Goal: Task Accomplishment & Management: Use online tool/utility

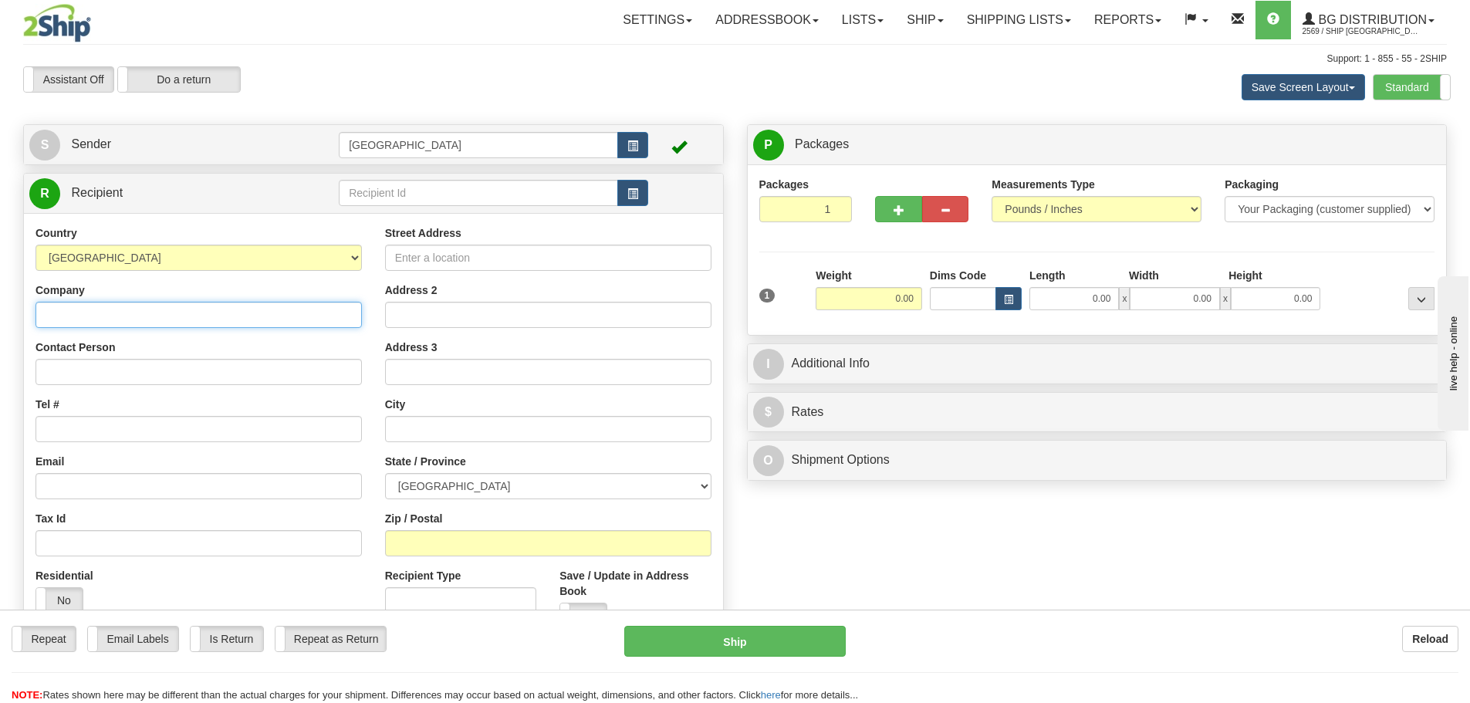
click at [226, 315] on input "Company" at bounding box center [198, 315] width 326 height 26
type input "ASSA ABLOY"
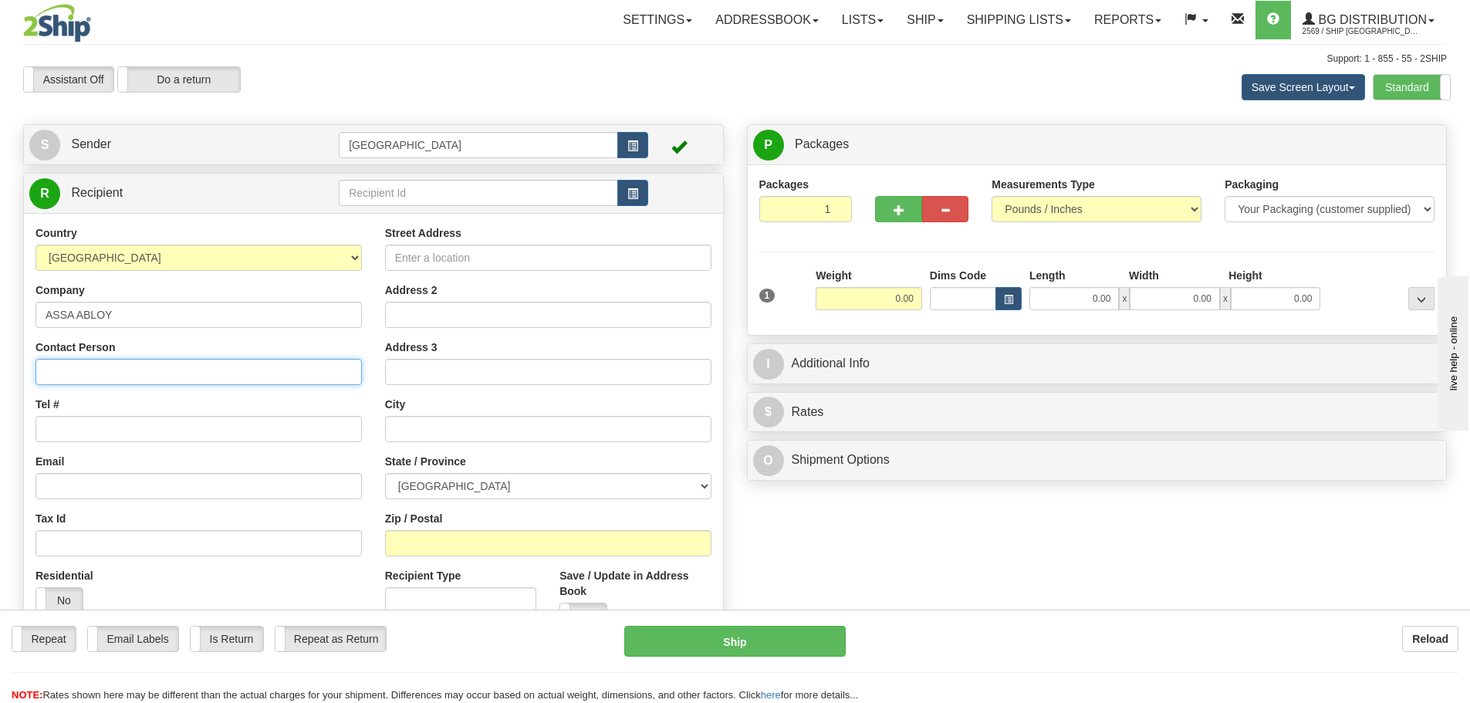
type input "RGA RECEIVING"
type input "160 FOUR VALLEY DRIVE"
type input "VAUGHAN"
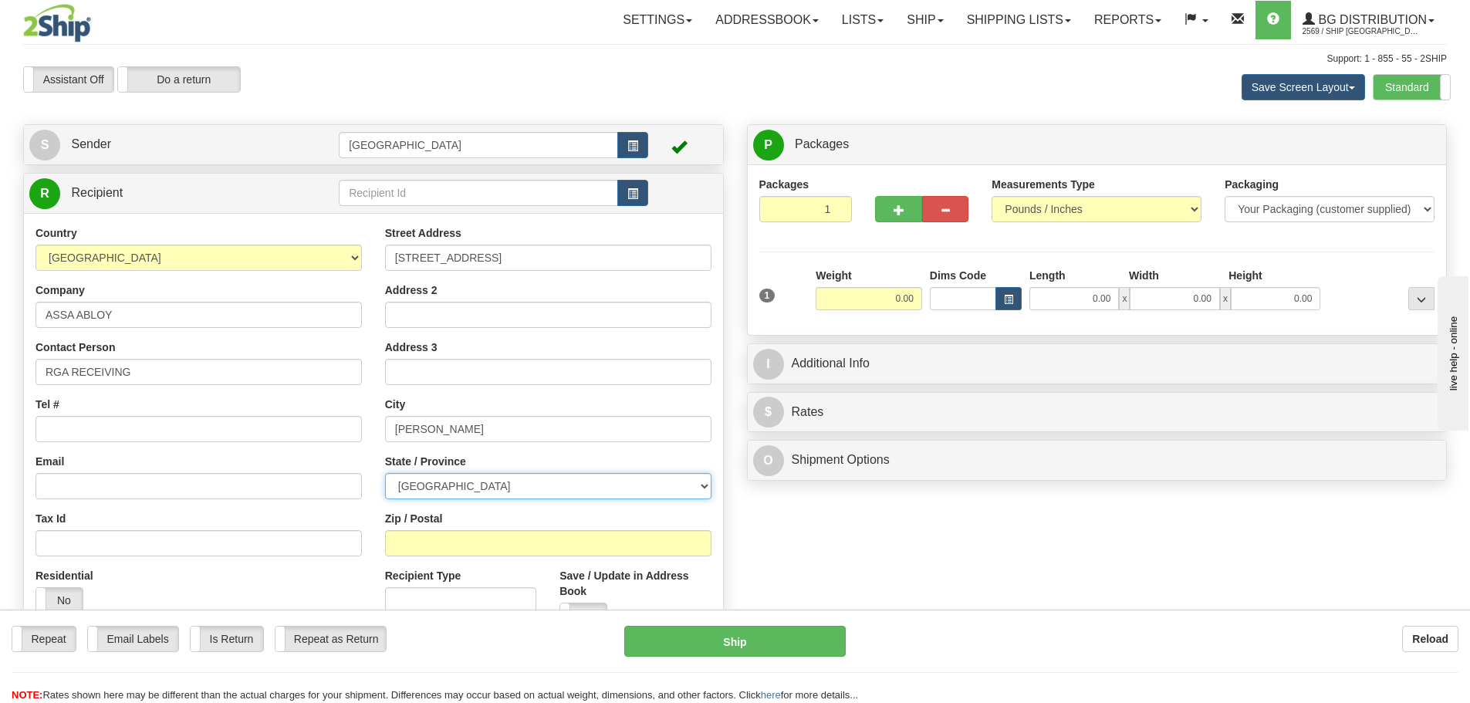
select select "ON"
type input "L4K 4T9"
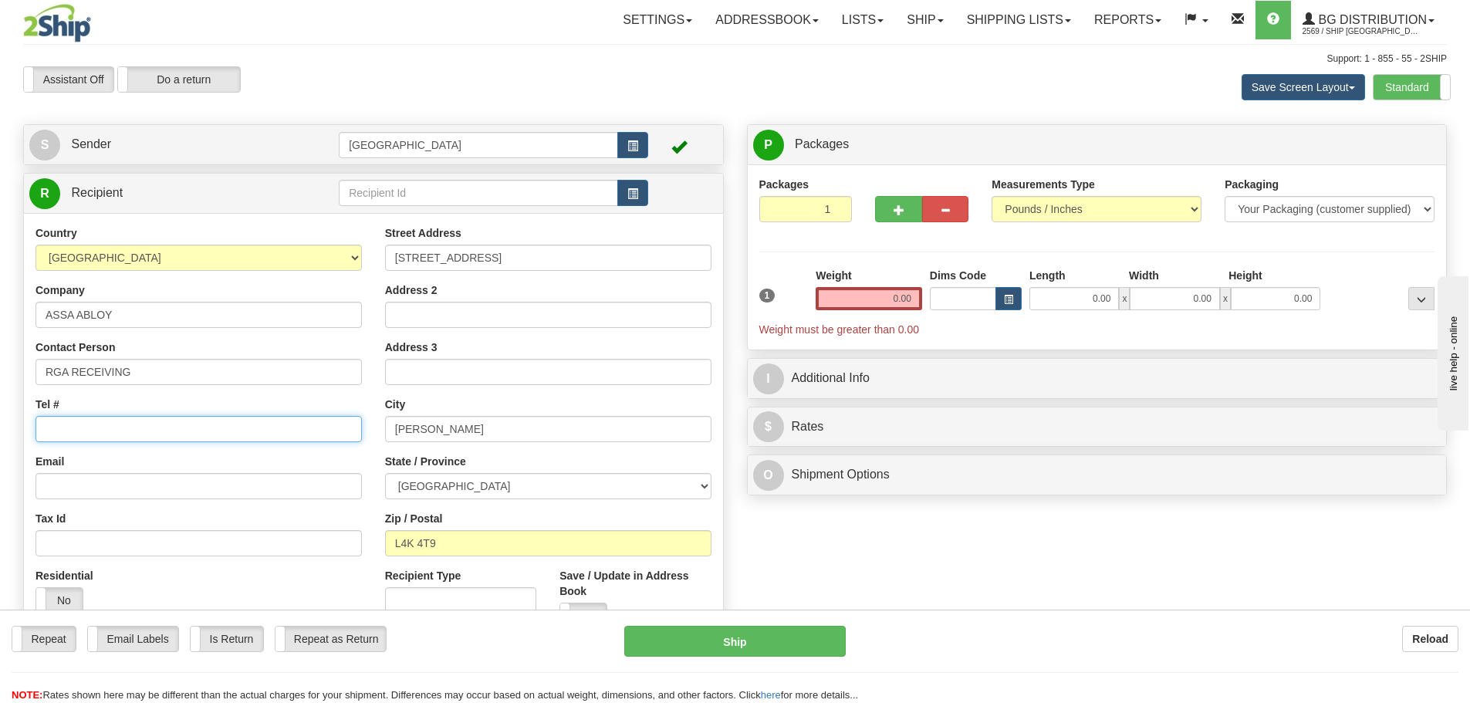
click at [158, 432] on input "Tel #" at bounding box center [198, 429] width 326 height 26
type input "555-555-5555"
click at [918, 300] on input "0.00" at bounding box center [868, 298] width 106 height 23
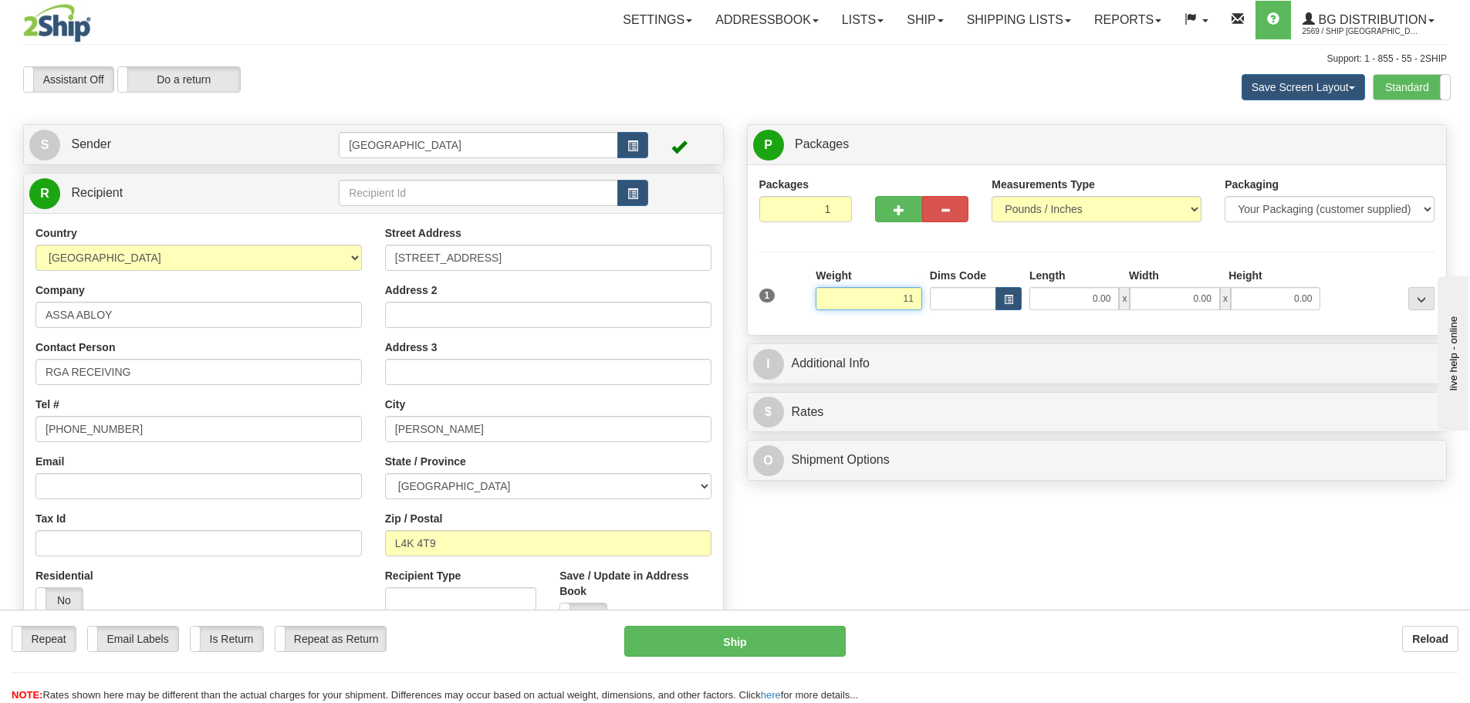
type input "11.00"
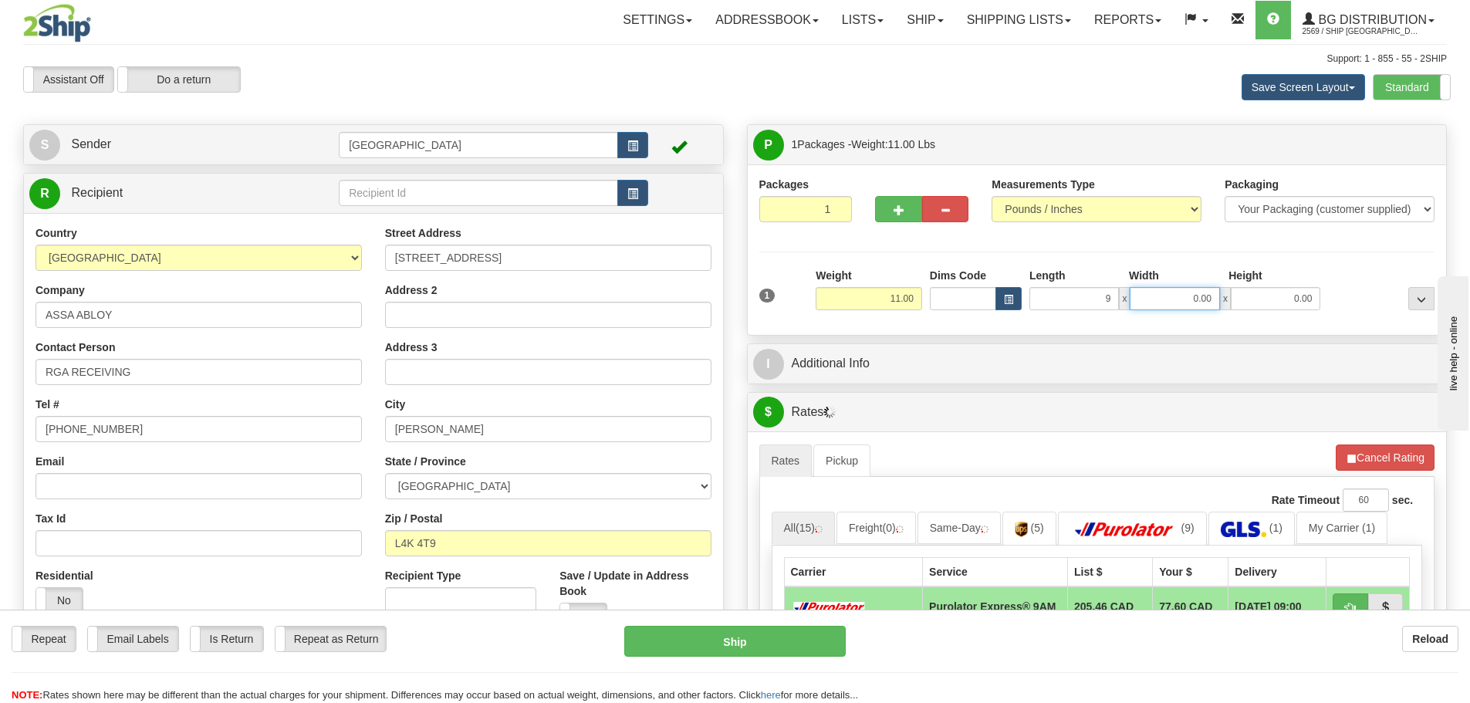
type input "9.00"
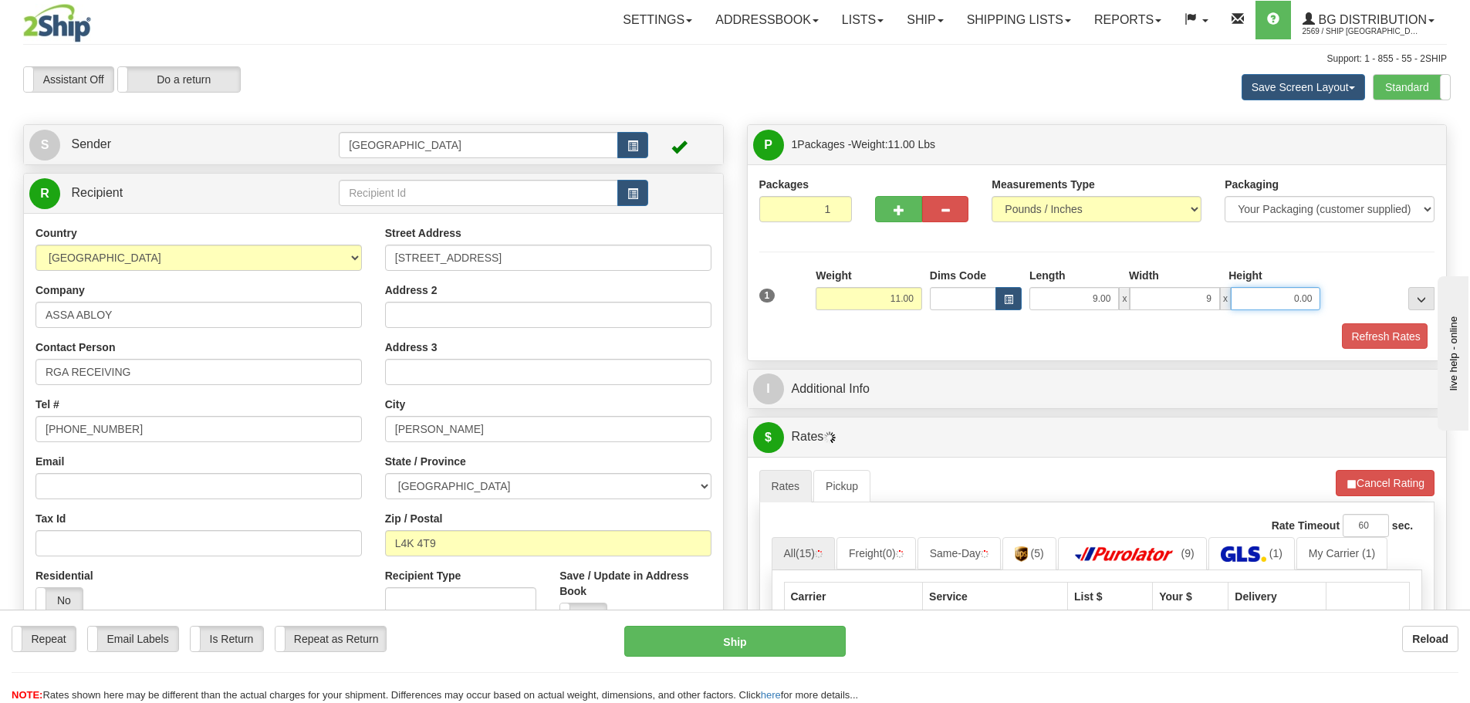
type input "9.00"
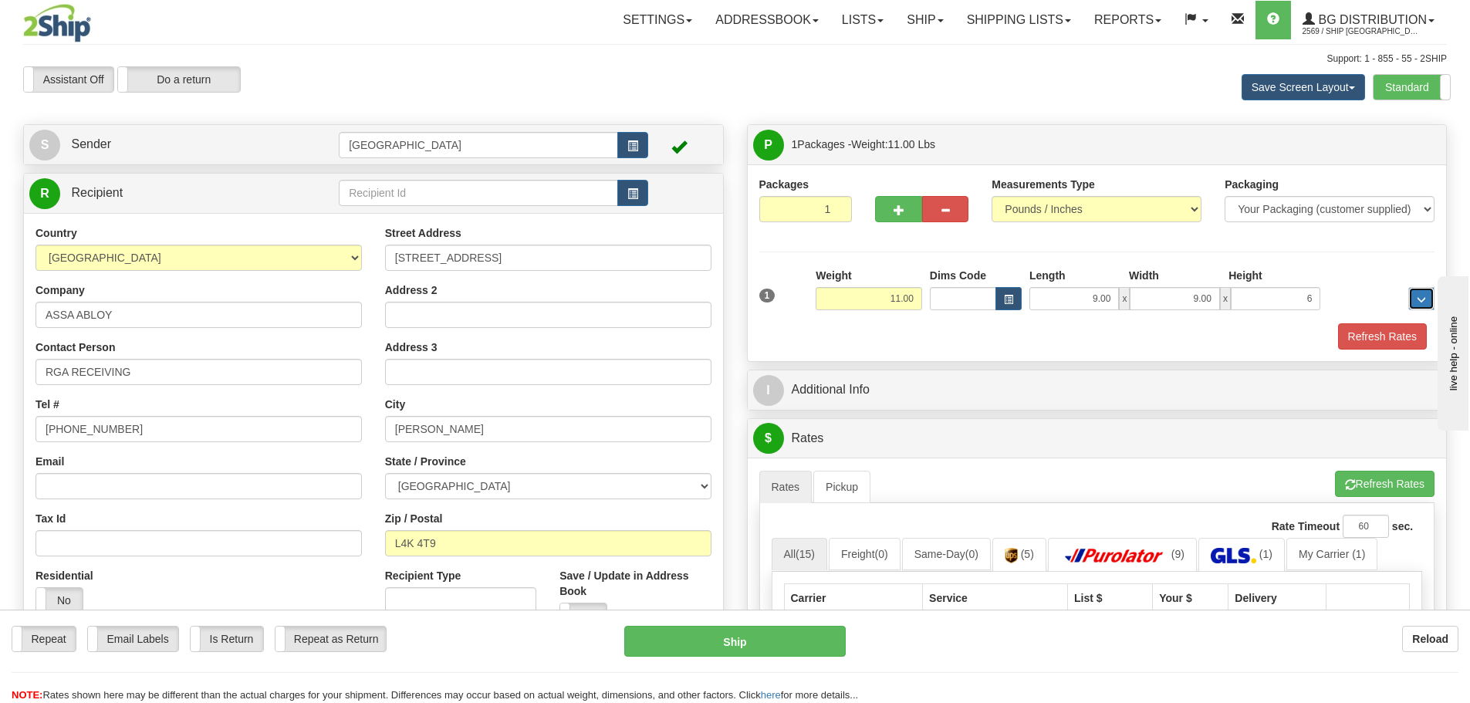
type input "6.00"
click at [1382, 337] on button "Refresh Rates" at bounding box center [1382, 336] width 89 height 26
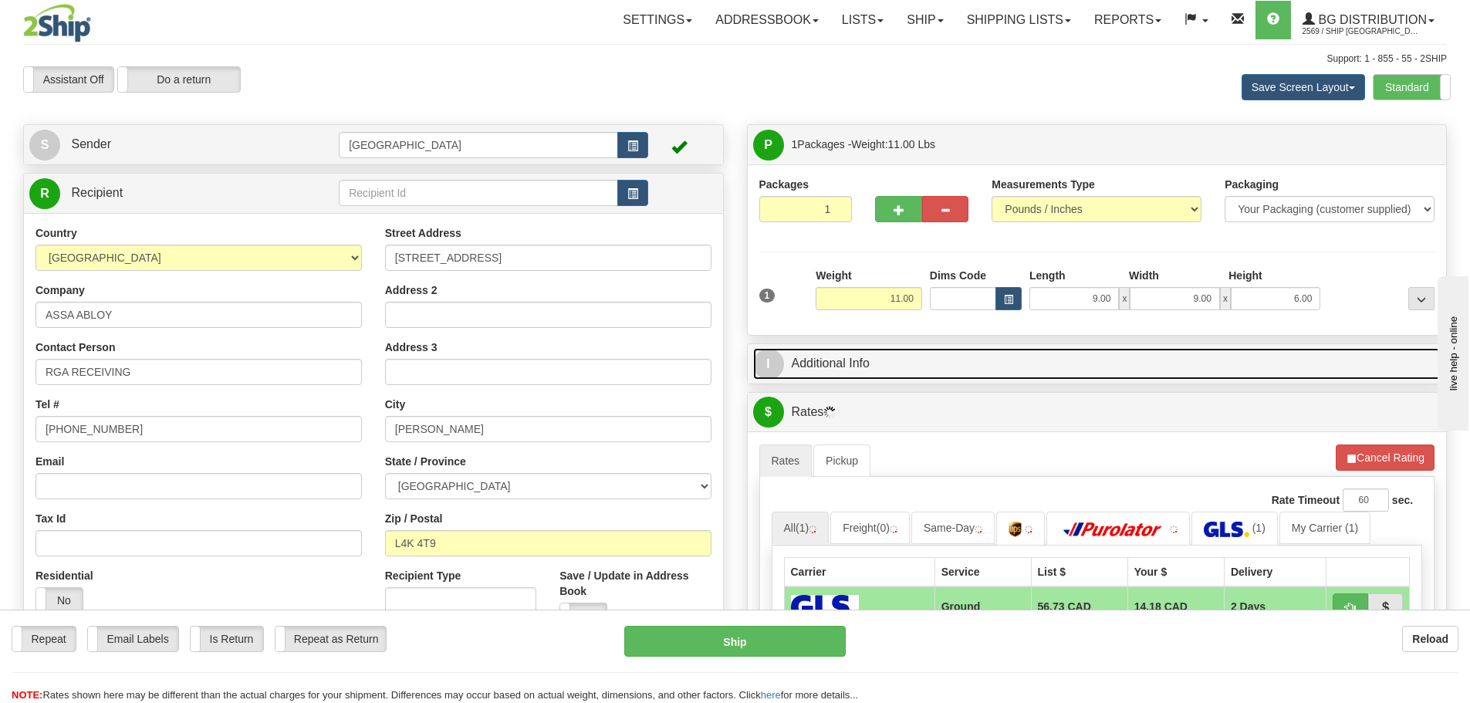
click at [950, 366] on link "I Additional Info" at bounding box center [1097, 364] width 688 height 32
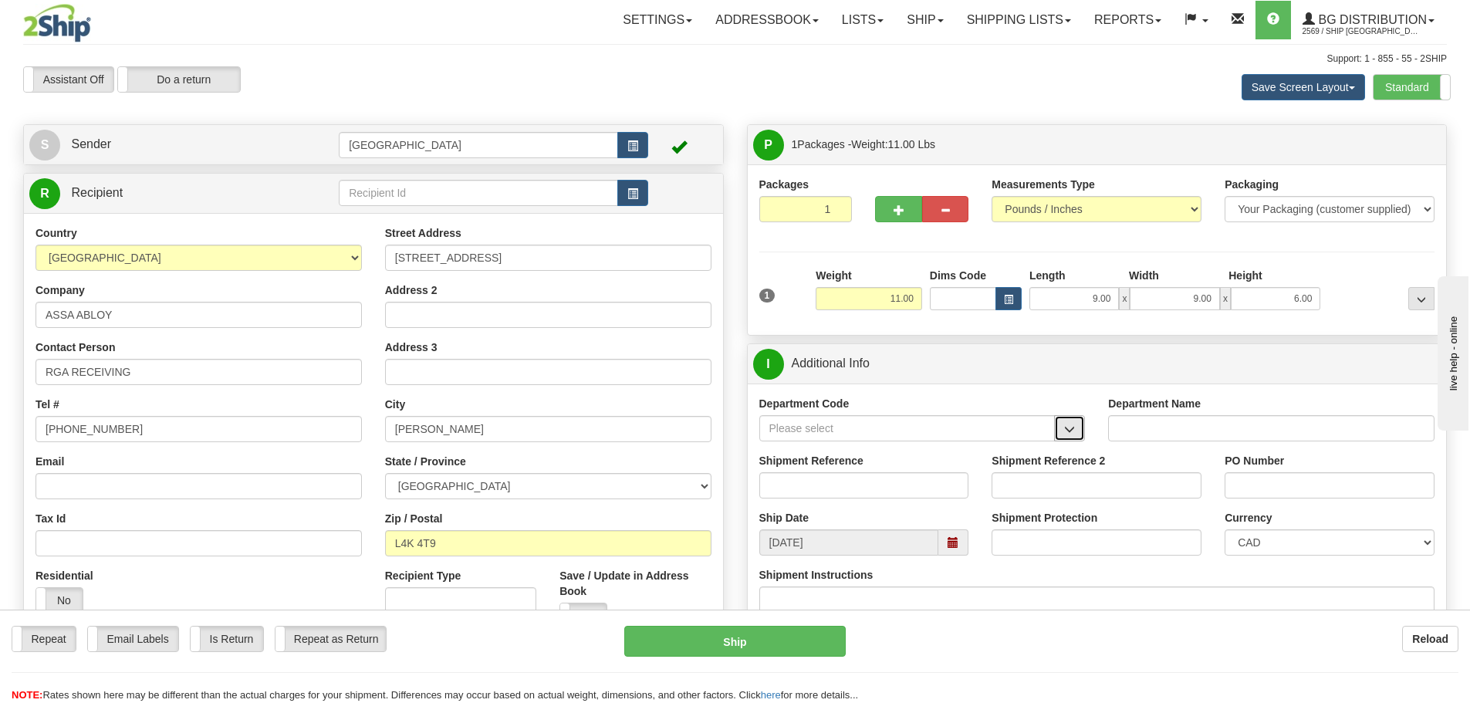
click at [1068, 430] on span "button" at bounding box center [1069, 429] width 11 height 10
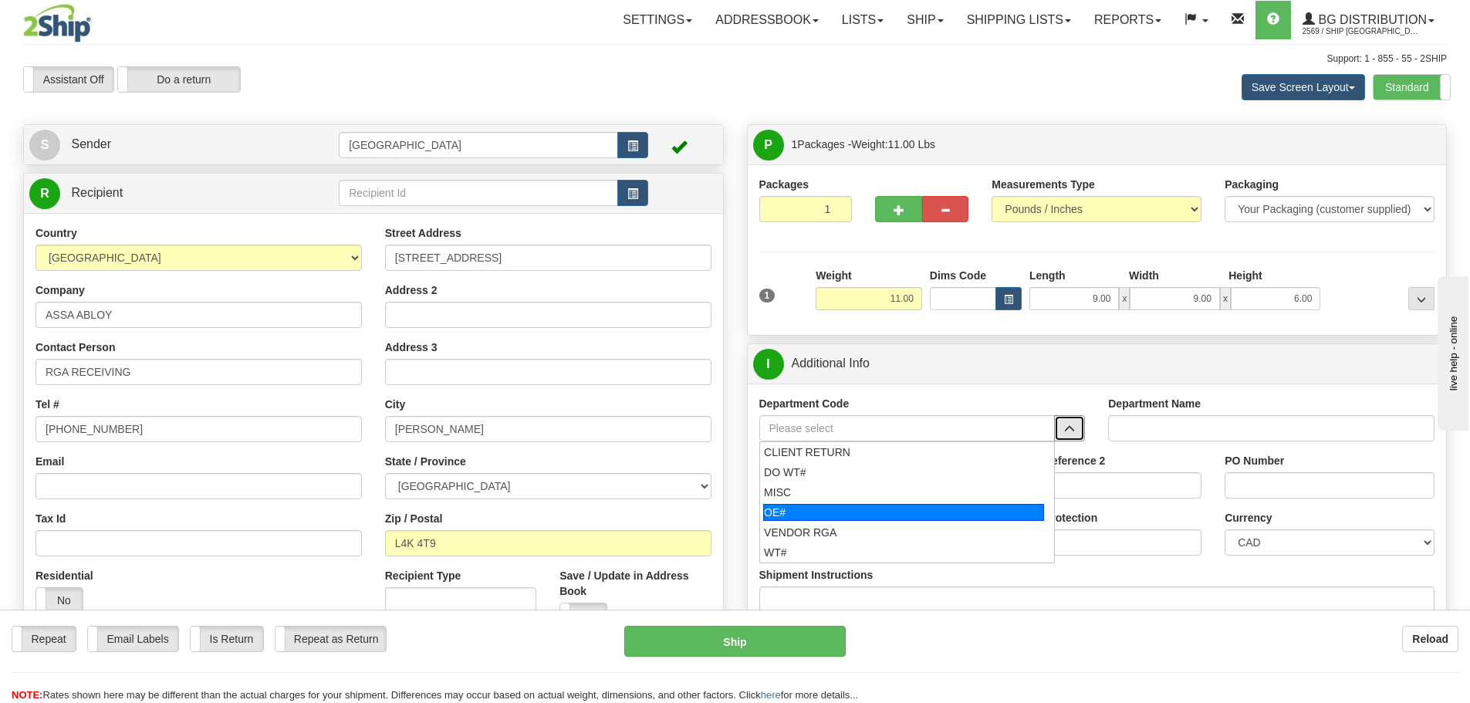
click at [873, 513] on div "OE#" at bounding box center [903, 512] width 281 height 17
type input "OE#"
type input "ORDERS"
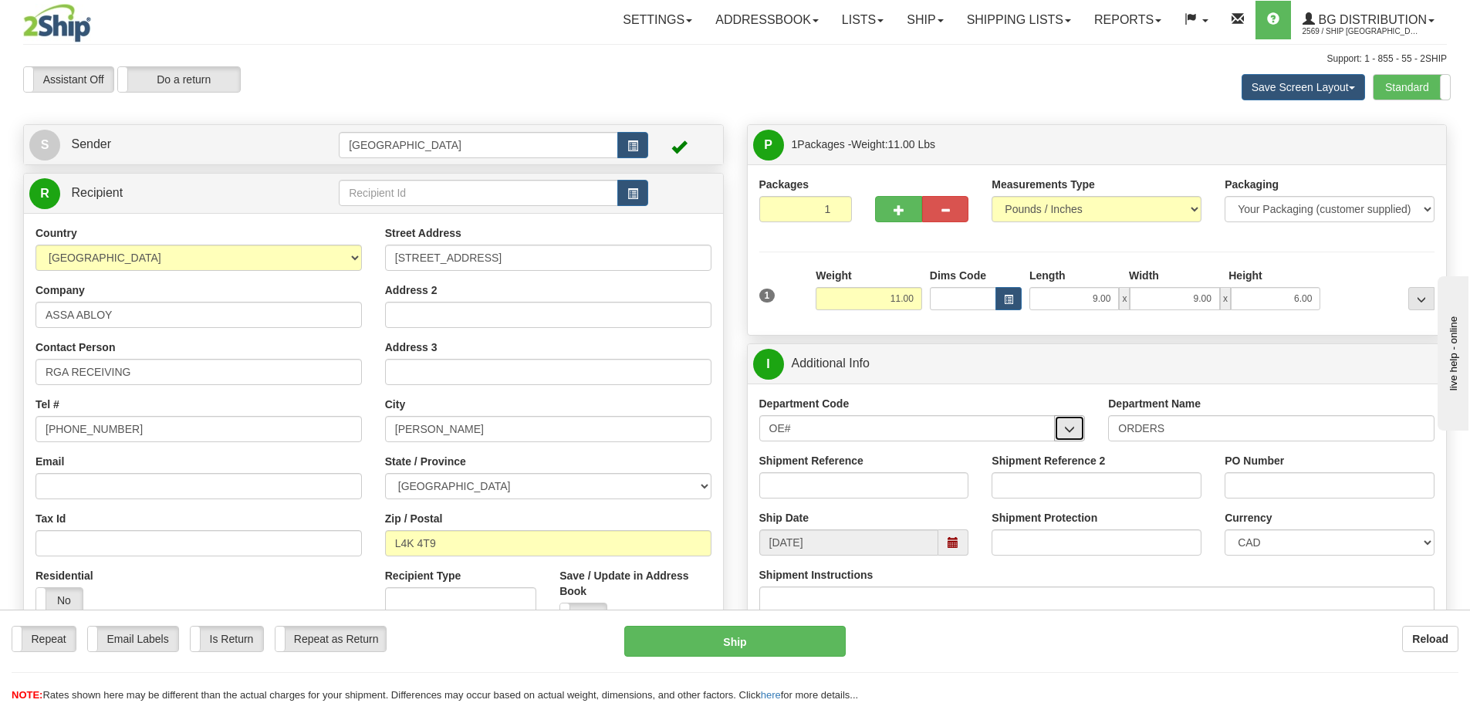
click at [1068, 422] on button "button" at bounding box center [1069, 428] width 31 height 26
click at [969, 430] on input "OE#" at bounding box center [907, 428] width 296 height 26
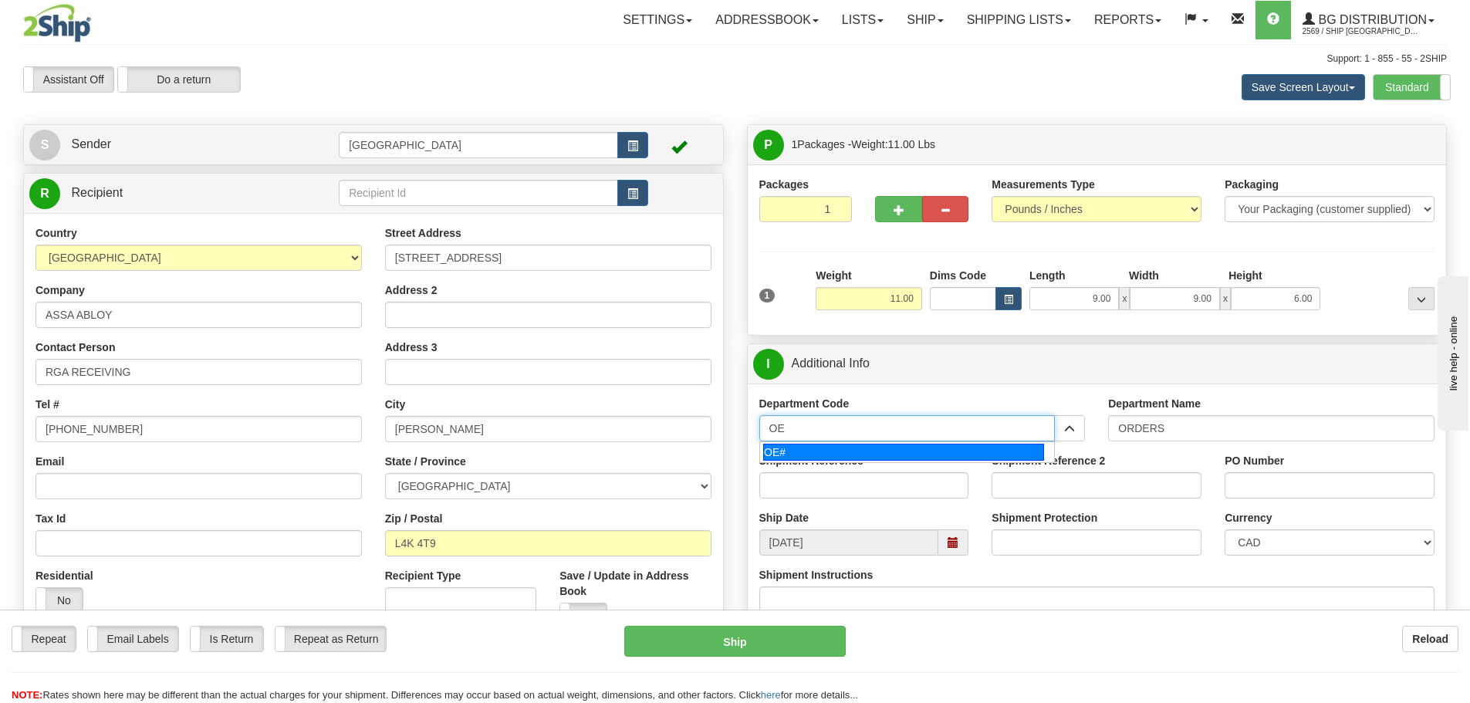
type input "O"
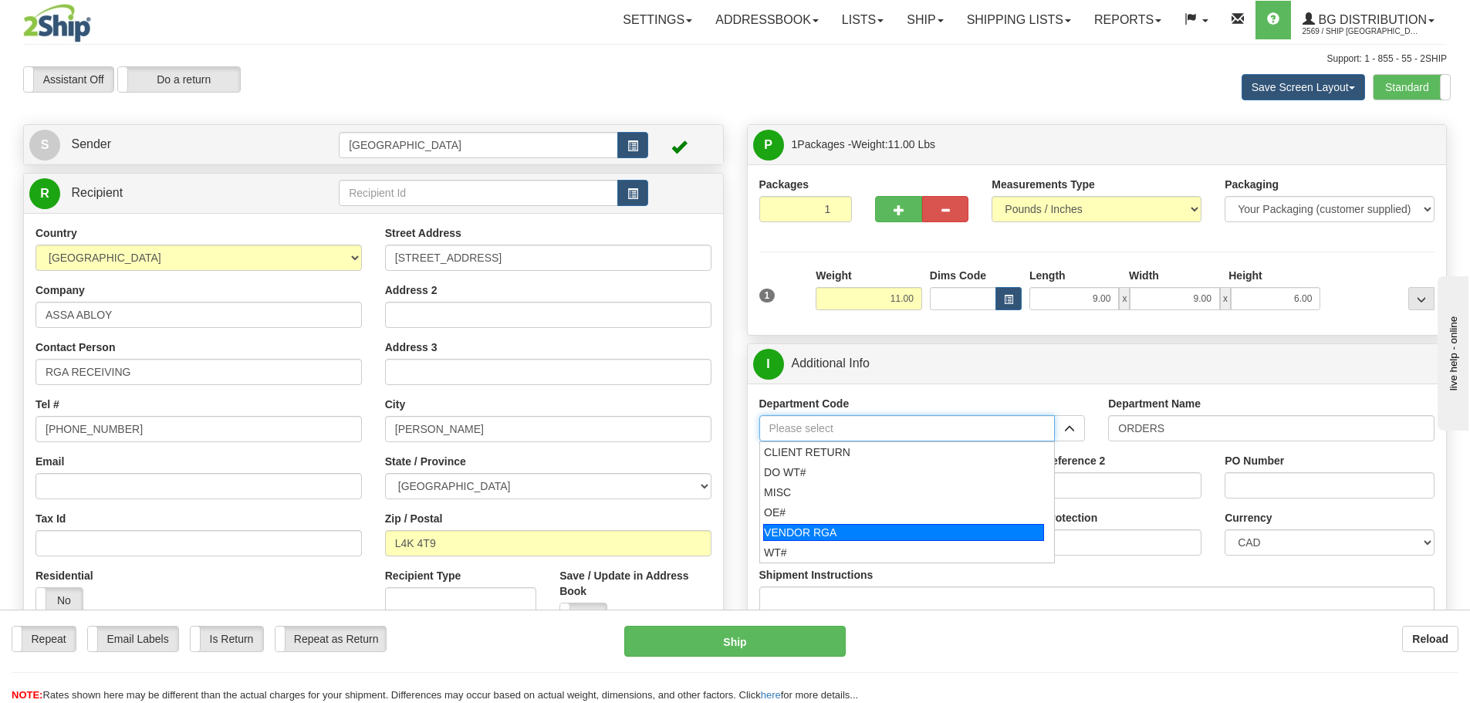
click at [852, 525] on div "VENDOR RGA" at bounding box center [903, 532] width 281 height 17
type input "VENDOR RGA"
type input "VENDOR RETURNS"
type input "VENDOR RGA"
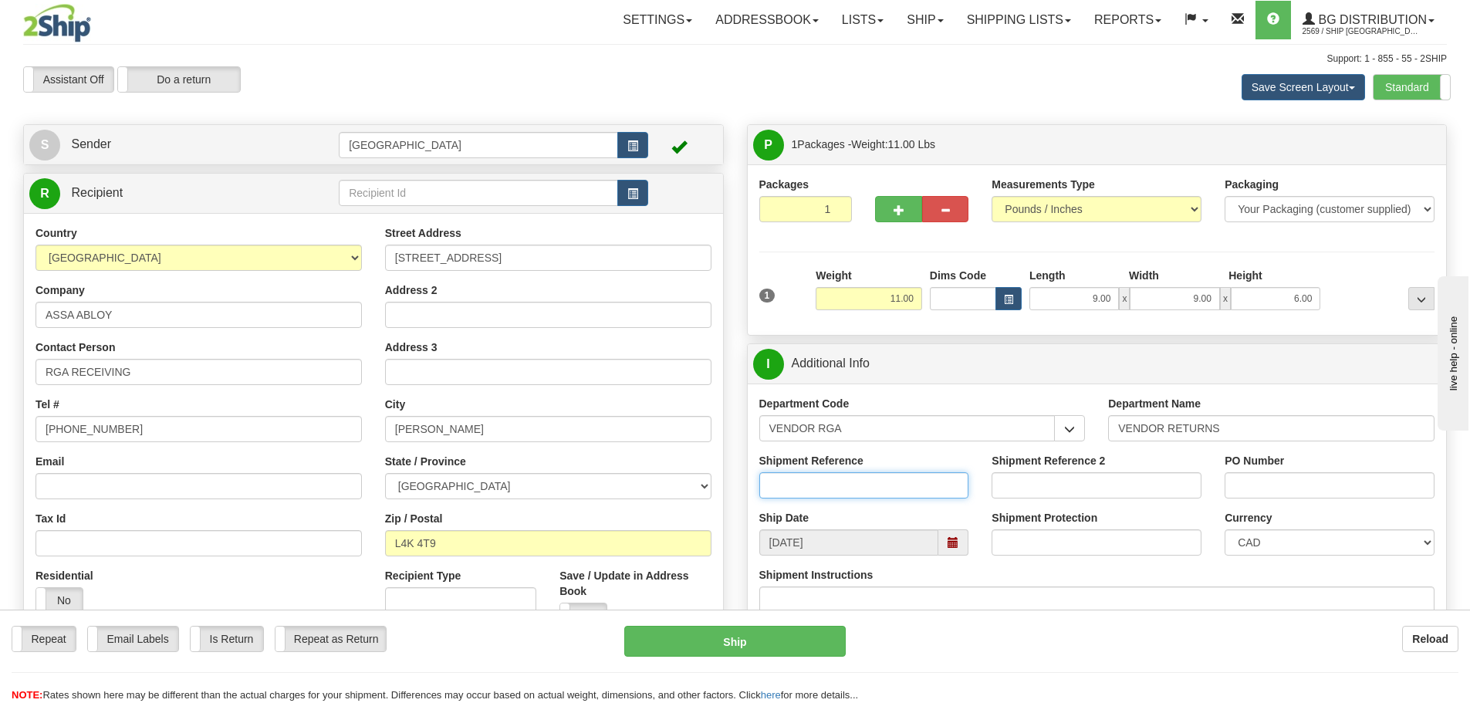
click at [879, 491] on input "Shipment Reference" at bounding box center [864, 485] width 210 height 26
type input "RGA#1603585"
click at [1292, 490] on input "PO Number" at bounding box center [1329, 485] width 210 height 26
type input "N/A"
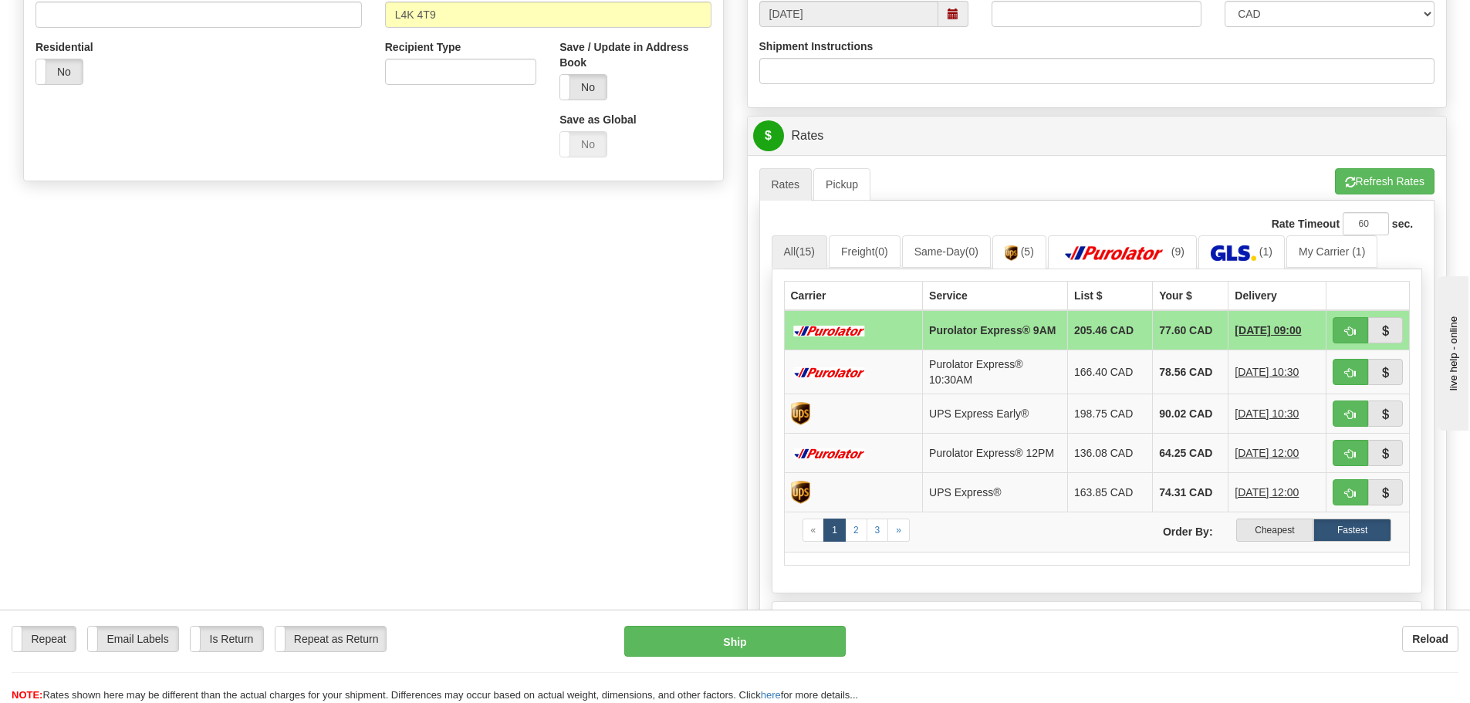
scroll to position [540, 0]
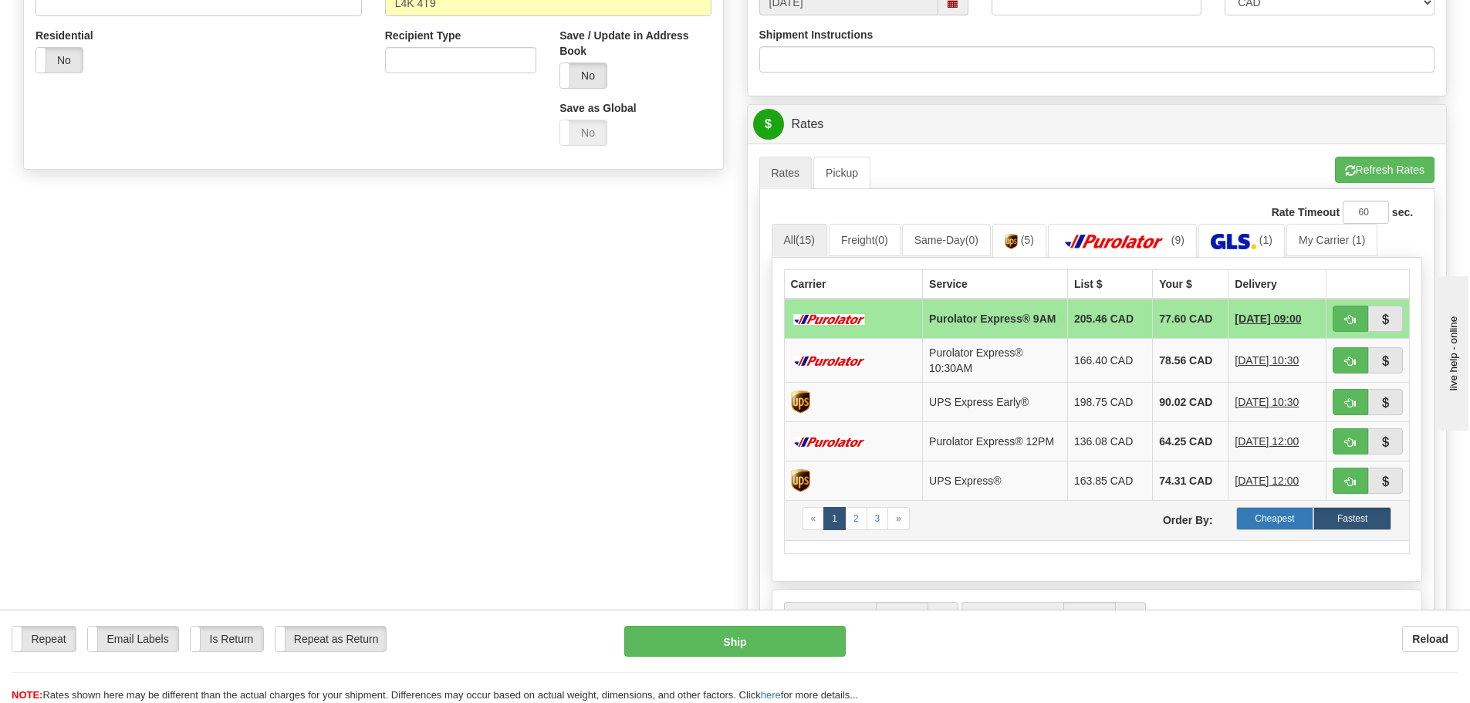
click at [1266, 526] on label "Cheapest" at bounding box center [1275, 518] width 78 height 23
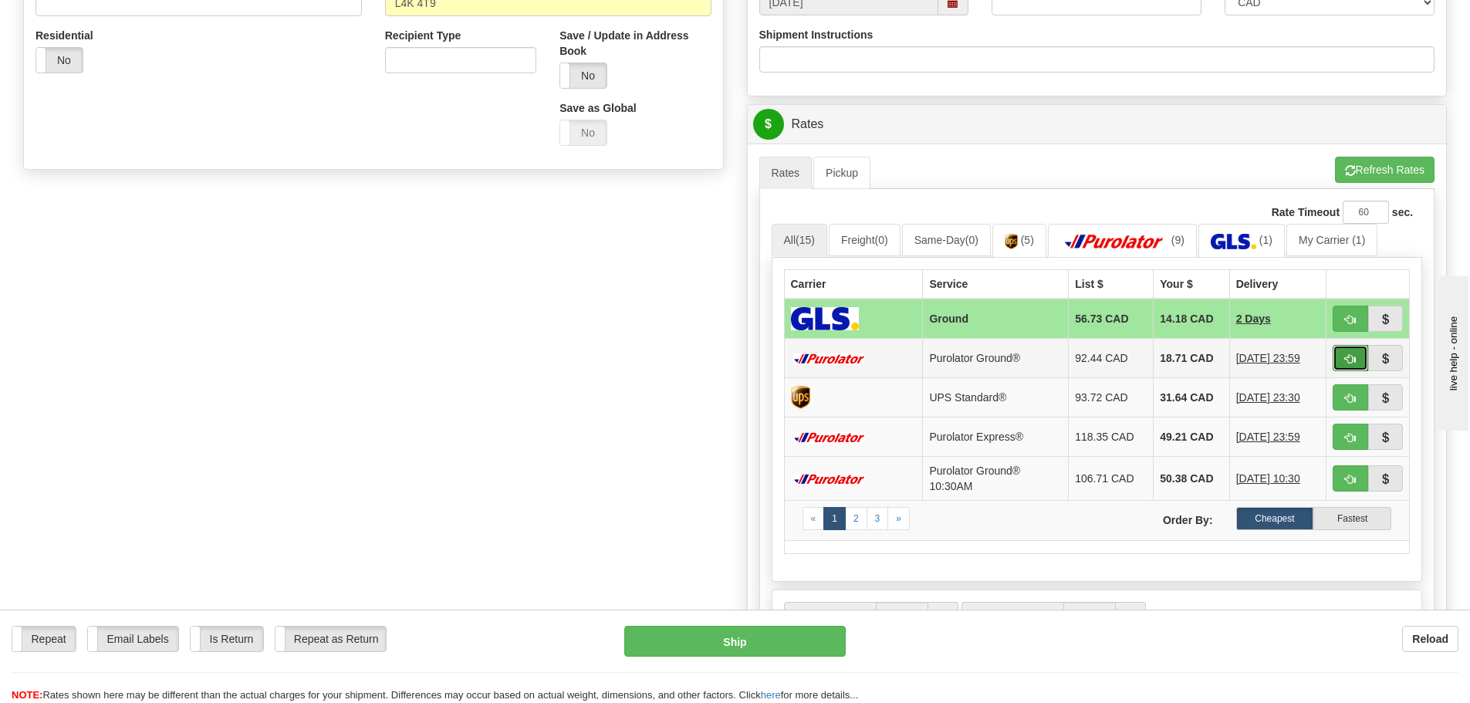
click at [1348, 356] on span "button" at bounding box center [1350, 359] width 11 height 10
type input "260"
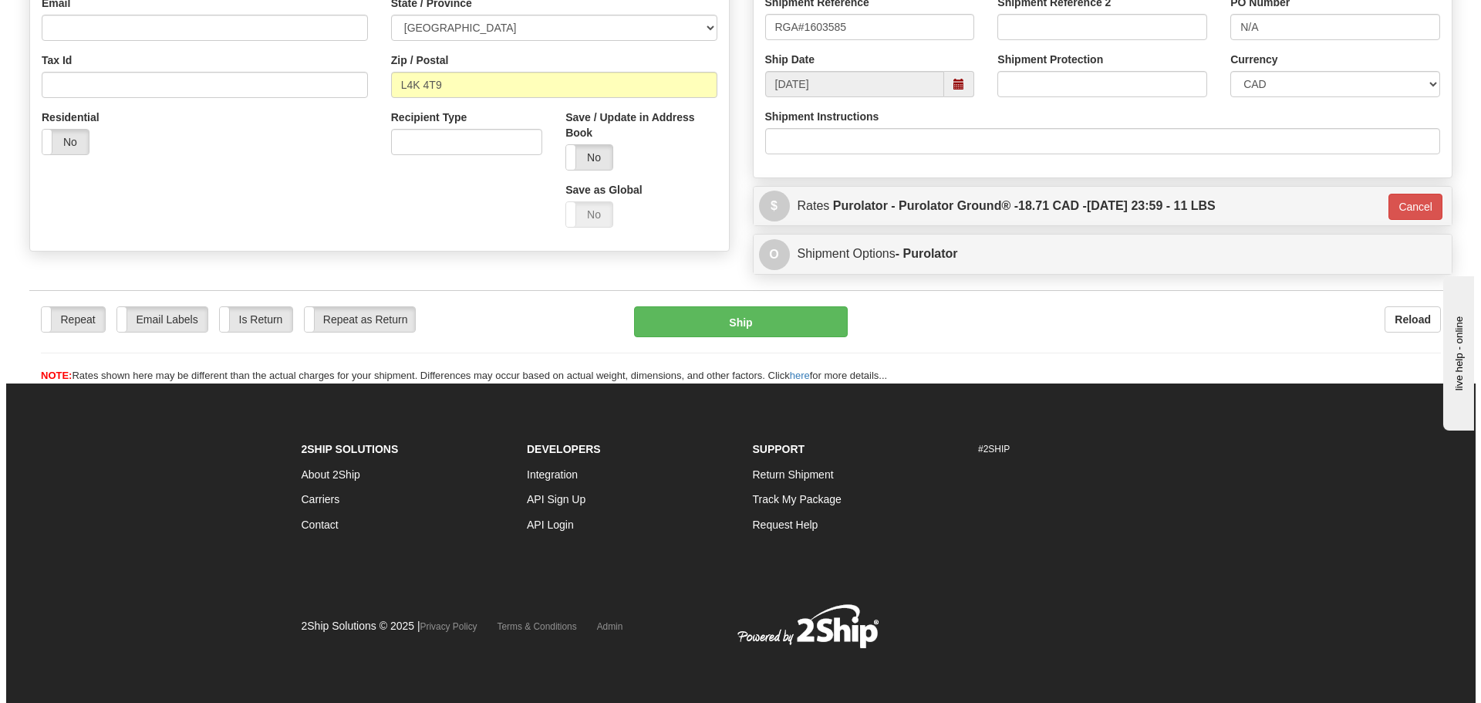
scroll to position [459, 0]
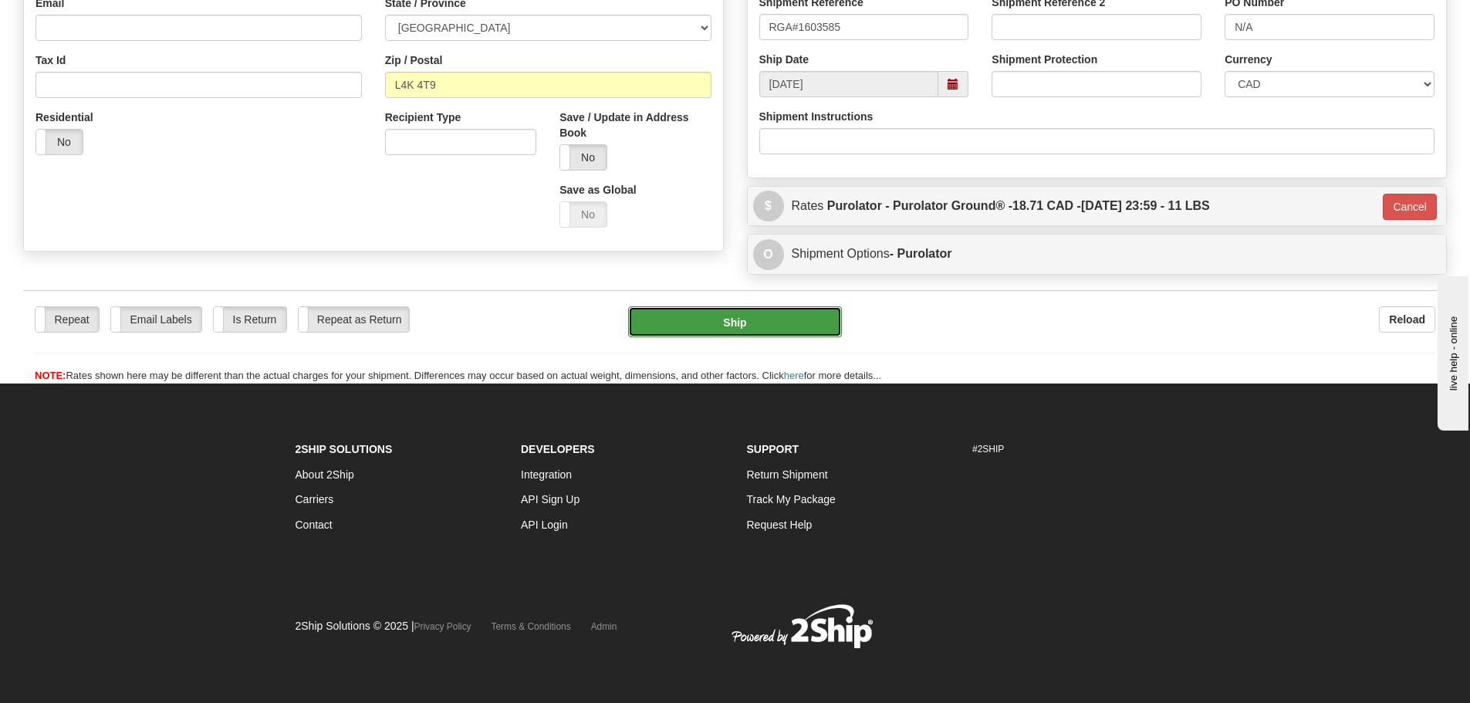
click at [781, 314] on button "Ship" at bounding box center [735, 321] width 214 height 31
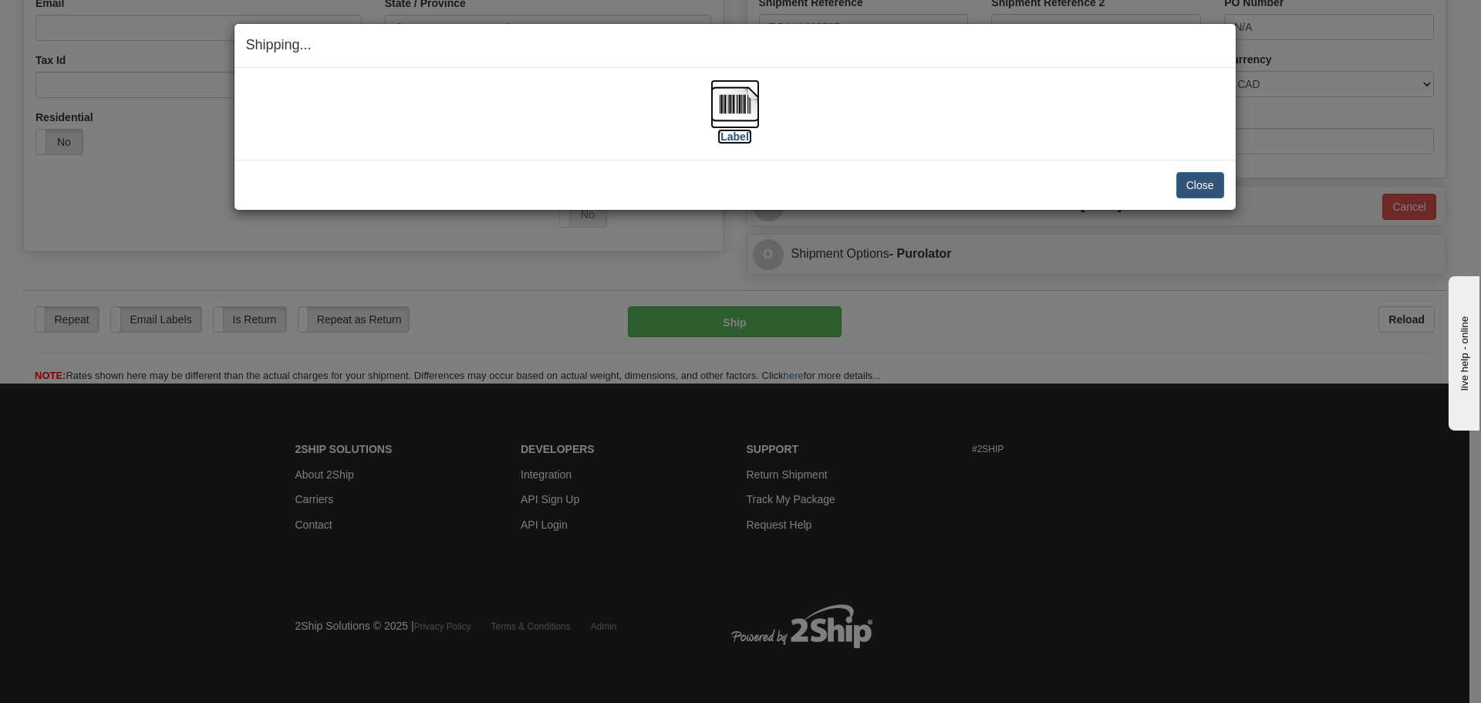
click at [736, 137] on label "[Label]" at bounding box center [734, 136] width 35 height 15
click at [1208, 185] on button "Close" at bounding box center [1200, 185] width 48 height 26
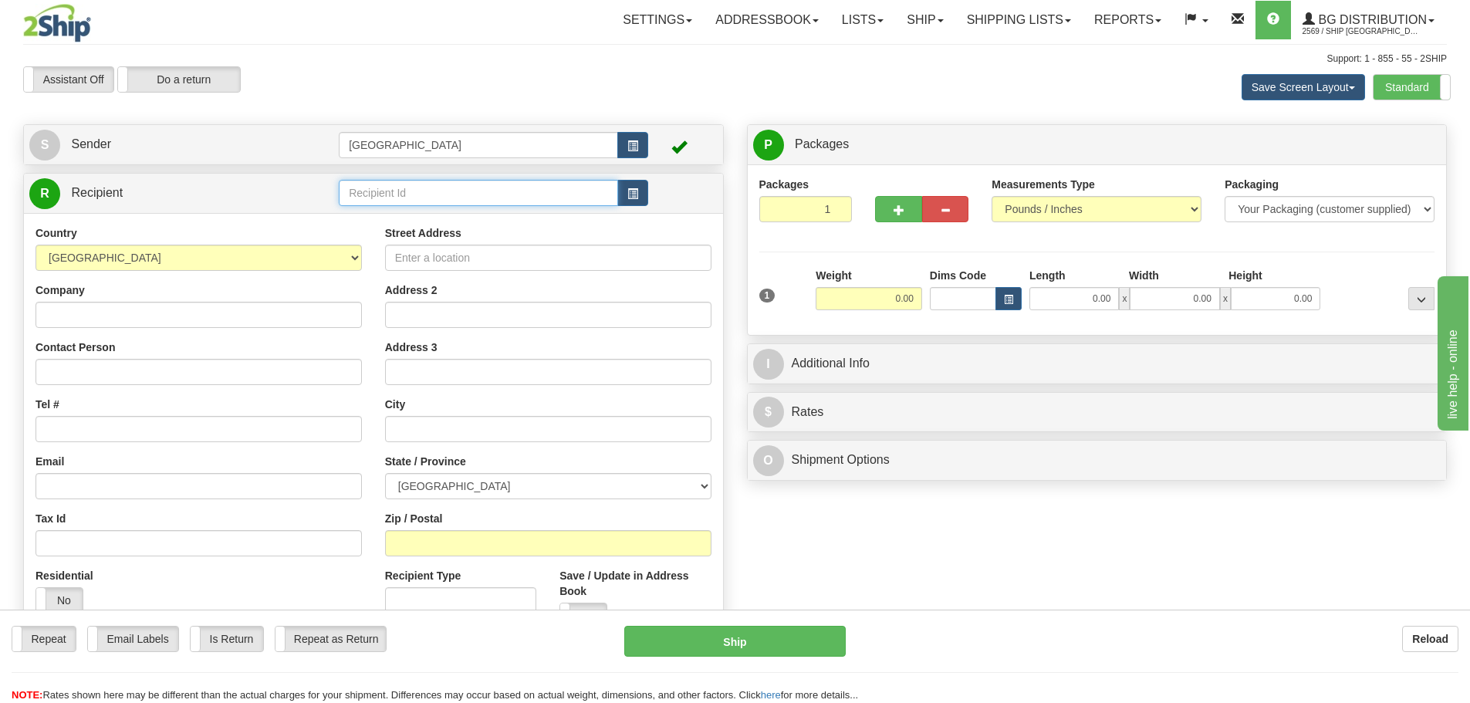
click at [391, 194] on input "text" at bounding box center [478, 193] width 279 height 26
click at [363, 217] on div "80021" at bounding box center [475, 216] width 265 height 17
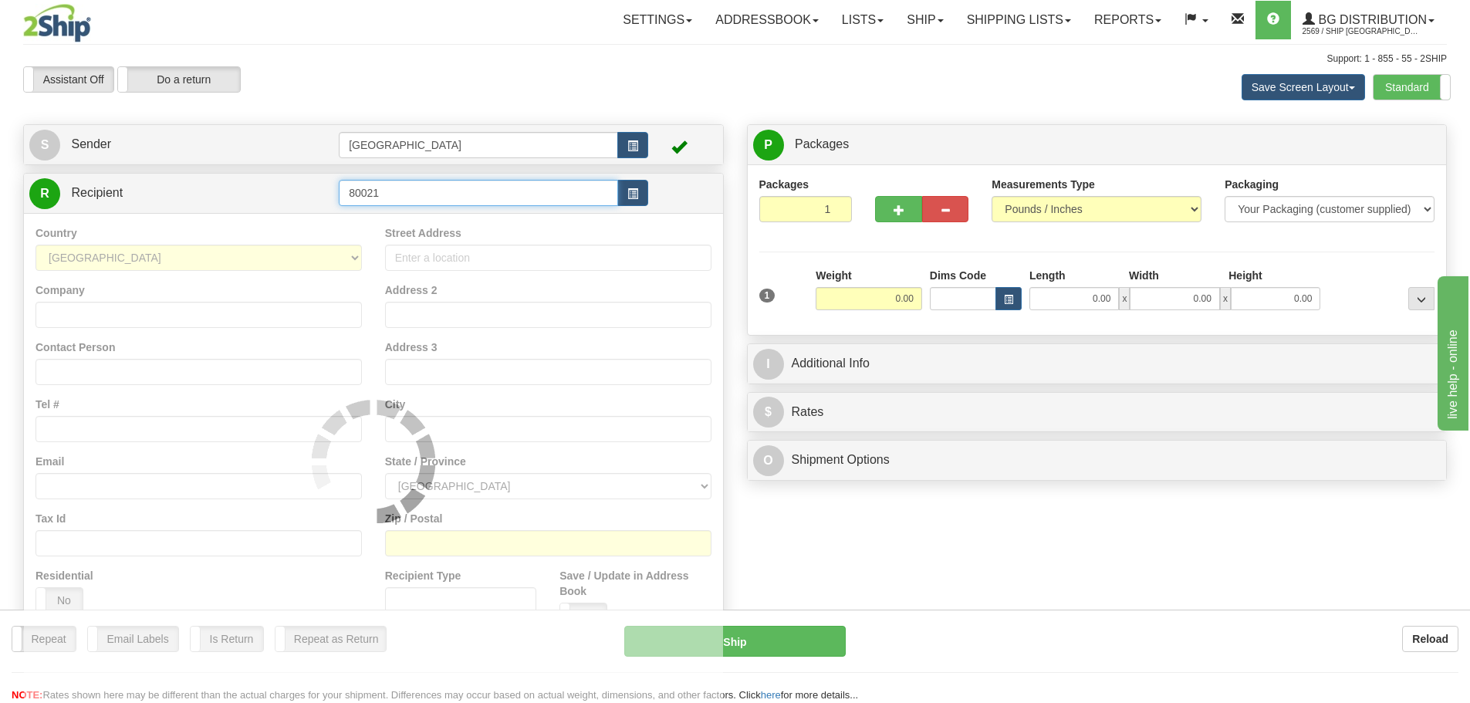
type input "80021"
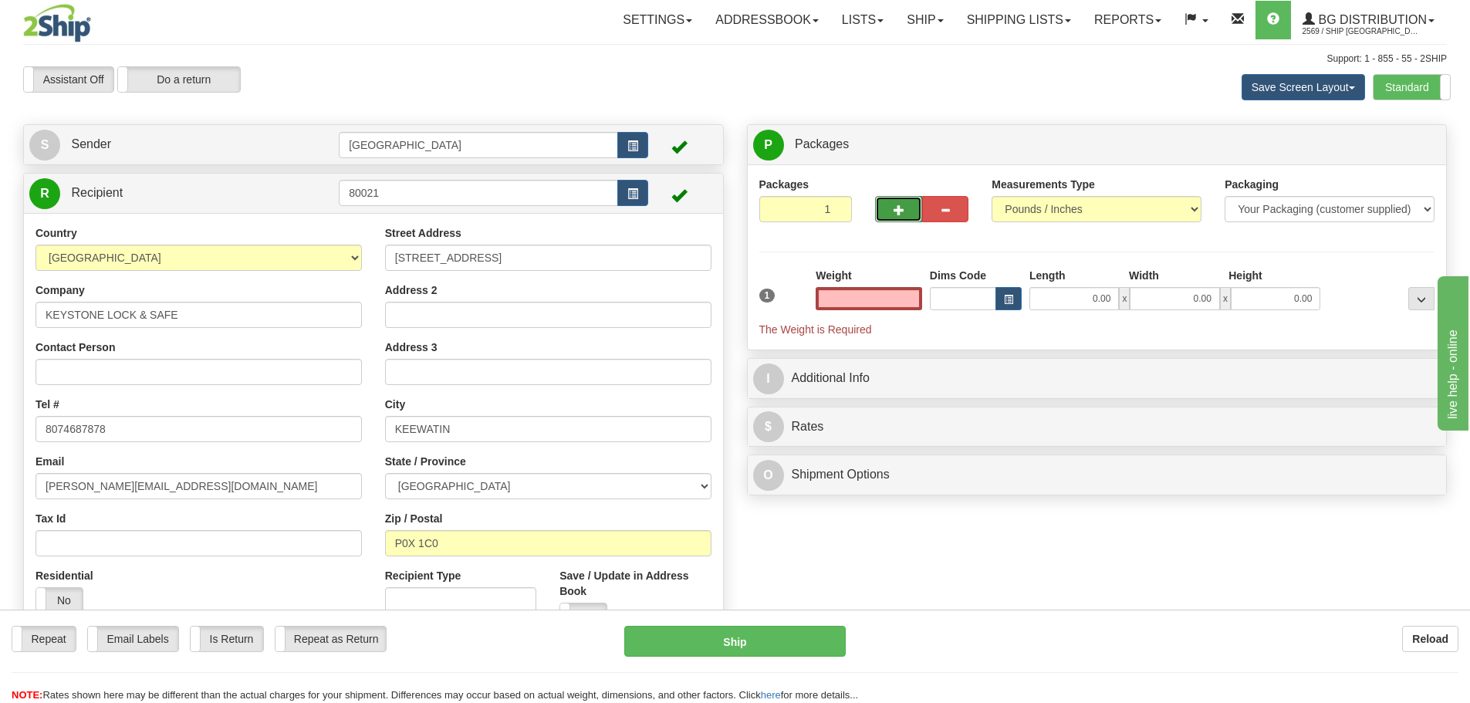
type input "0.00"
click at [894, 206] on span "button" at bounding box center [898, 210] width 11 height 10
type input "2"
click at [1404, 143] on span "Package Level" at bounding box center [1401, 145] width 61 height 11
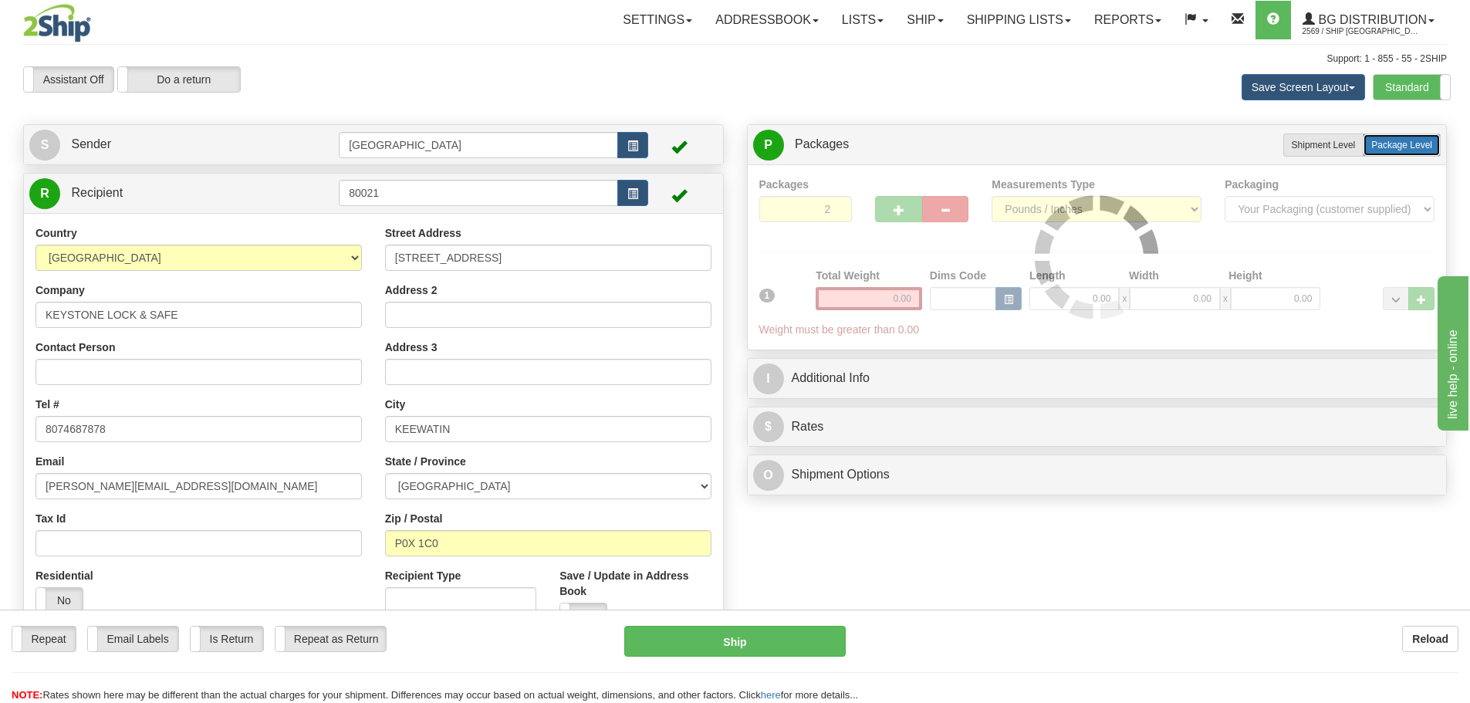
radio input "true"
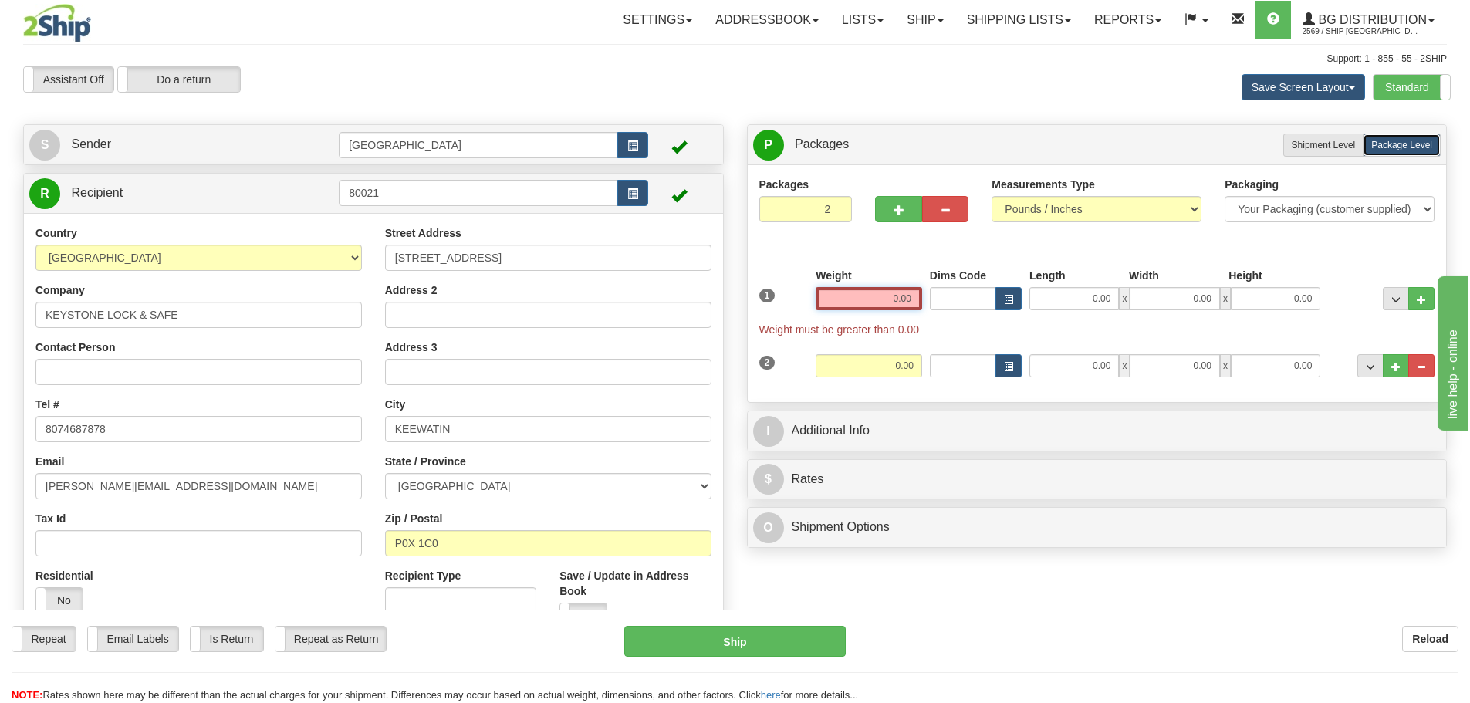
click at [914, 295] on input "0.00" at bounding box center [868, 298] width 106 height 23
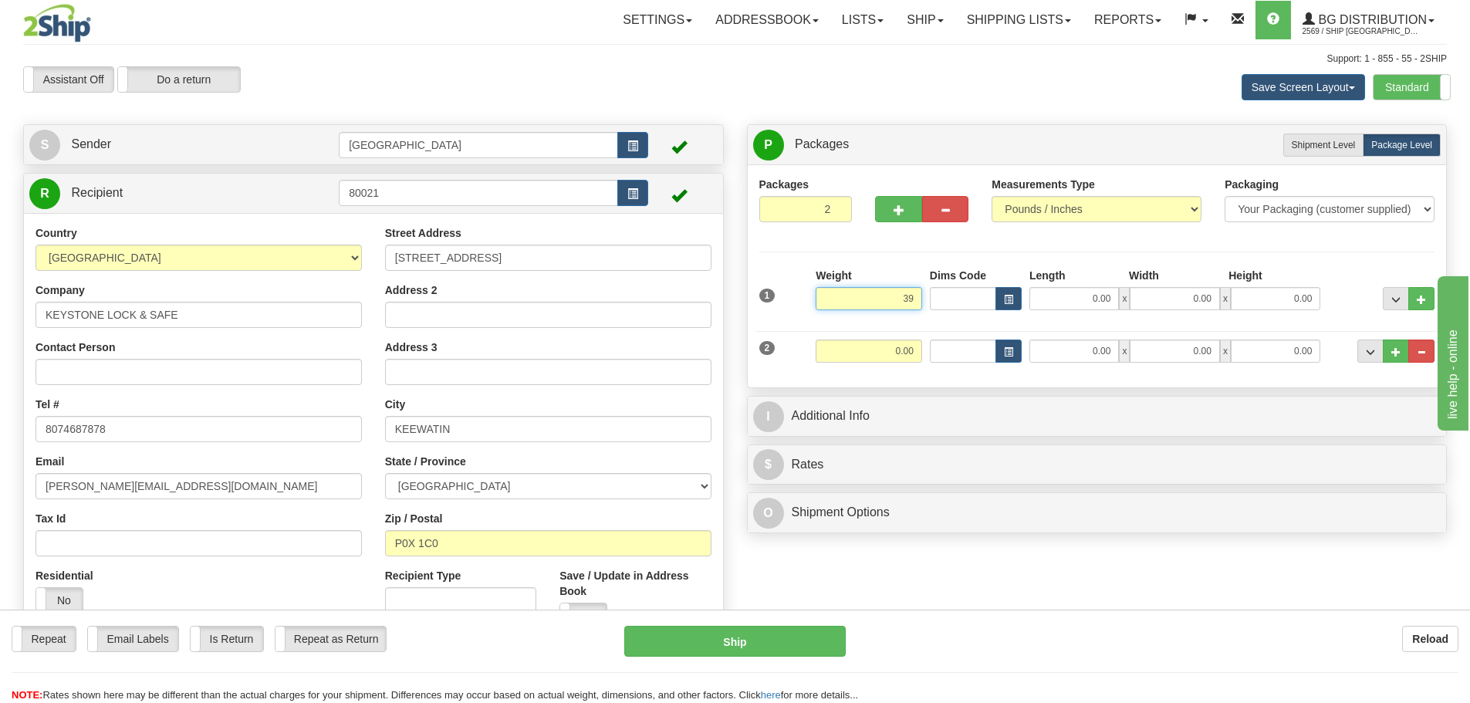
type input "39.00"
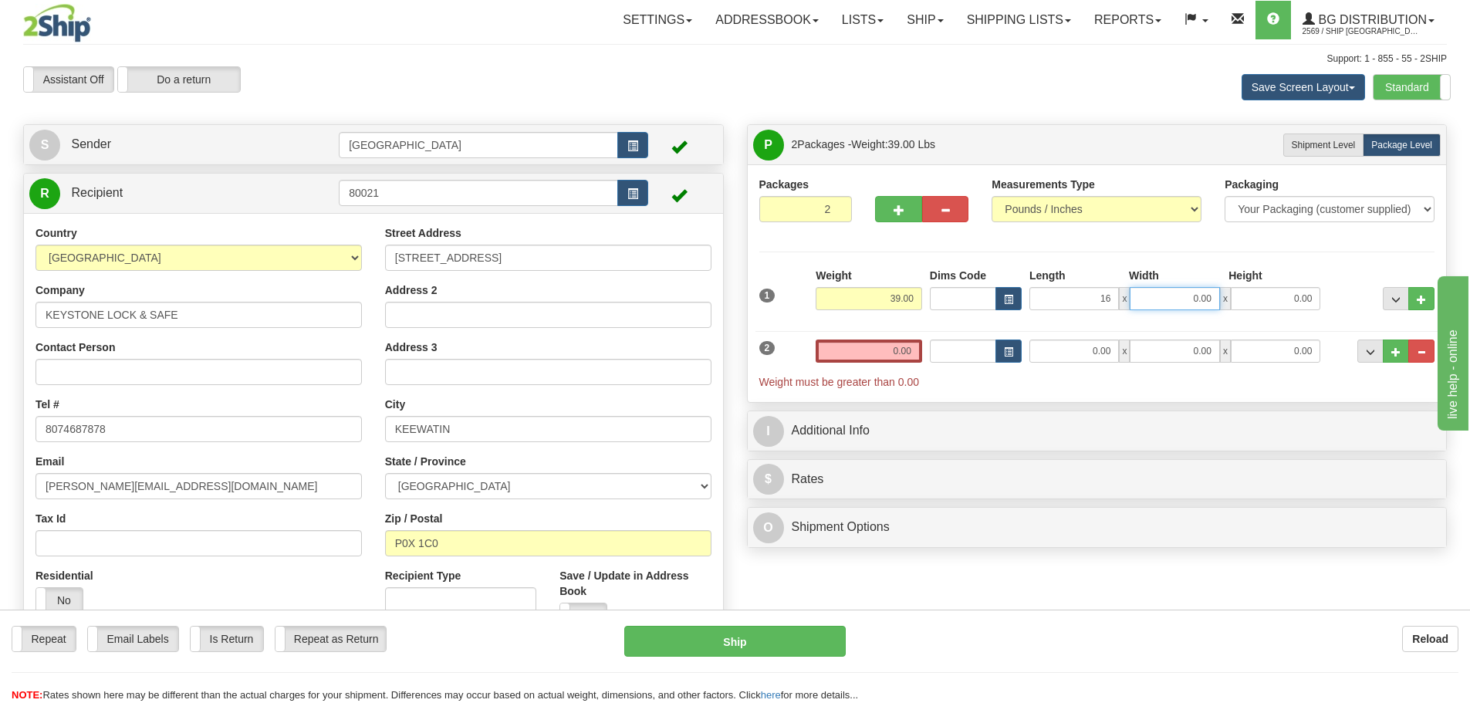
type input "16.00"
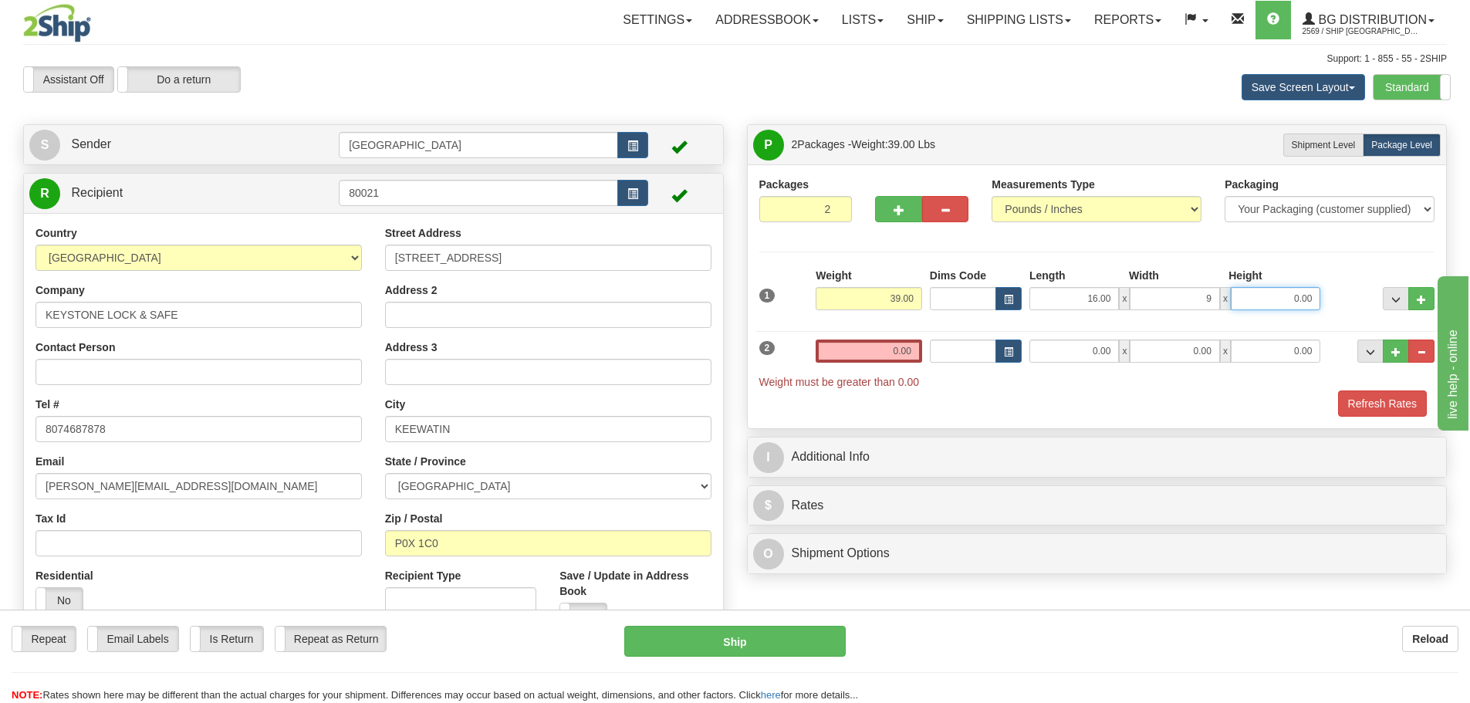
type input "9.00"
type input "7.00"
click at [909, 354] on input "0.00" at bounding box center [868, 350] width 106 height 23
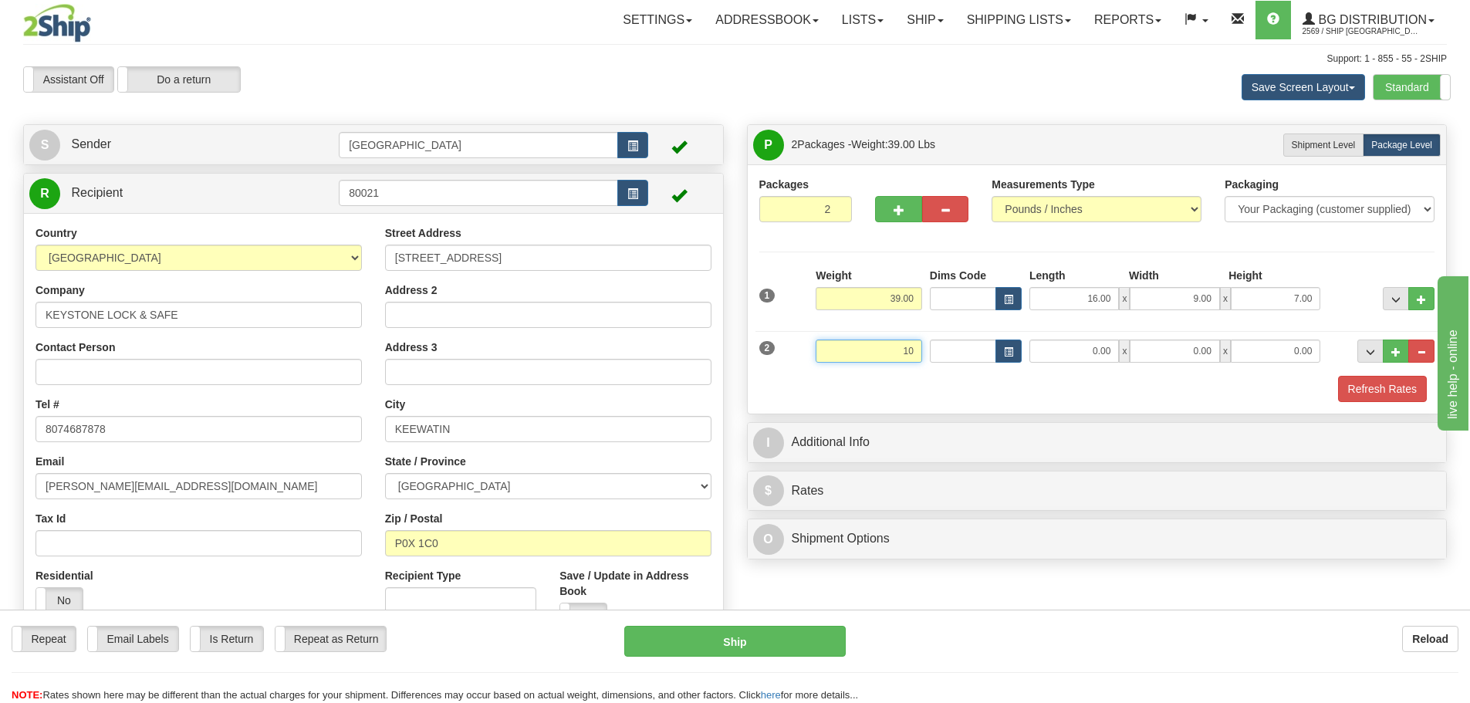
type input "10.00"
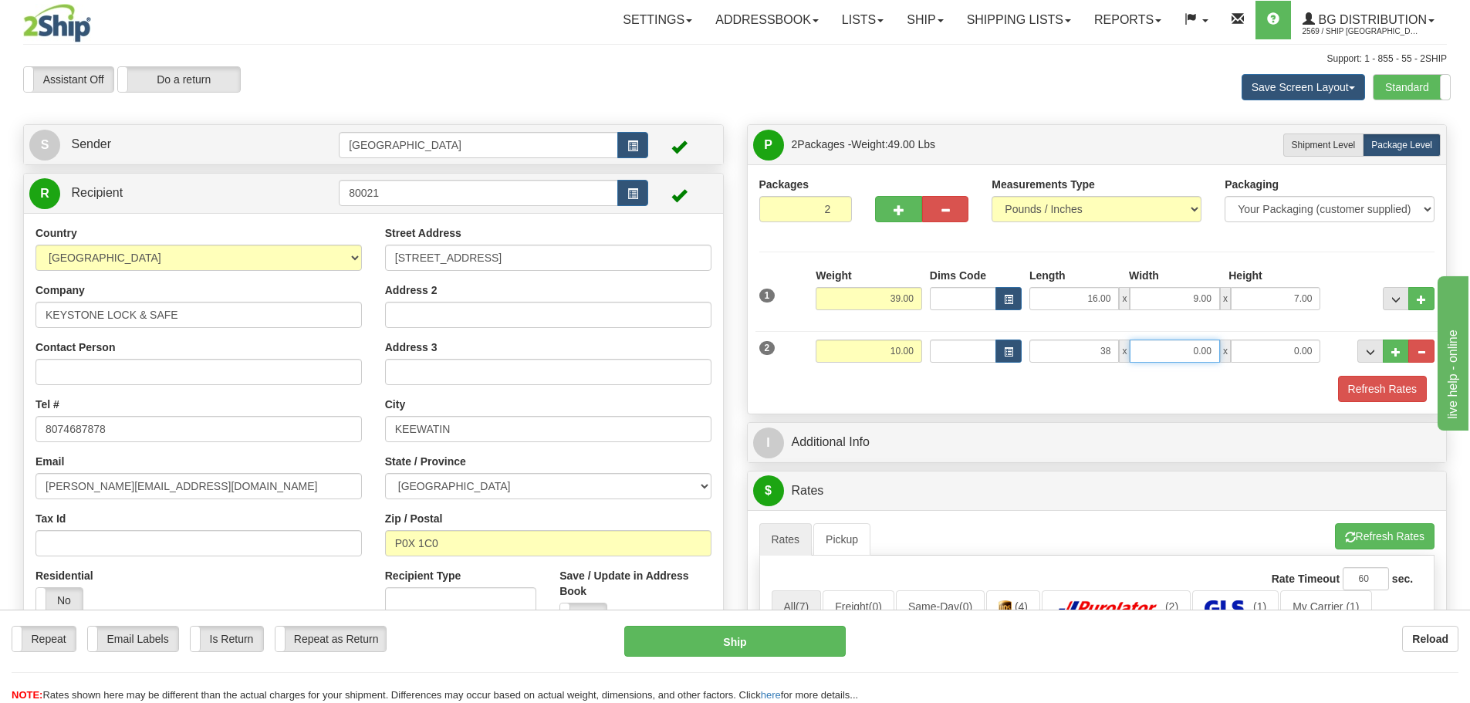
type input "38.00"
type input "9.00"
type input "3.00"
click at [1363, 386] on button "Refresh Rates" at bounding box center [1382, 389] width 89 height 26
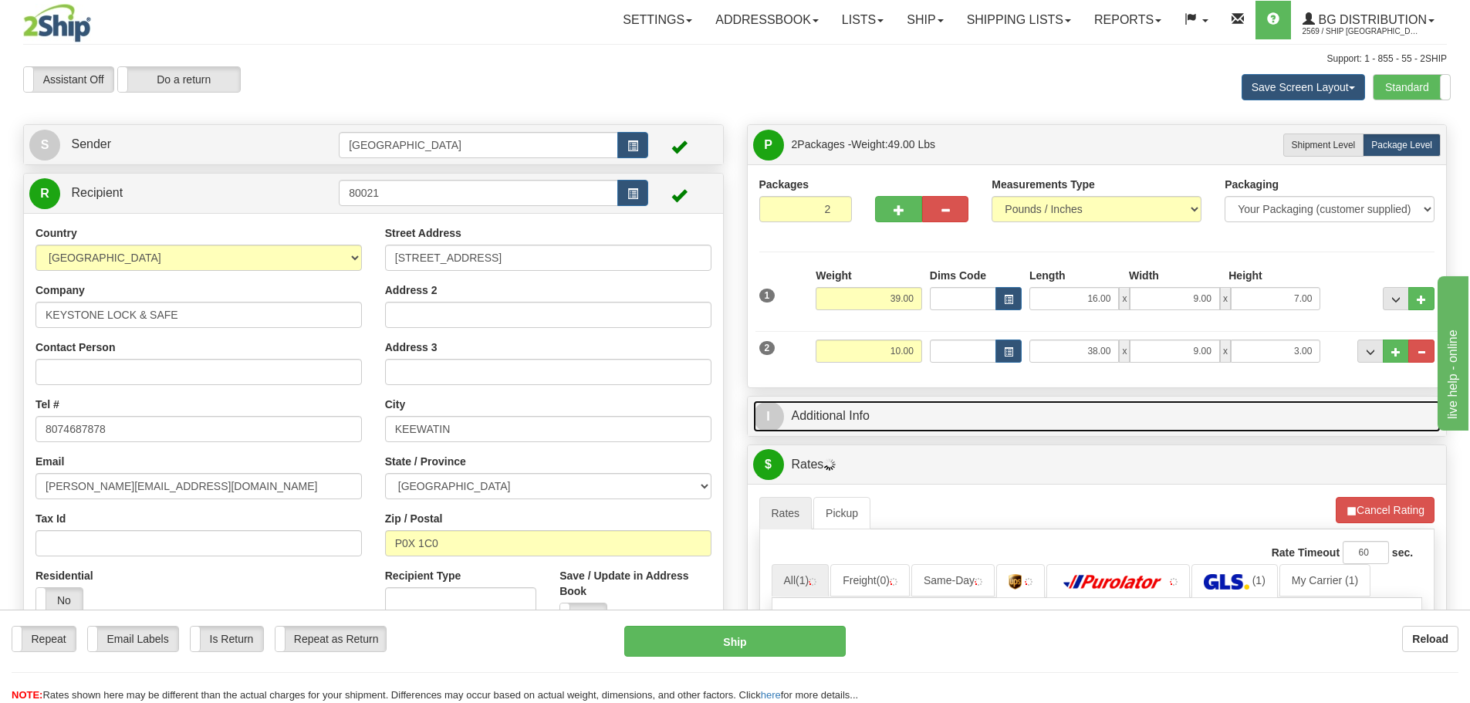
click at [952, 418] on link "I Additional Info" at bounding box center [1097, 416] width 688 height 32
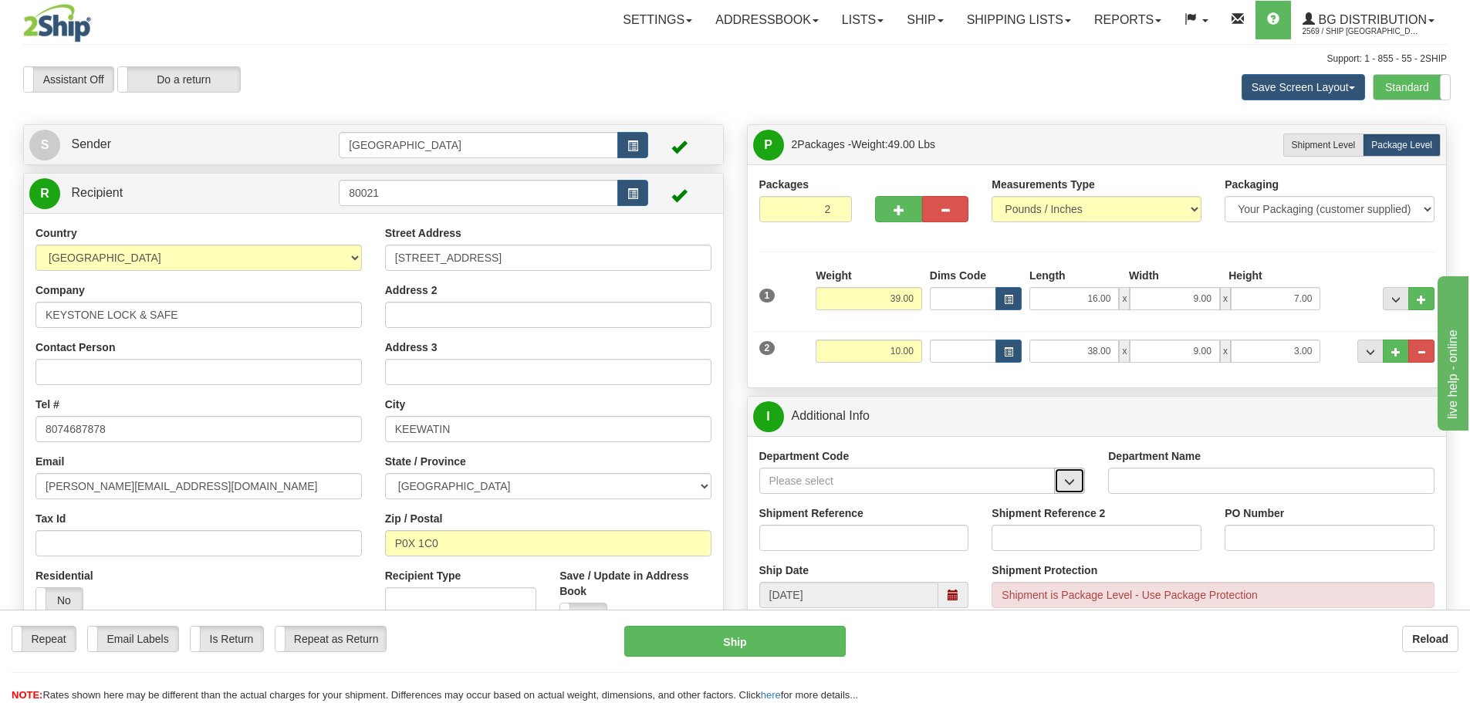
click at [1068, 477] on span "button" at bounding box center [1069, 482] width 11 height 10
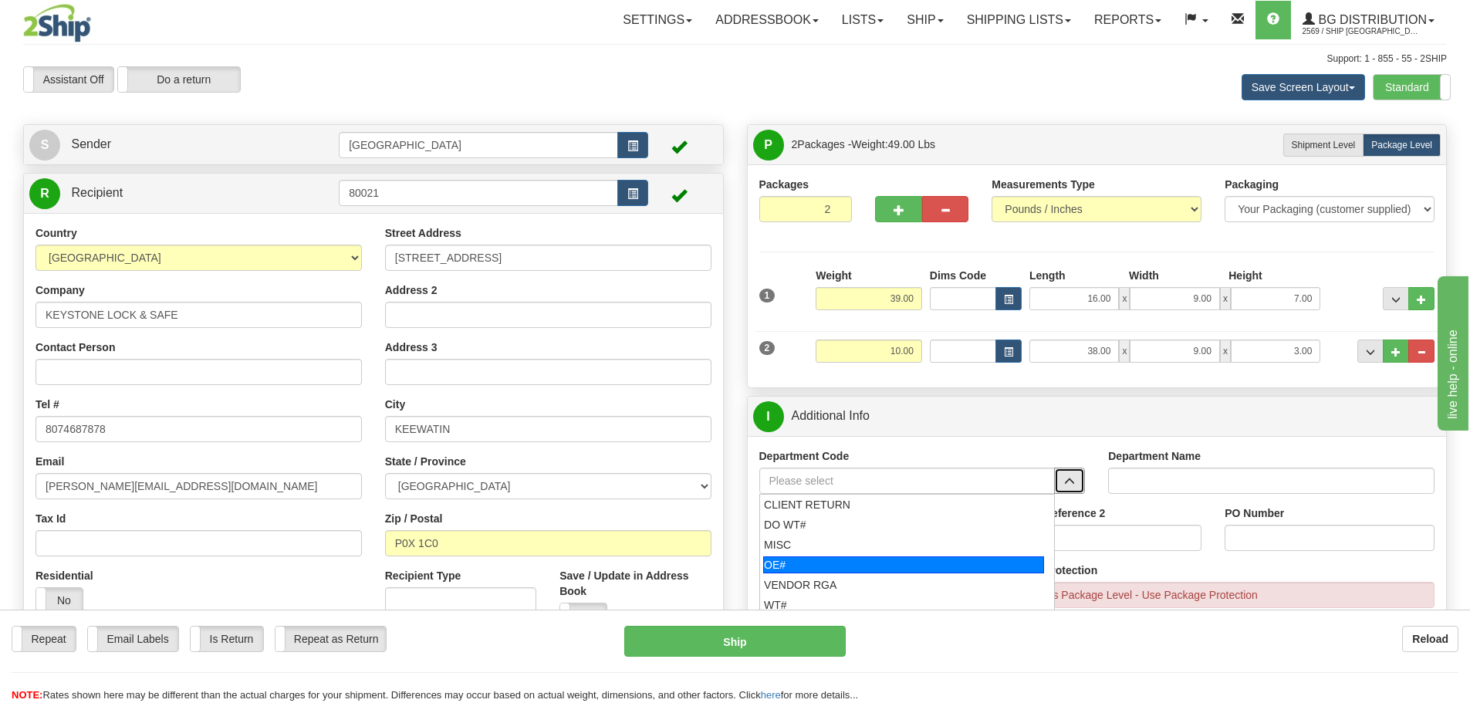
click at [871, 562] on div "OE#" at bounding box center [903, 564] width 281 height 17
type input "OE#"
type input "ORDERS"
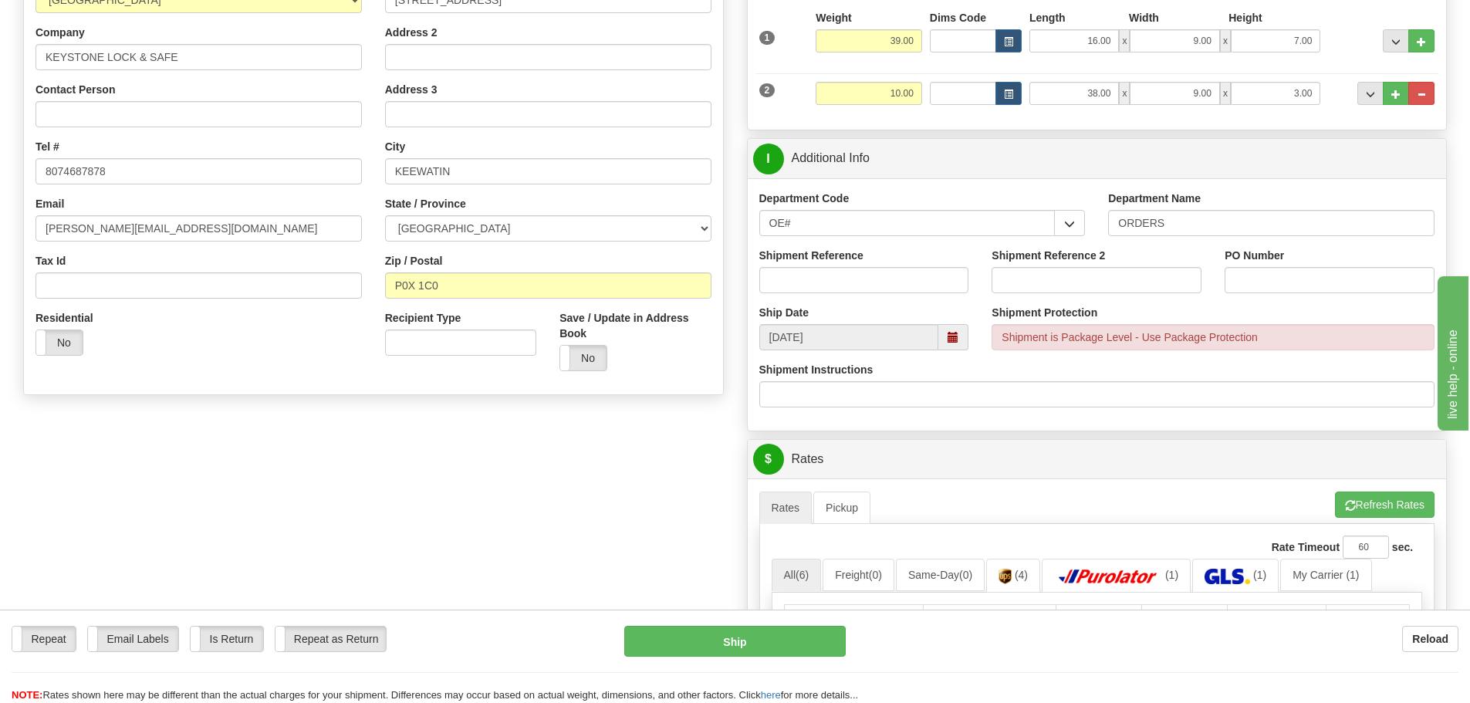
scroll to position [309, 0]
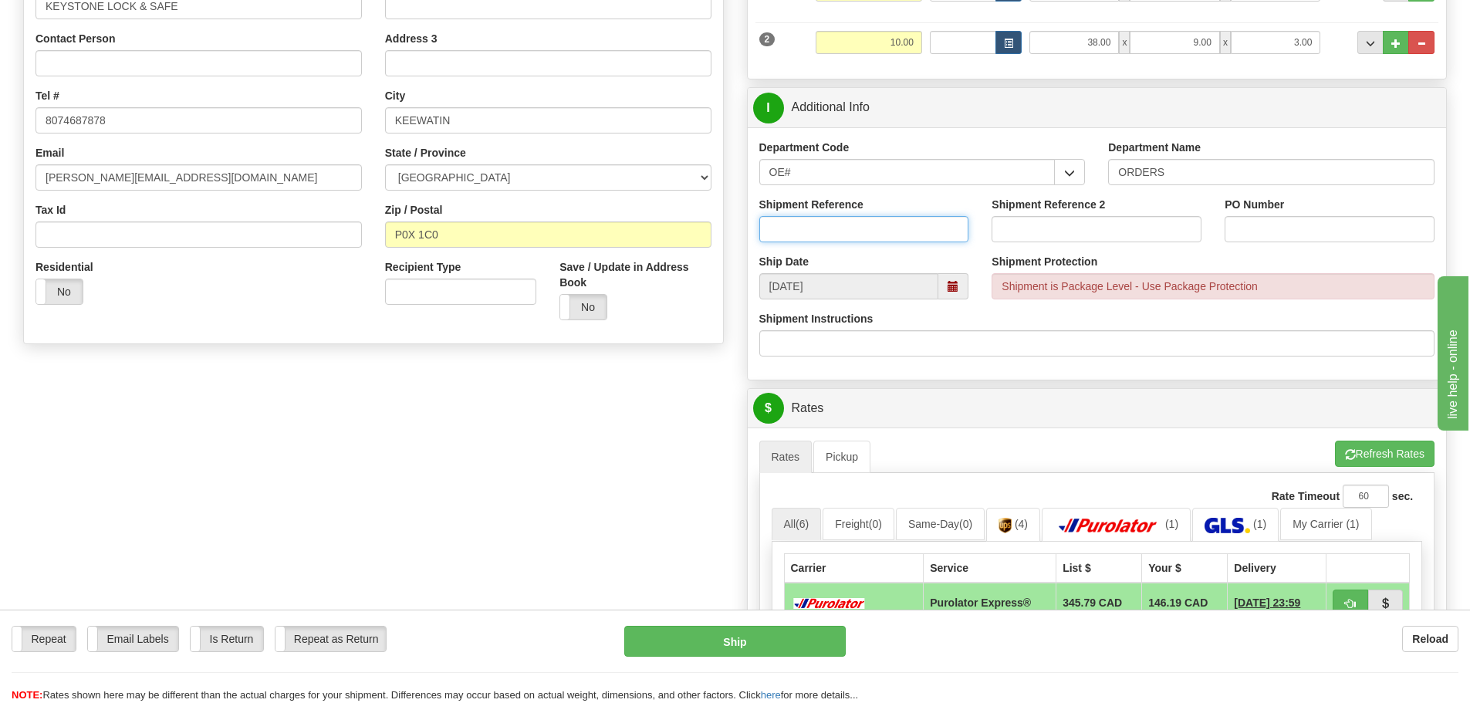
click at [839, 225] on input "Shipment Reference" at bounding box center [864, 229] width 210 height 26
type input "90040806-00 90040994-00 90040994-01"
click at [1000, 224] on input "Shipment Reference 2" at bounding box center [1096, 229] width 210 height 26
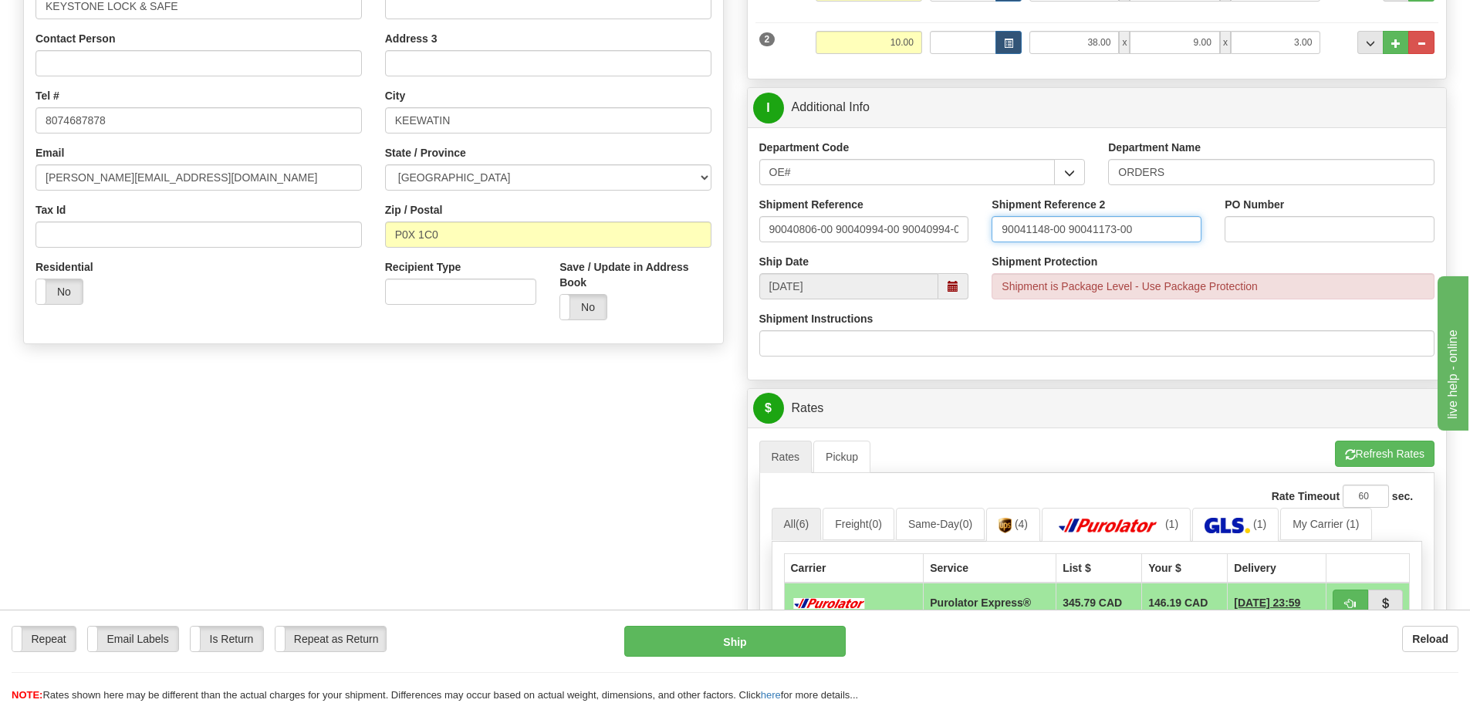
type input "90041148-00 90041173-00"
click at [1244, 228] on input "PO Number" at bounding box center [1329, 229] width 210 height 26
type input "N/A"
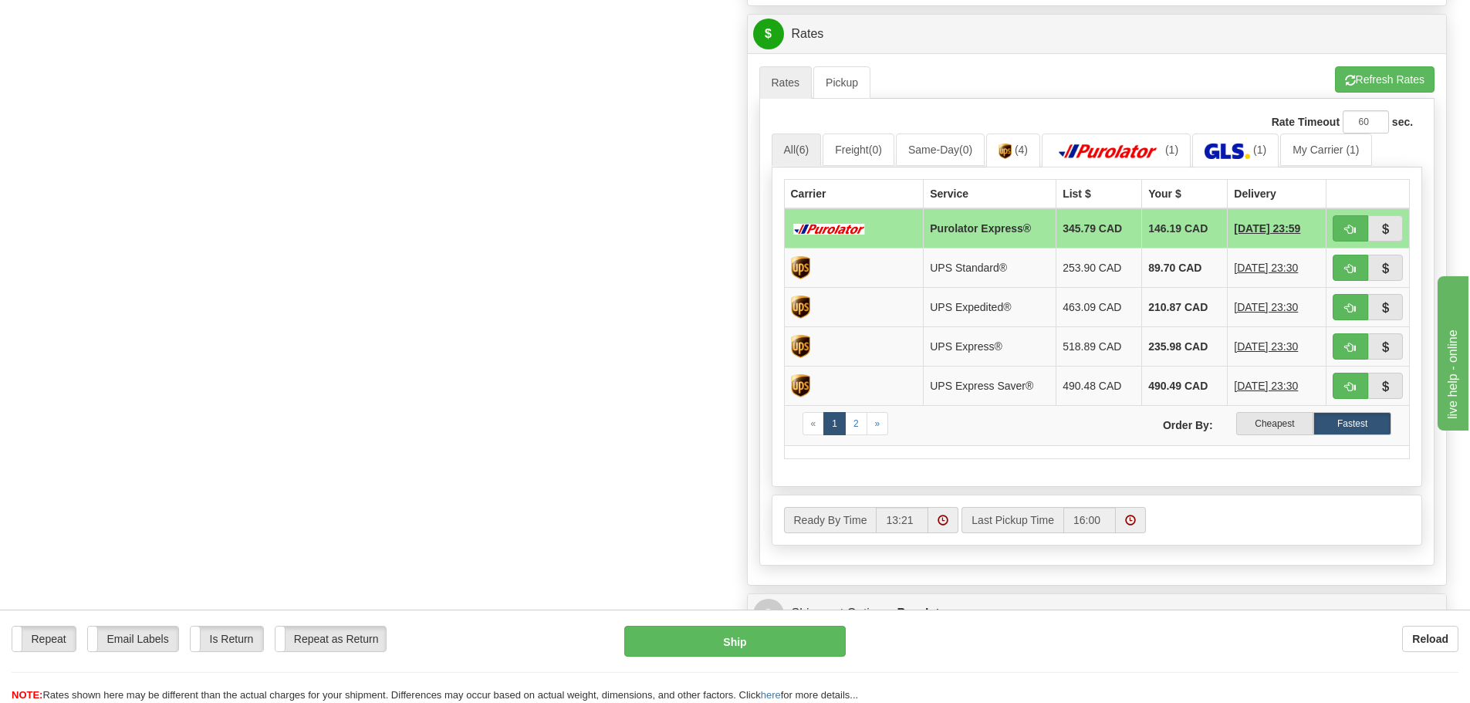
scroll to position [694, 0]
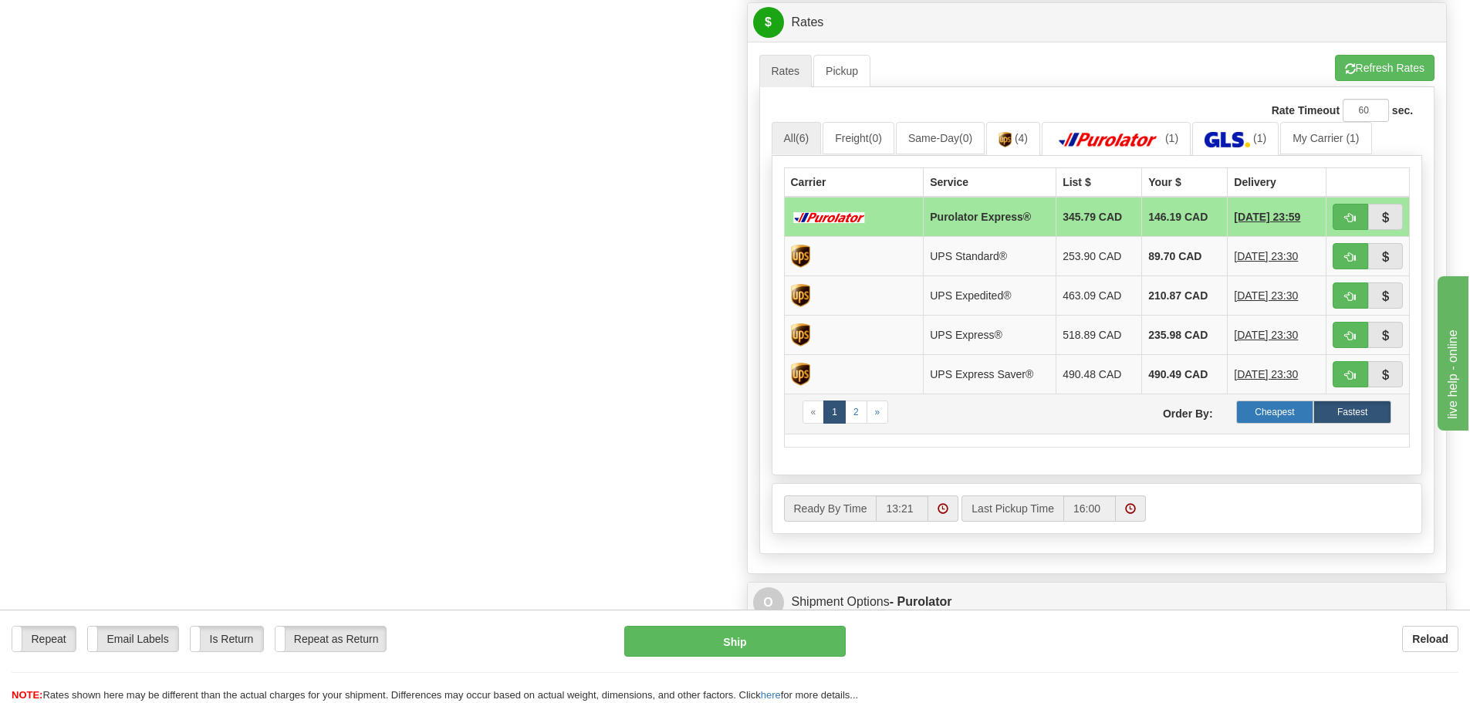
click at [1262, 410] on label "Cheapest" at bounding box center [1275, 411] width 78 height 23
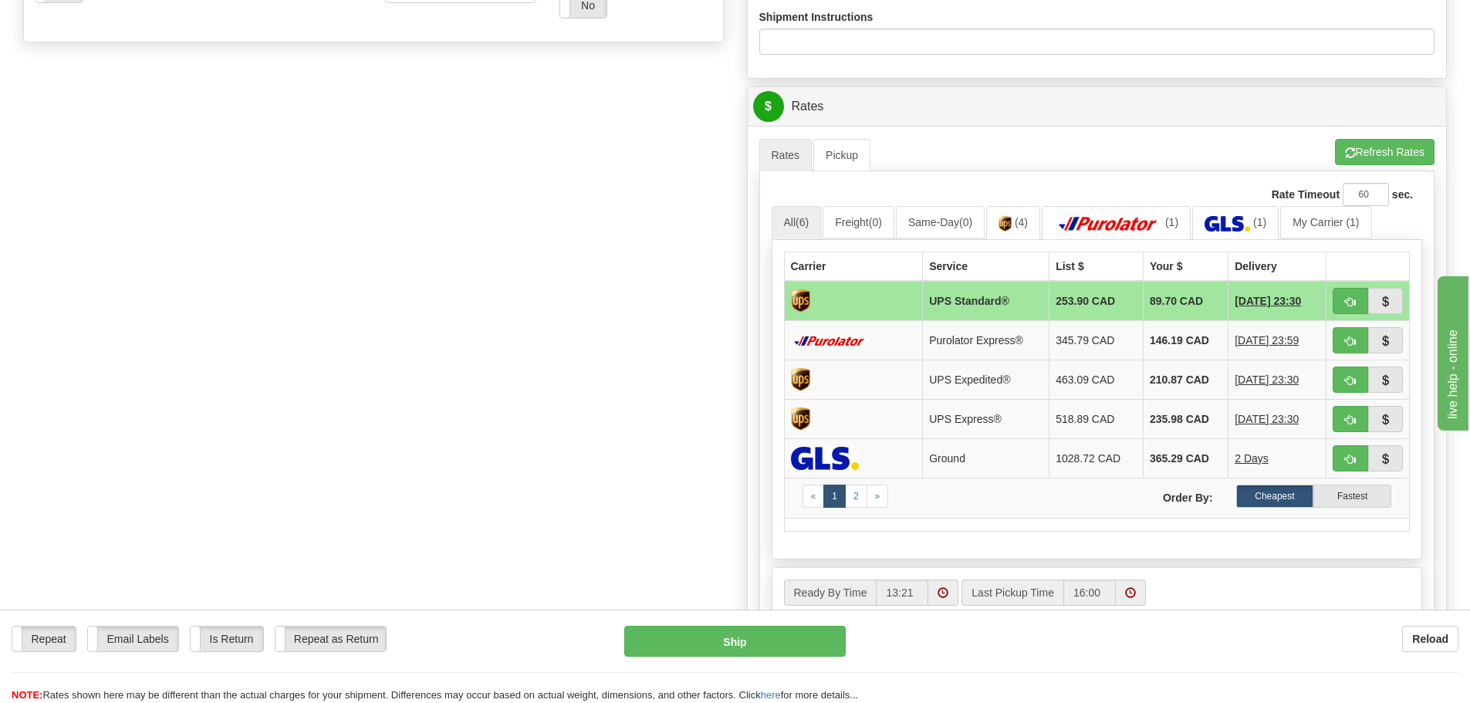
scroll to position [617, 0]
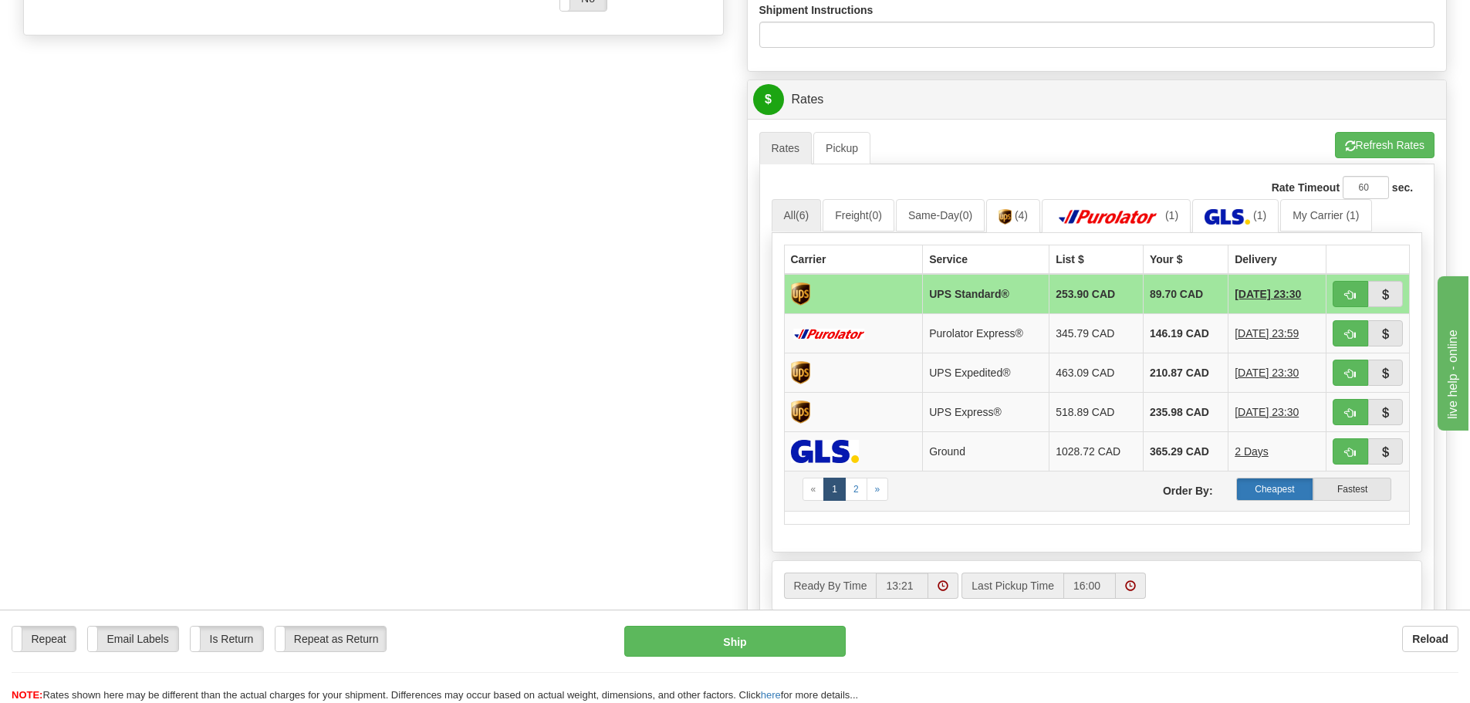
click at [1263, 489] on label "Cheapest" at bounding box center [1275, 489] width 78 height 23
click at [1372, 140] on button "Refresh Rates" at bounding box center [1385, 145] width 100 height 26
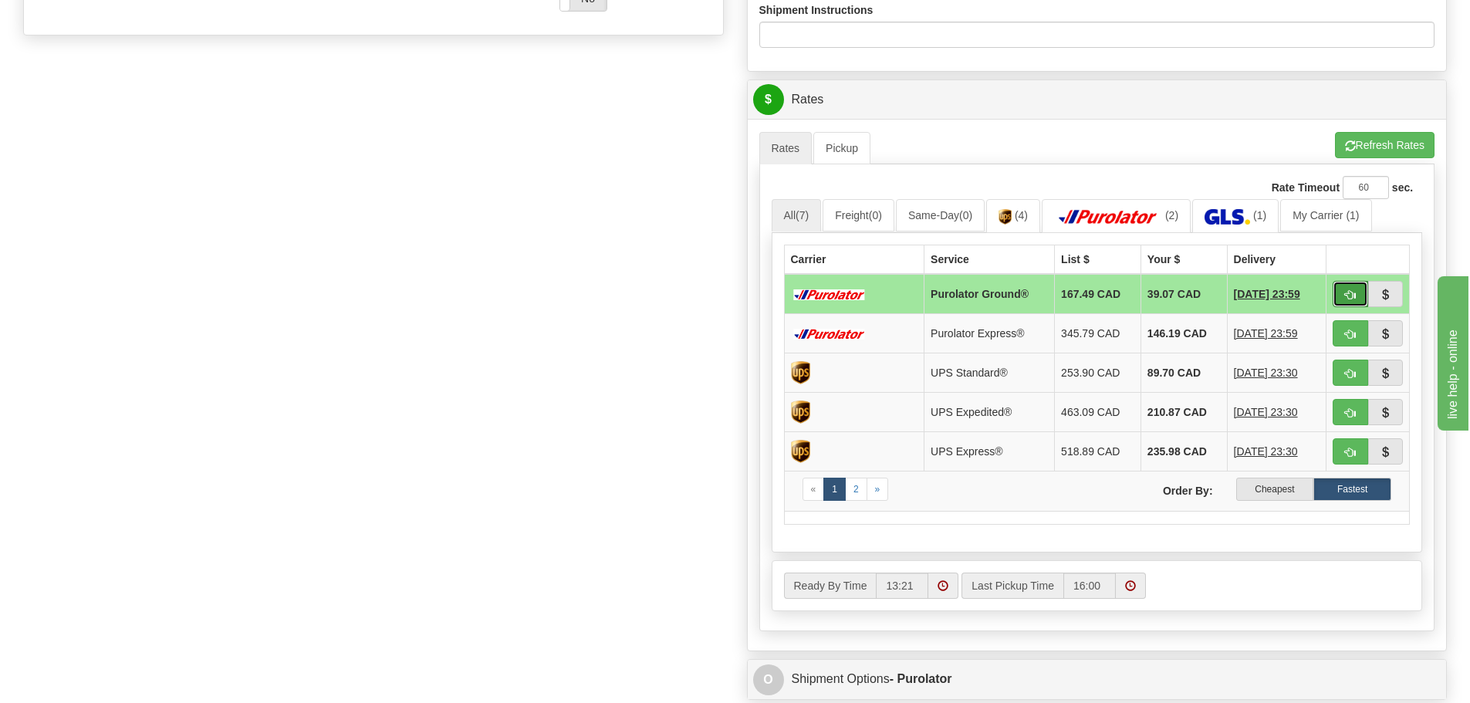
click at [1349, 293] on span "button" at bounding box center [1350, 295] width 11 height 10
type input "260"
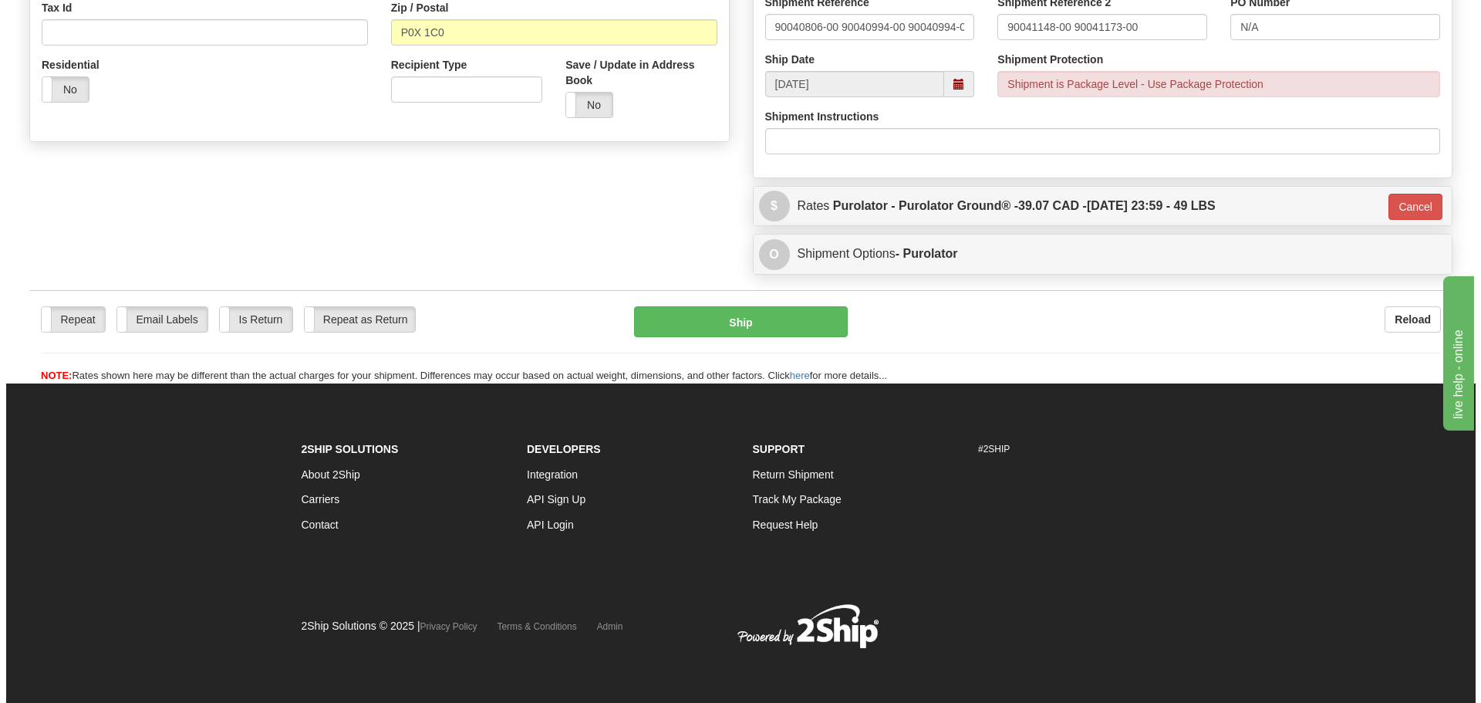
scroll to position [511, 0]
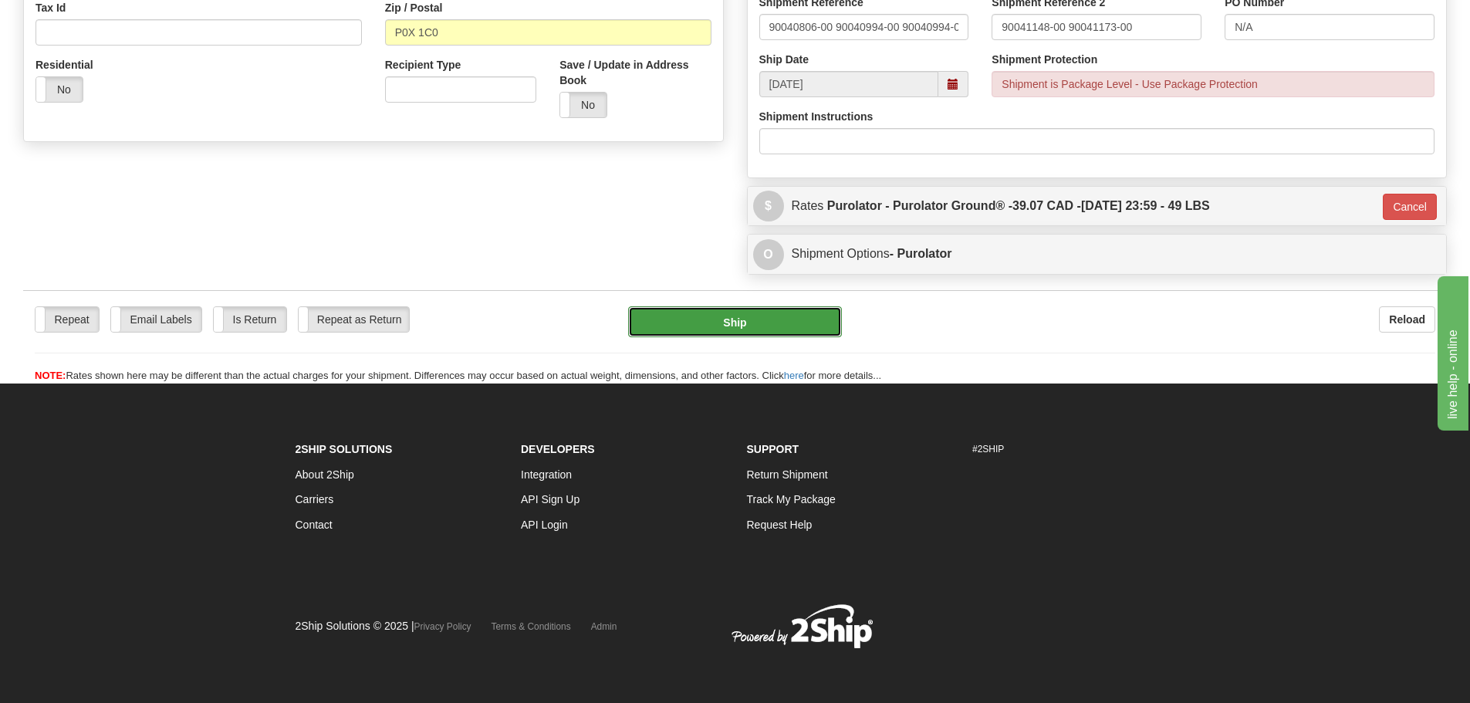
click at [745, 321] on button "Ship" at bounding box center [735, 321] width 214 height 31
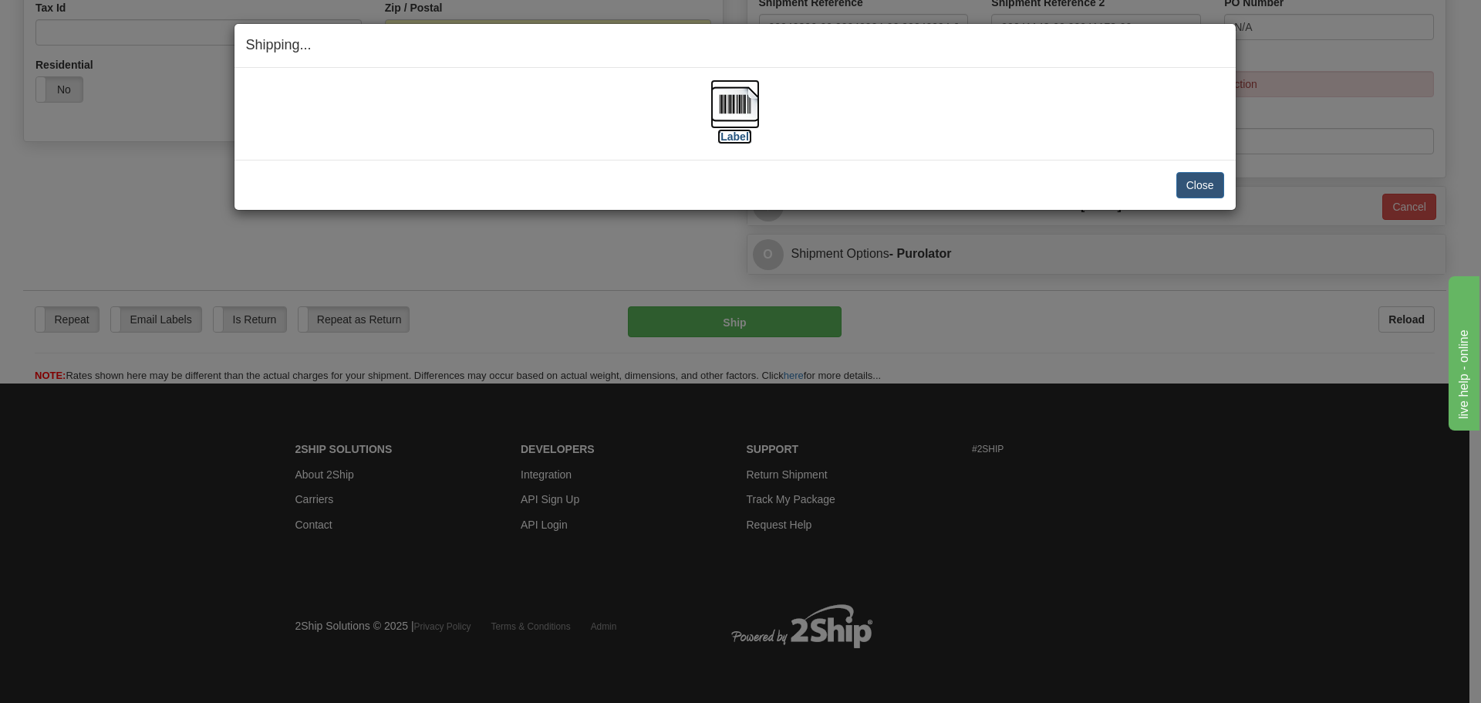
click at [734, 137] on label "[Label]" at bounding box center [734, 136] width 35 height 15
click at [1196, 185] on button "Close" at bounding box center [1200, 185] width 48 height 26
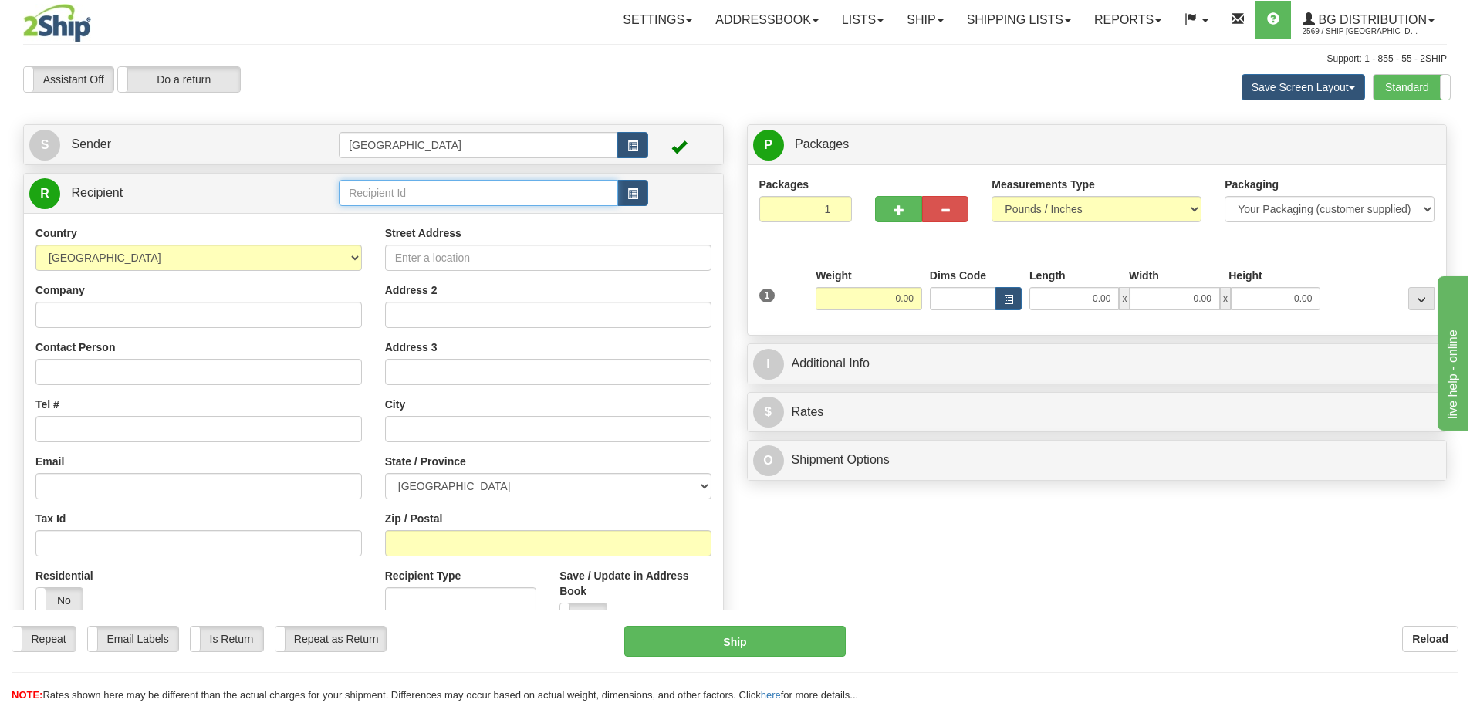
click at [364, 196] on input "text" at bounding box center [478, 193] width 279 height 26
click at [363, 221] on div "920004" at bounding box center [475, 216] width 265 height 17
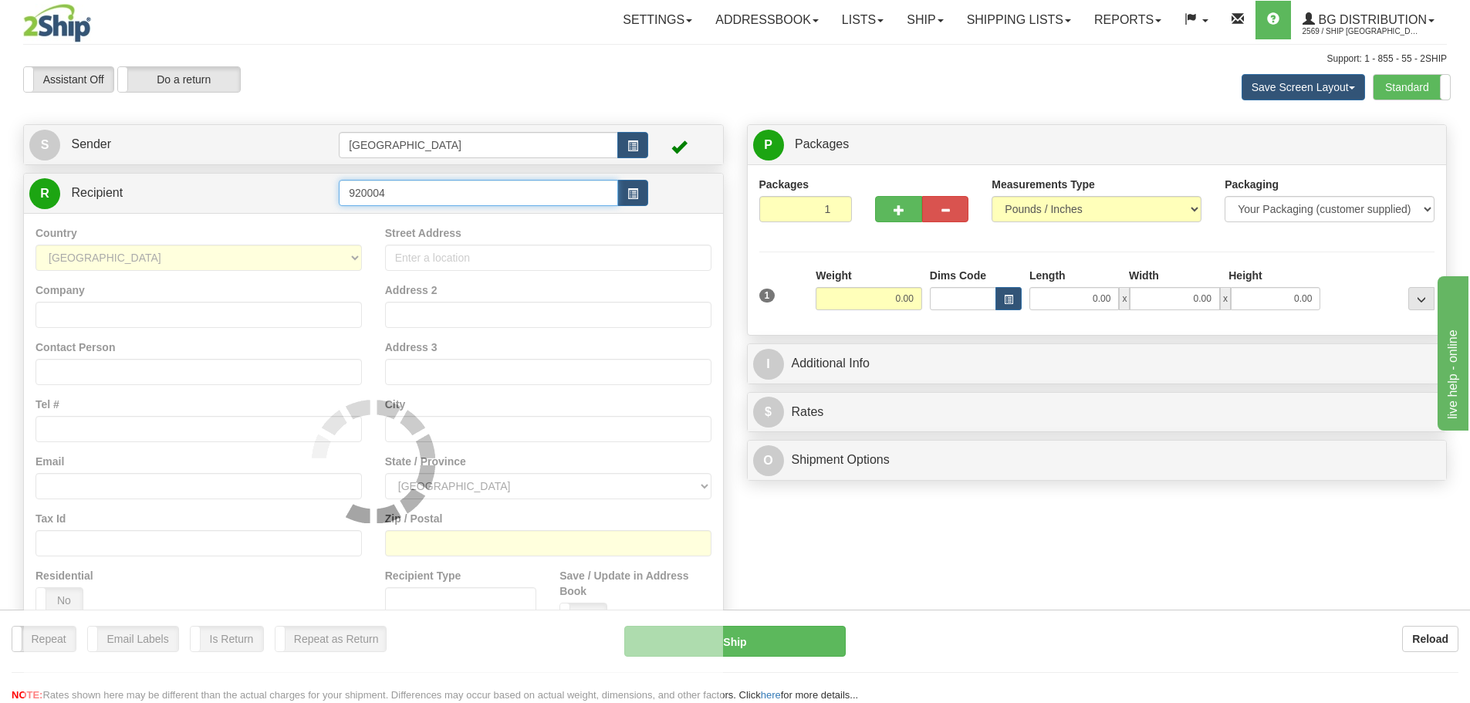
type input "920004"
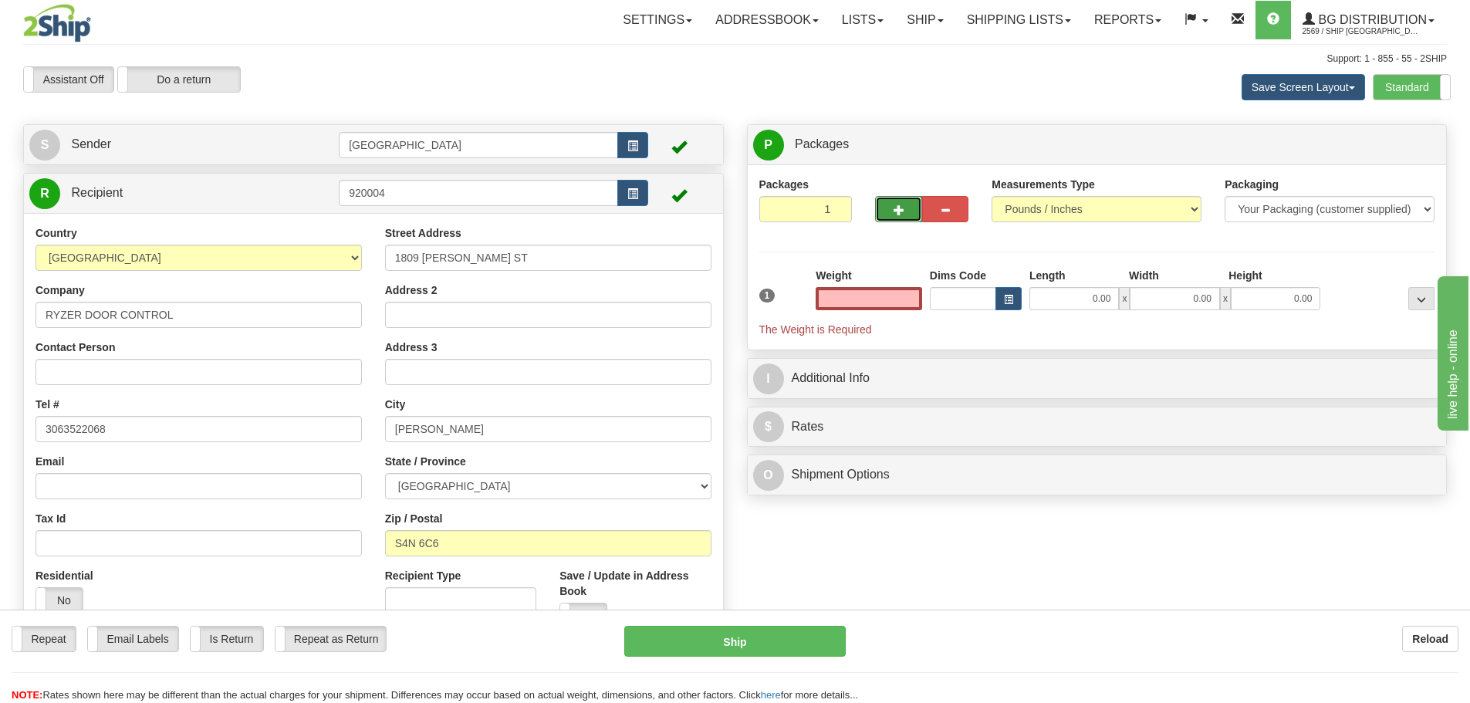
type input "0.00"
click at [897, 207] on span "button" at bounding box center [898, 210] width 11 height 10
type input "2"
click at [1396, 143] on span "Package Level" at bounding box center [1401, 145] width 61 height 11
radio input "true"
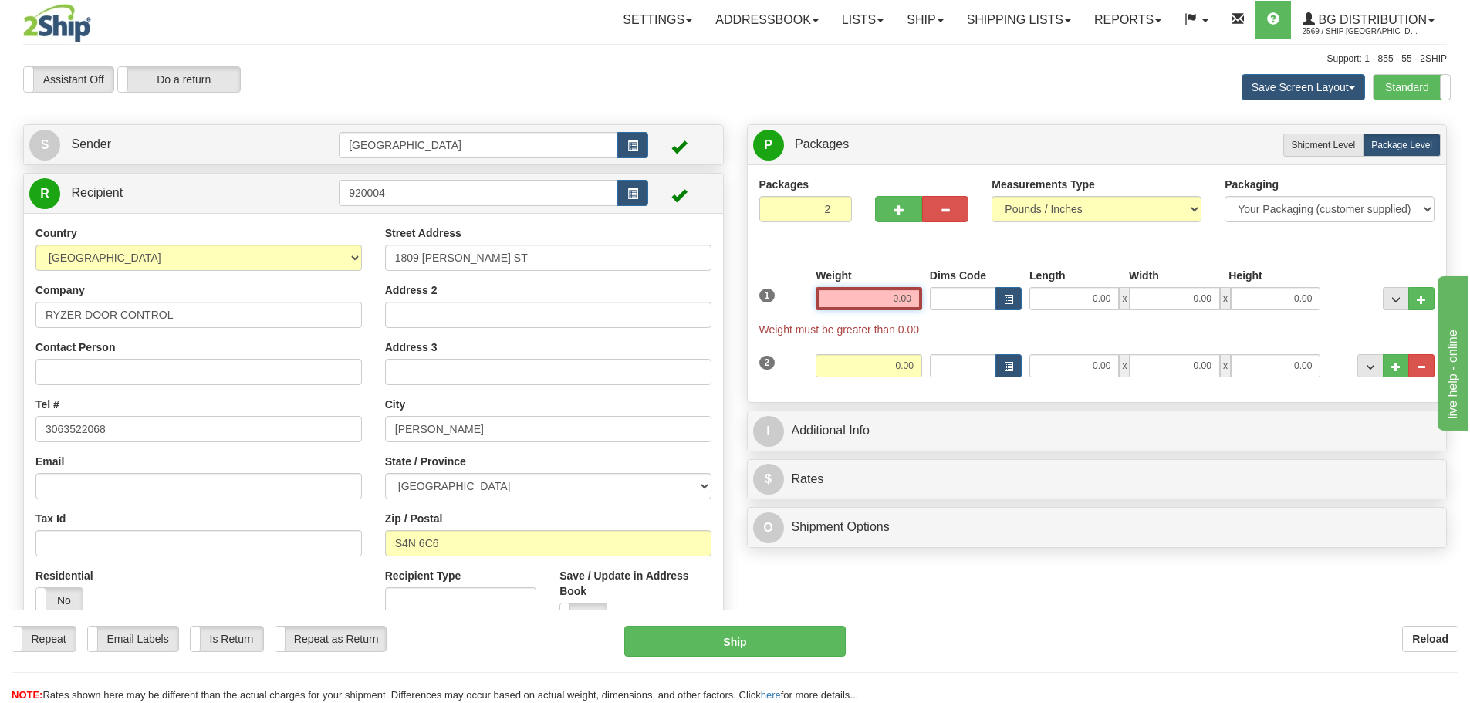
click at [913, 301] on input "0.00" at bounding box center [868, 298] width 106 height 23
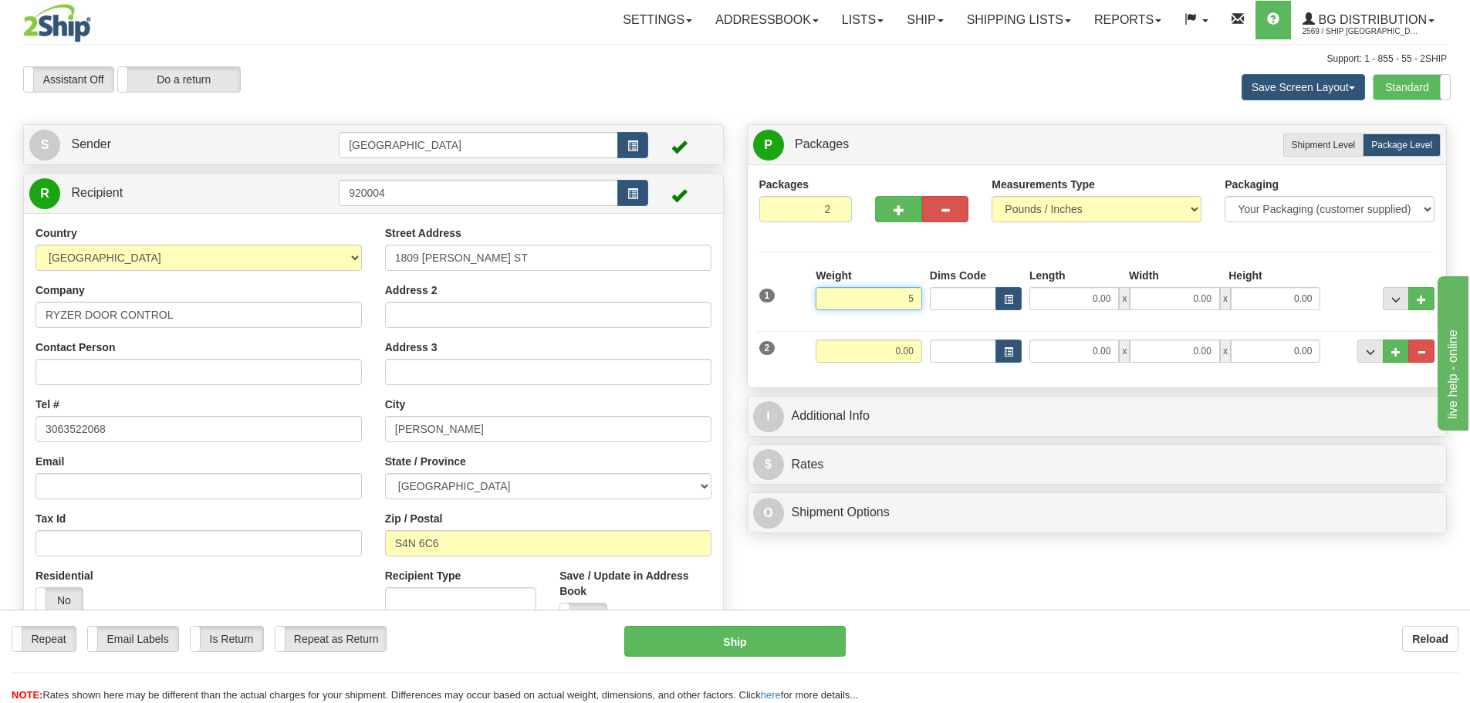
type input "5.00"
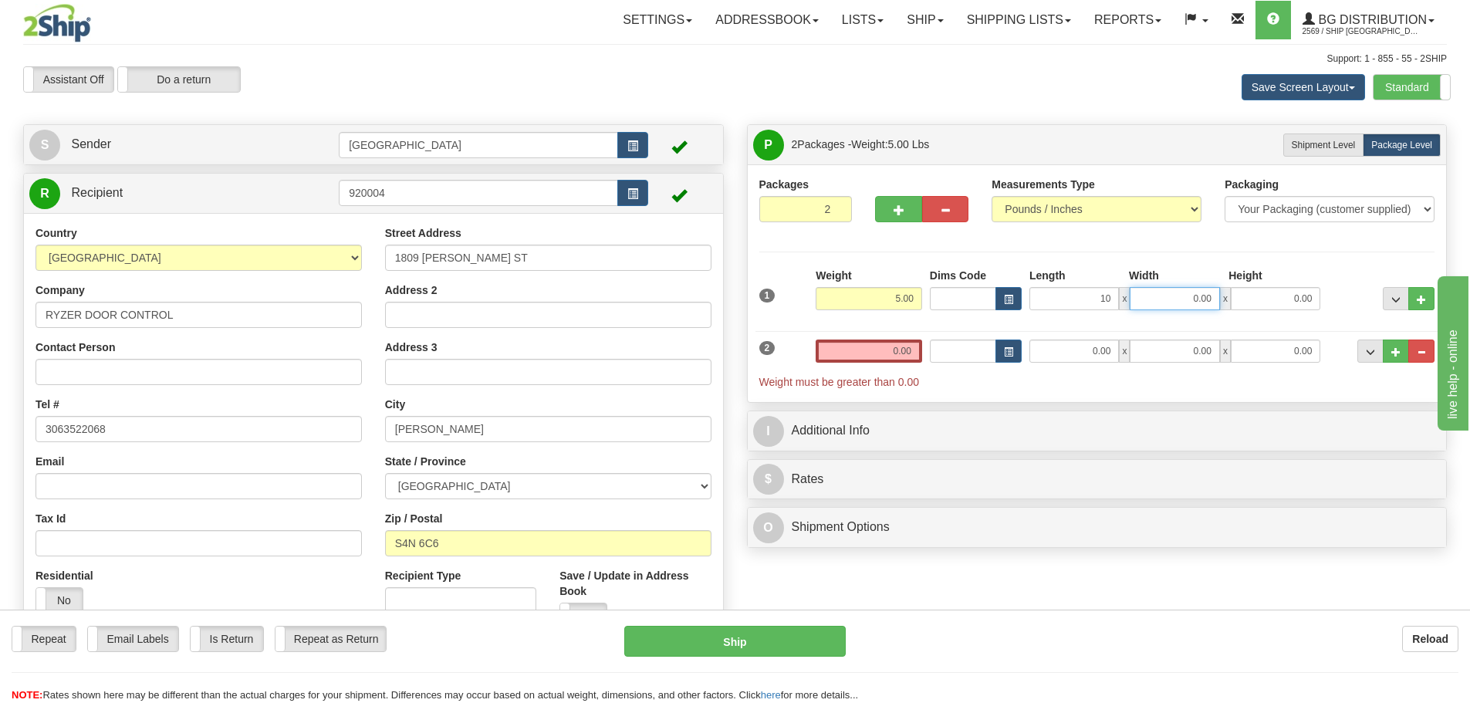
type input "10.00"
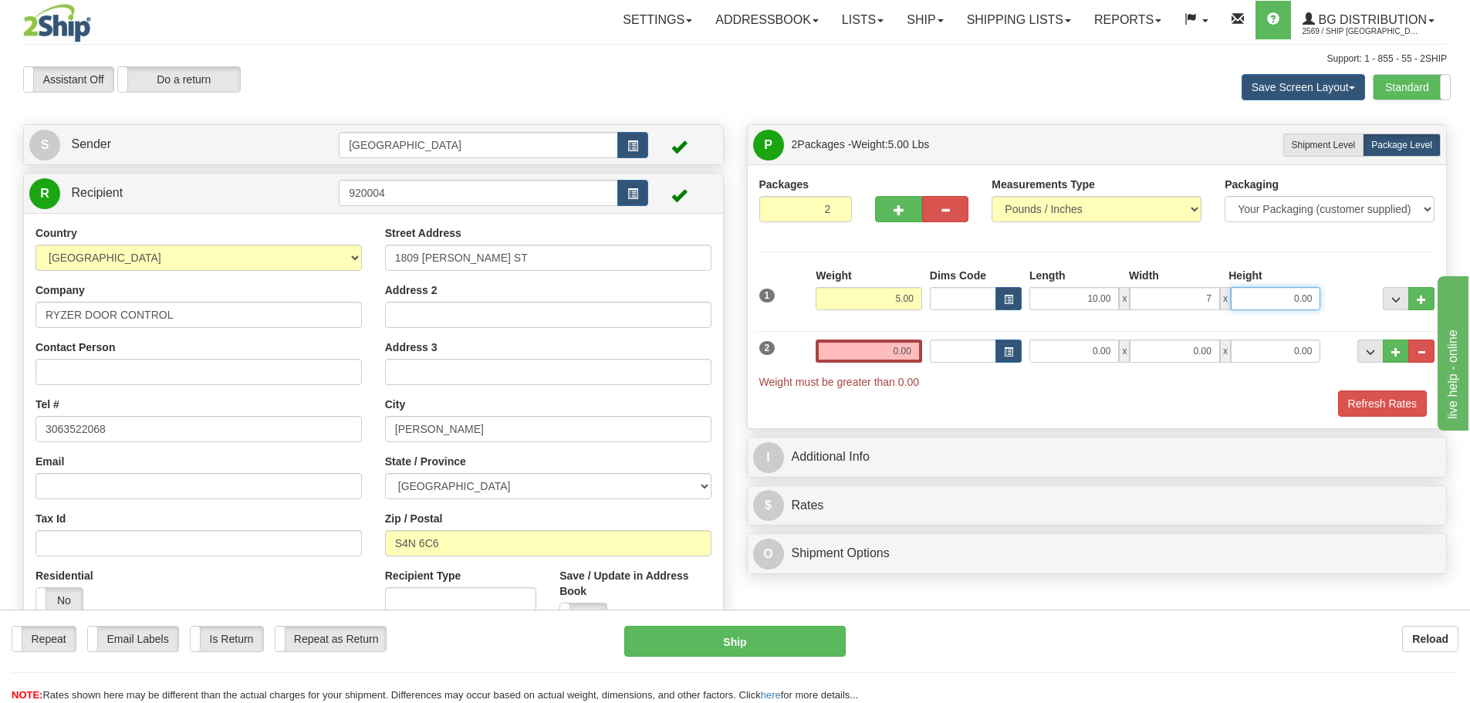
type input "7.00"
type input "6.00"
click at [913, 349] on input "0.00" at bounding box center [868, 350] width 106 height 23
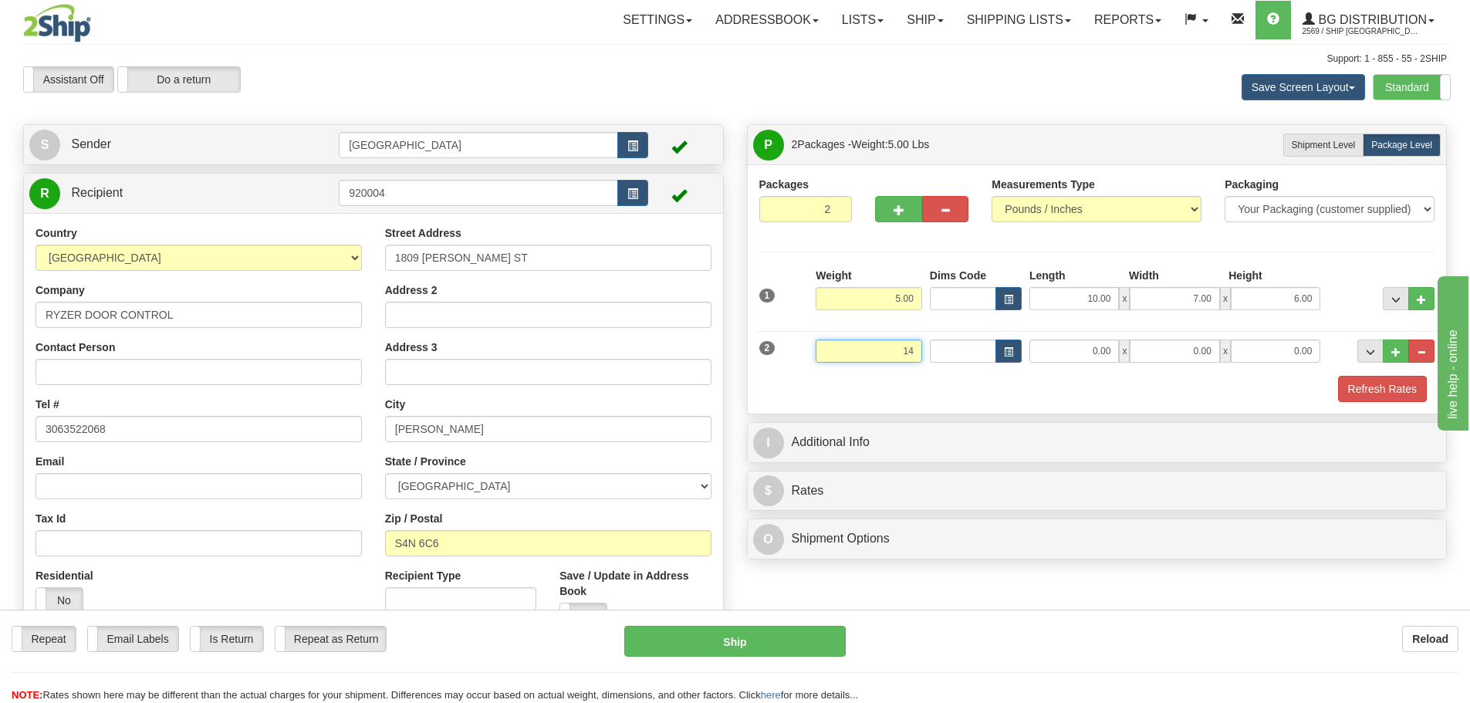
type input "14.00"
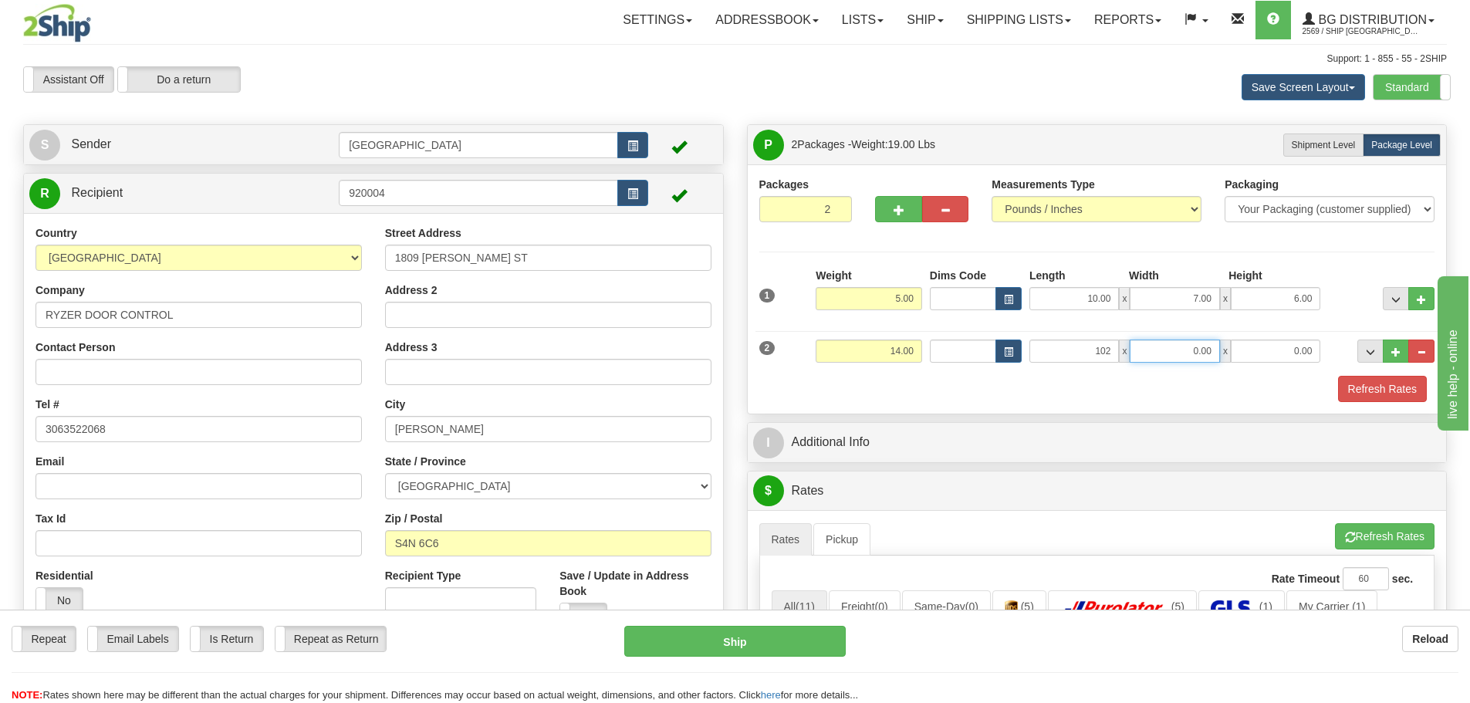
type input "102.00"
type input "6.00"
type input "4.00"
click at [1365, 390] on button "Refresh Rates" at bounding box center [1382, 389] width 89 height 26
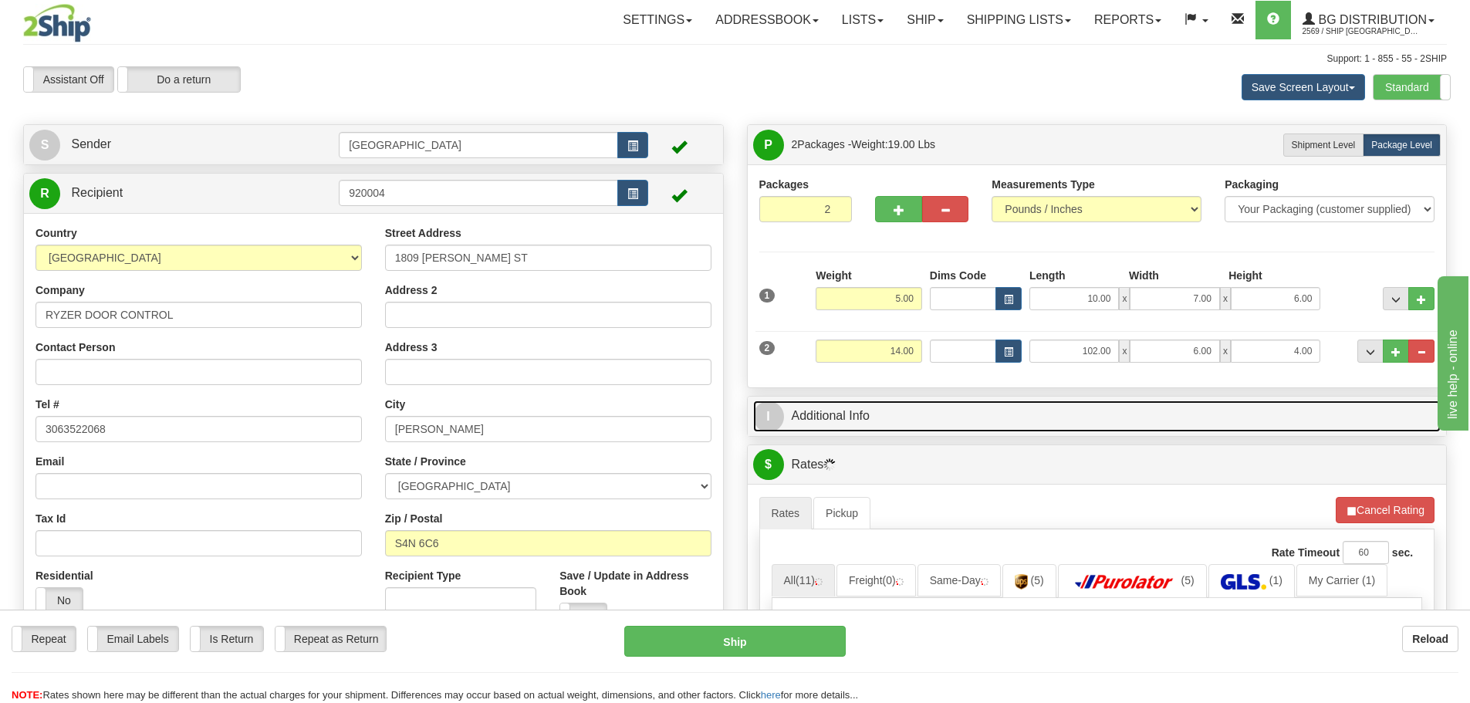
click at [902, 412] on link "I Additional Info" at bounding box center [1097, 416] width 688 height 32
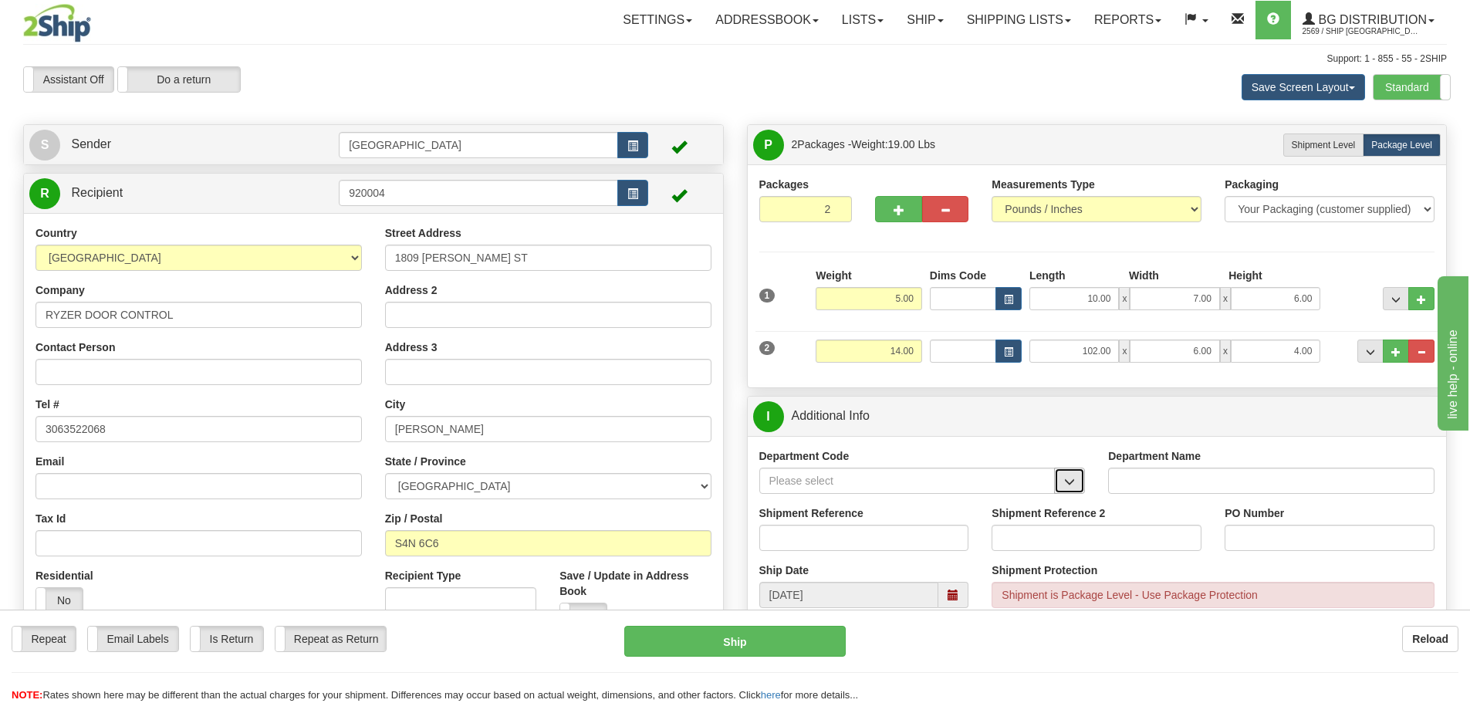
click at [1070, 481] on span "button" at bounding box center [1069, 482] width 11 height 10
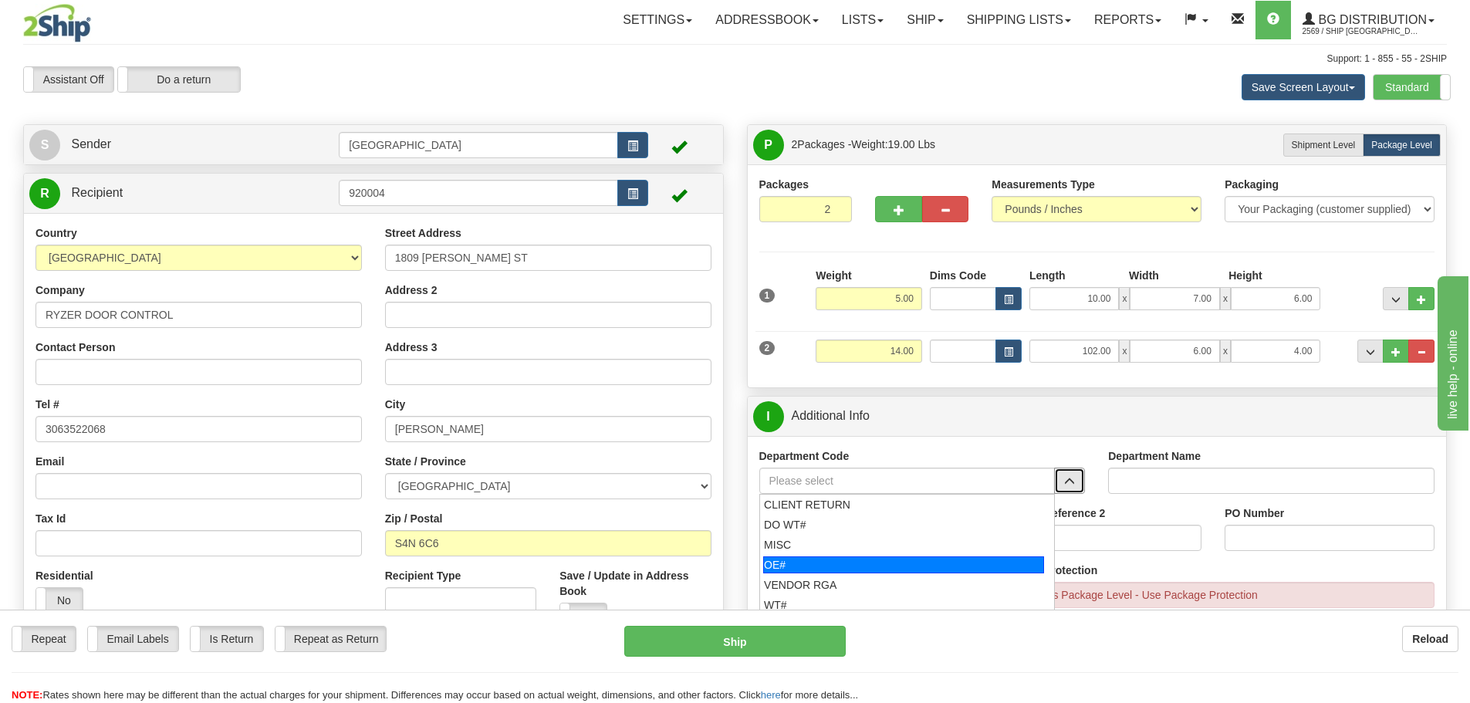
click at [916, 559] on div "OE#" at bounding box center [903, 564] width 281 height 17
type input "OE#"
type input "ORDERS"
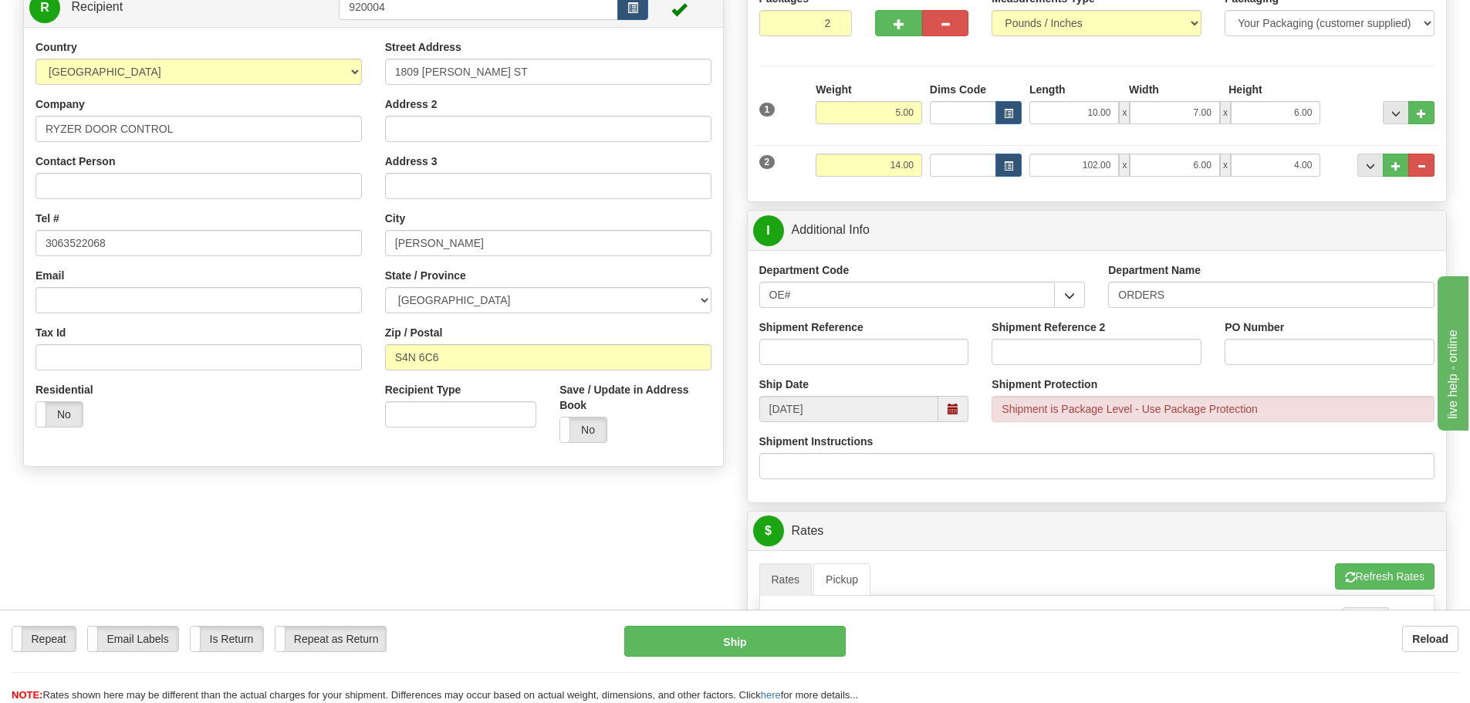
scroll to position [231, 0]
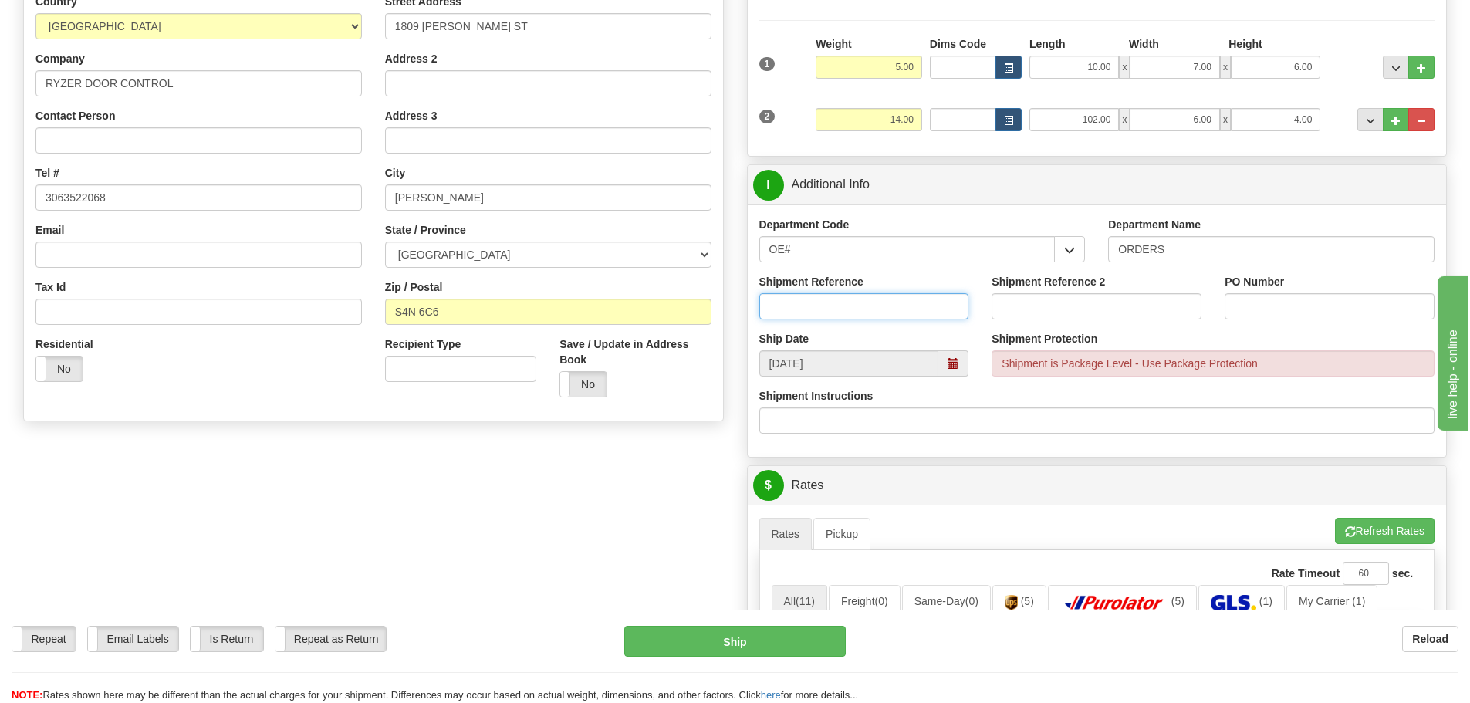
click at [869, 312] on input "Shipment Reference" at bounding box center [864, 306] width 210 height 26
type input "90040462-00"
click at [1250, 304] on input "PO Number" at bounding box center [1329, 306] width 210 height 26
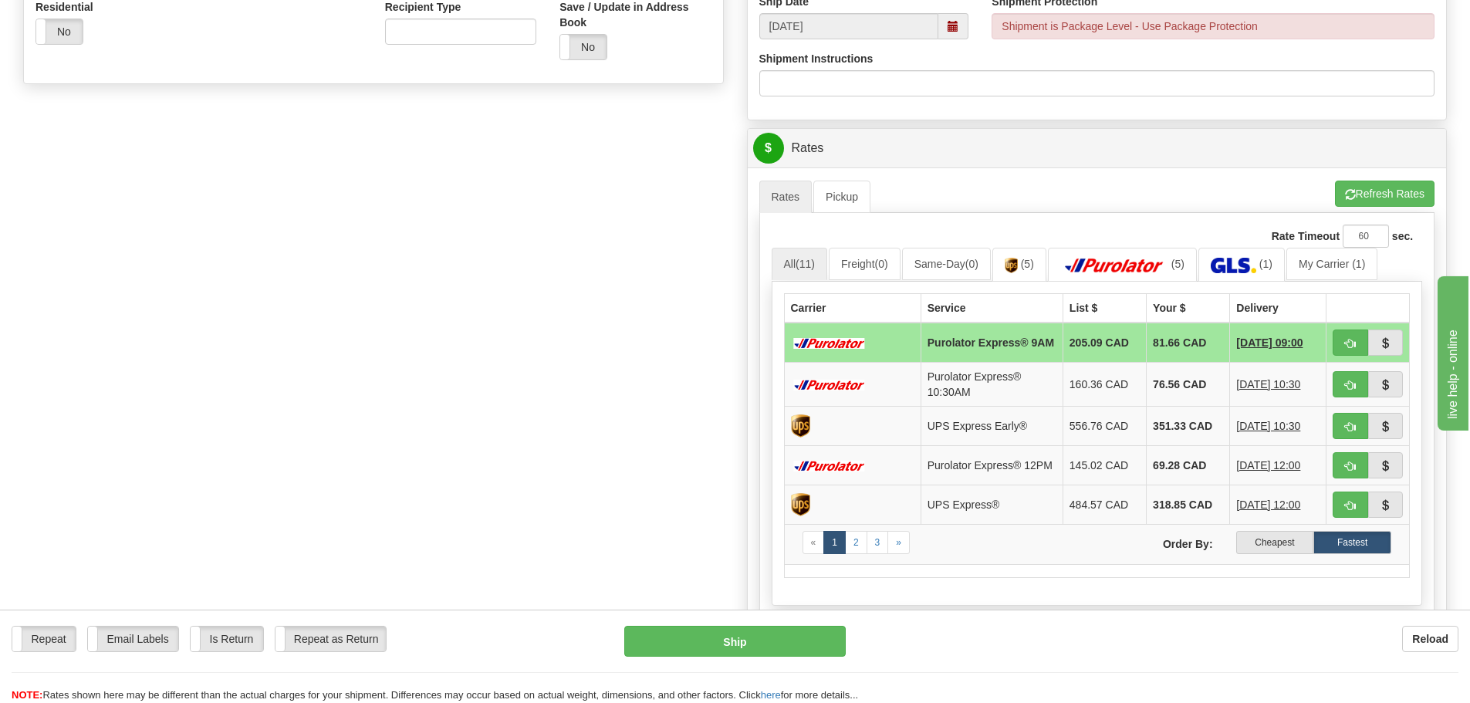
scroll to position [617, 0]
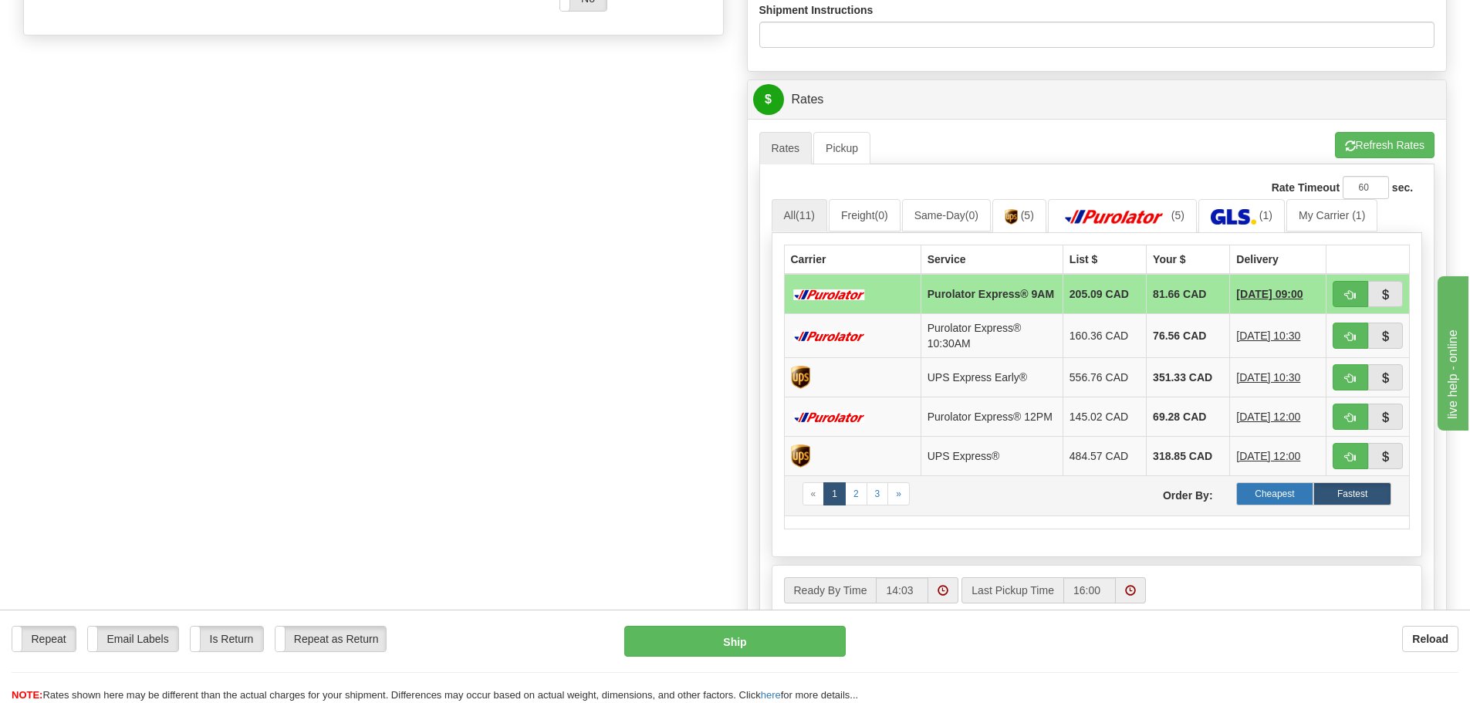
type input "AD159605"
click at [1272, 501] on label "Cheapest" at bounding box center [1275, 493] width 78 height 23
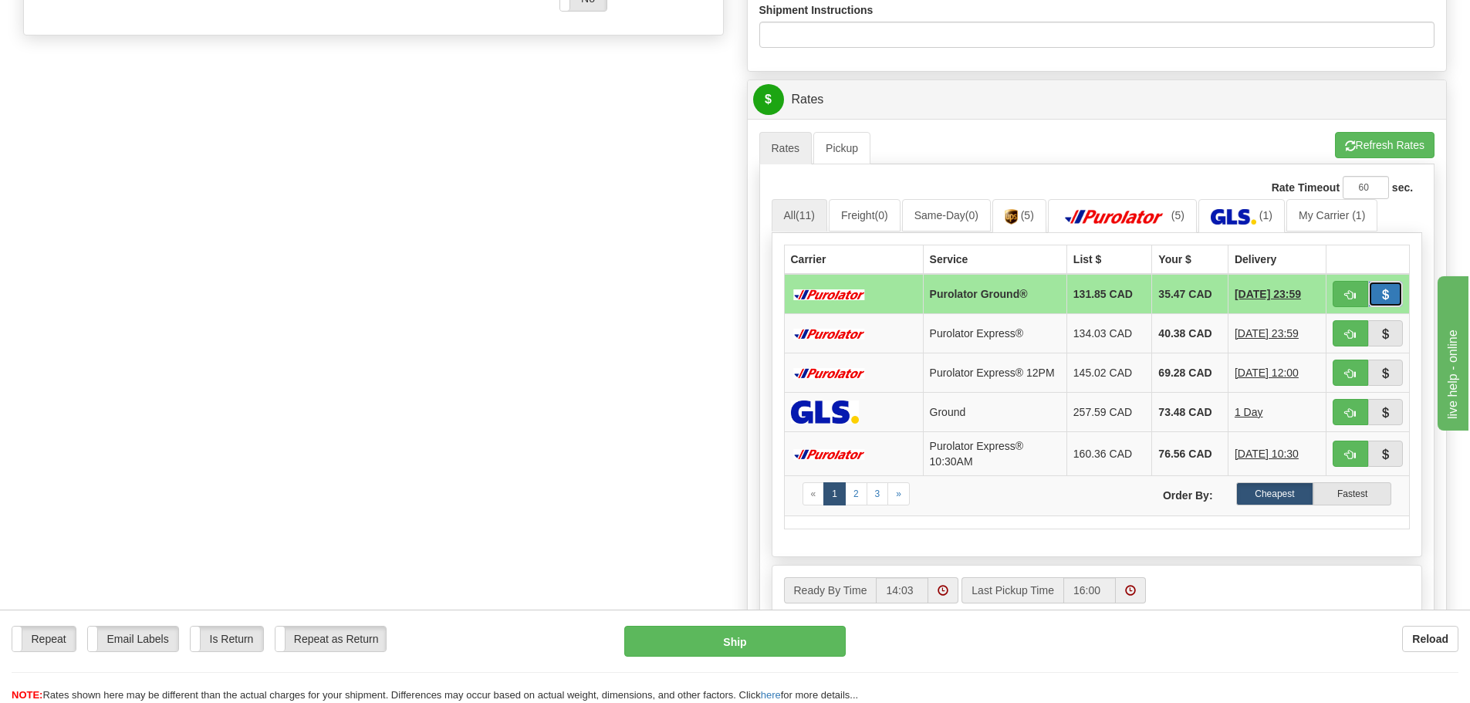
click at [1387, 290] on span "button" at bounding box center [1384, 295] width 11 height 10
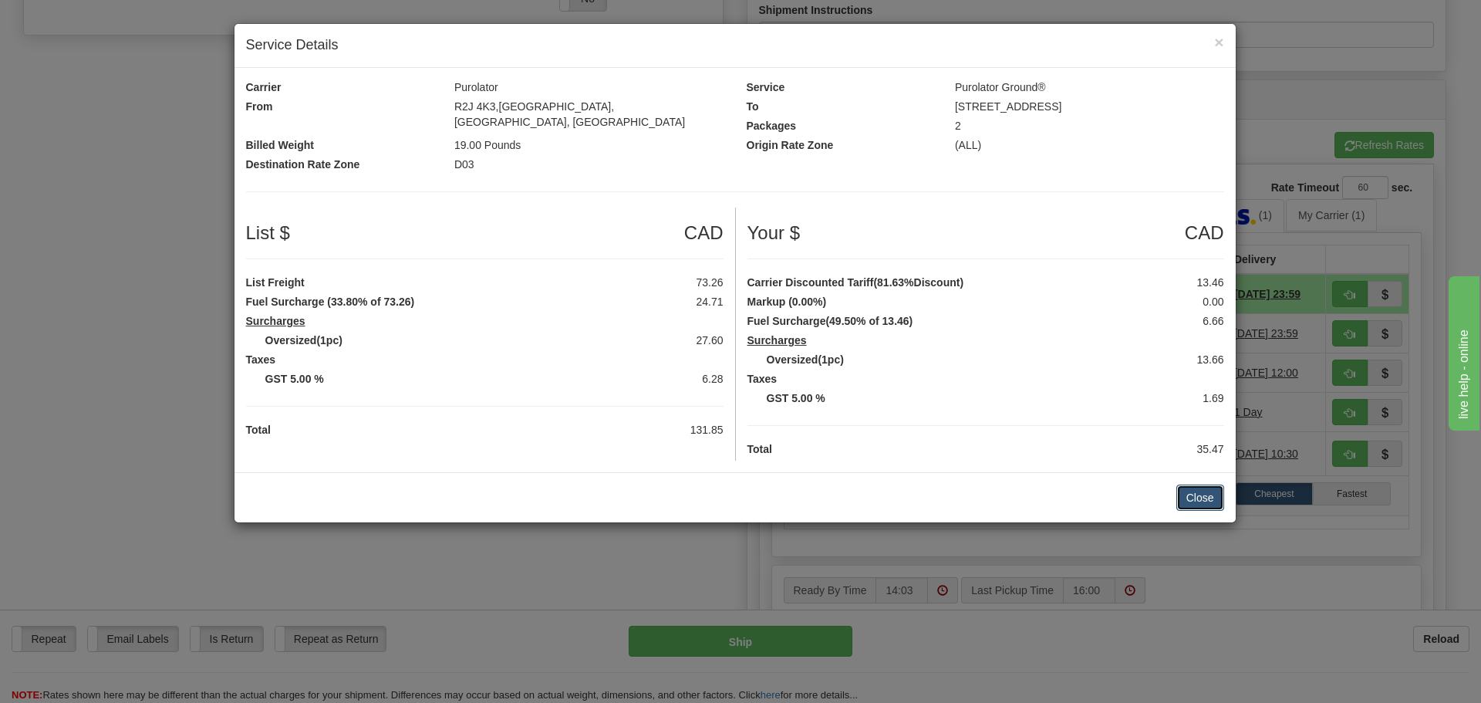
click at [1205, 484] on button "Close" at bounding box center [1200, 497] width 48 height 26
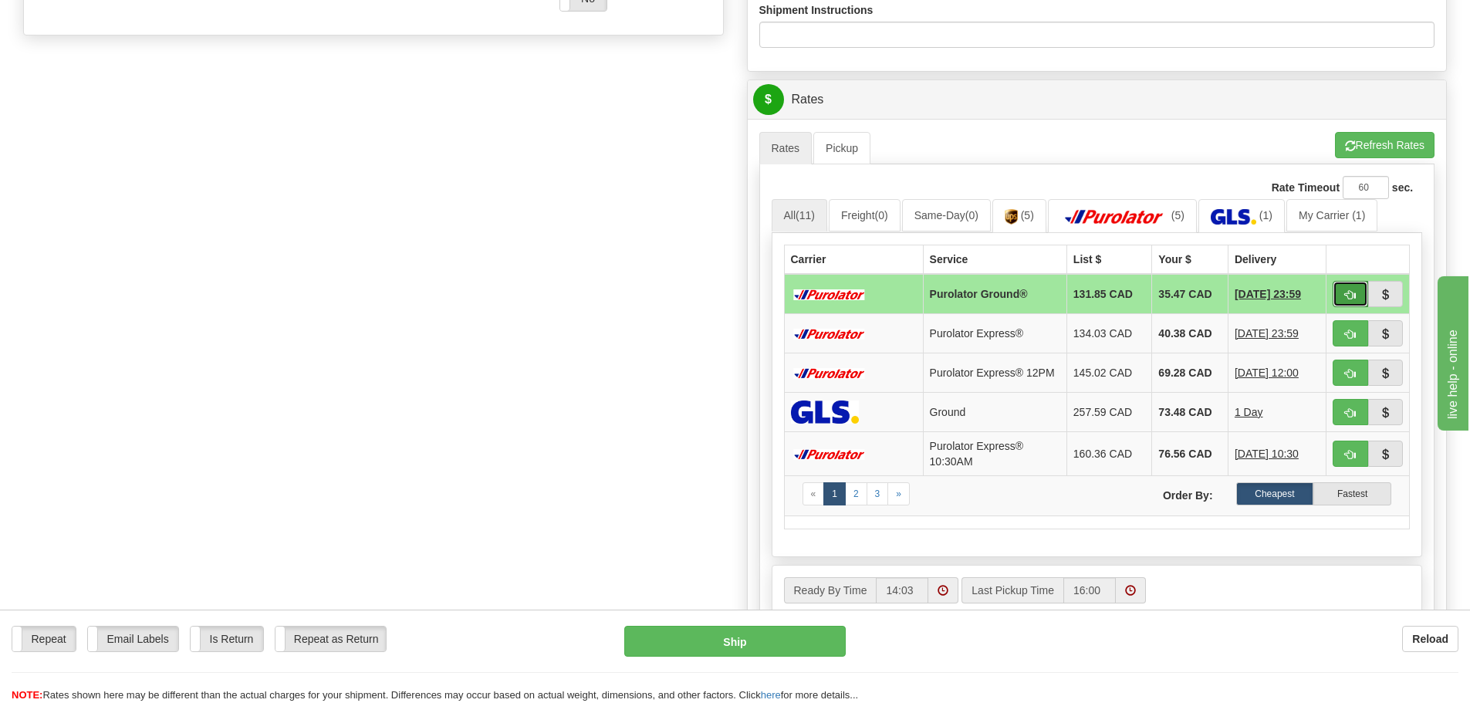
click at [1352, 292] on span "button" at bounding box center [1350, 295] width 11 height 10
type input "260"
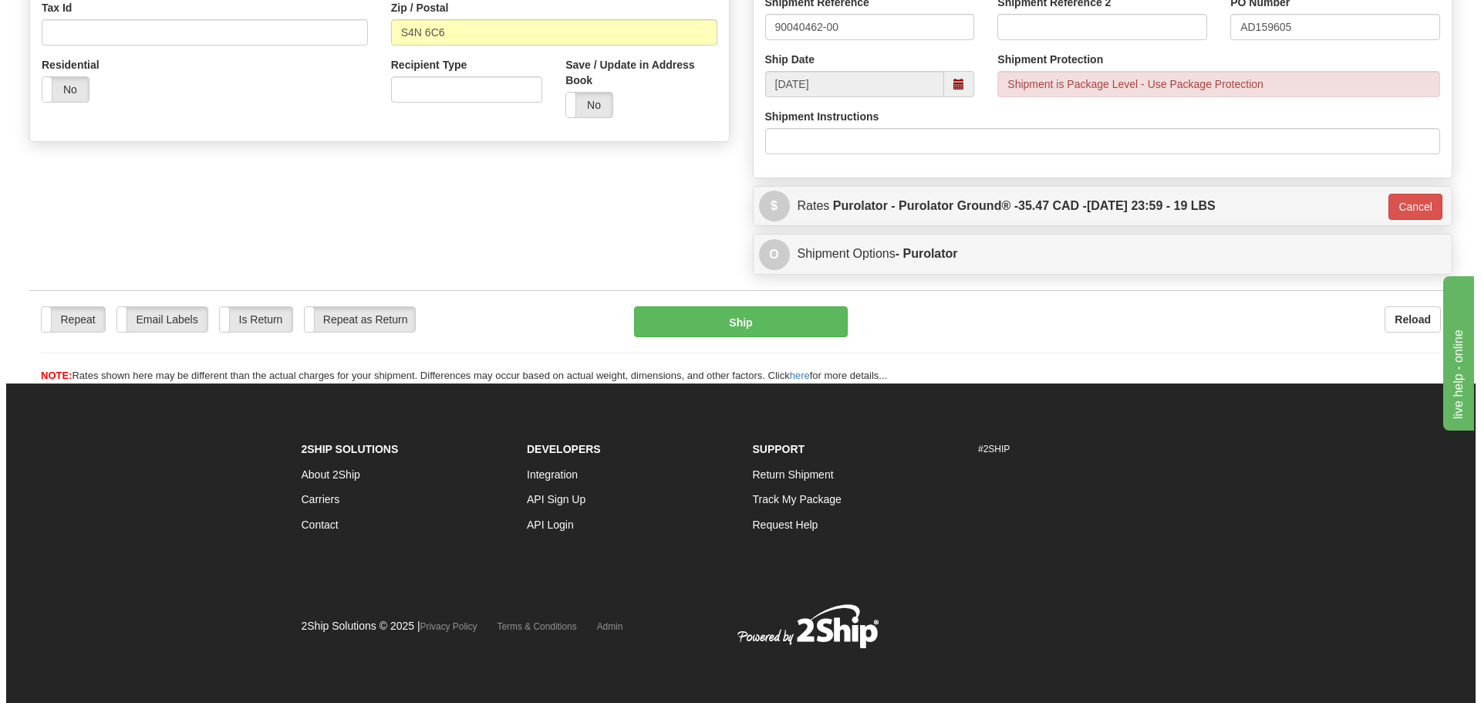
scroll to position [511, 0]
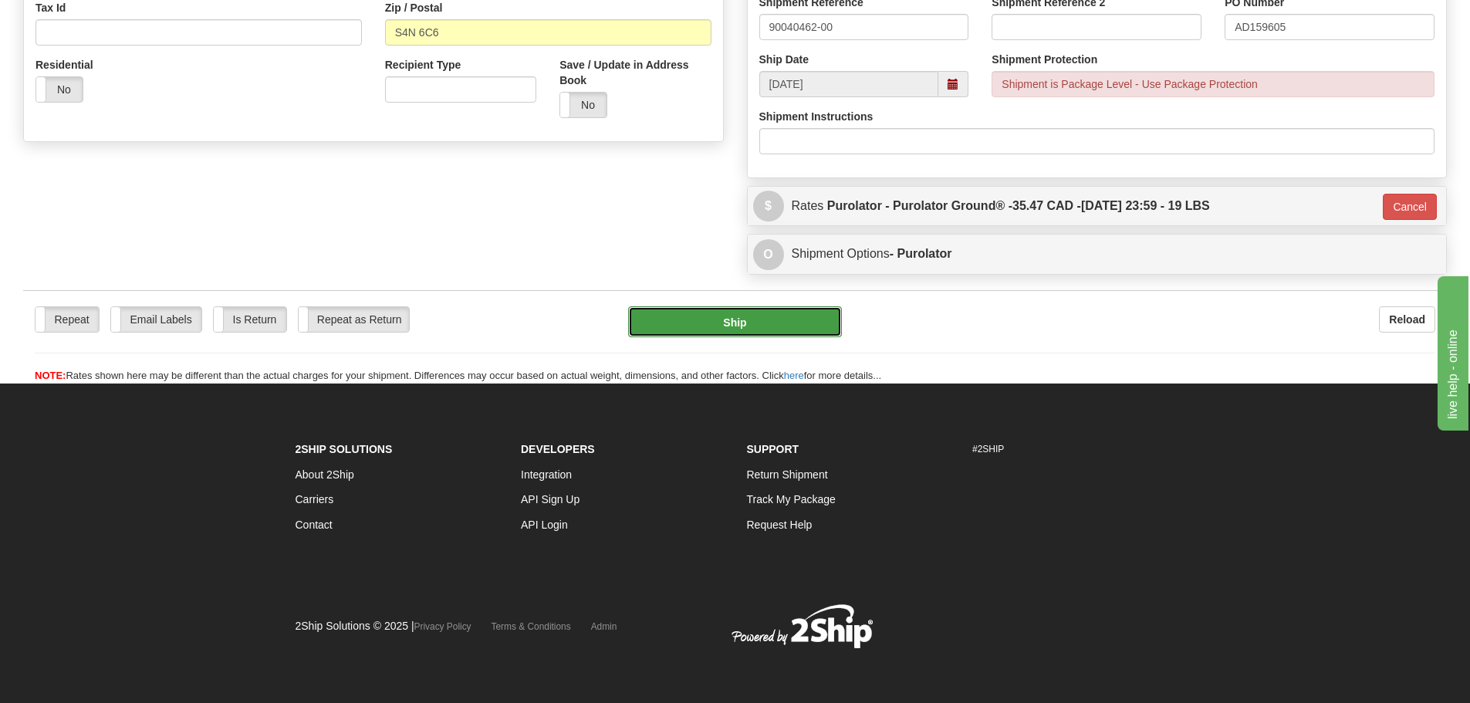
click at [781, 322] on button "Ship" at bounding box center [735, 321] width 214 height 31
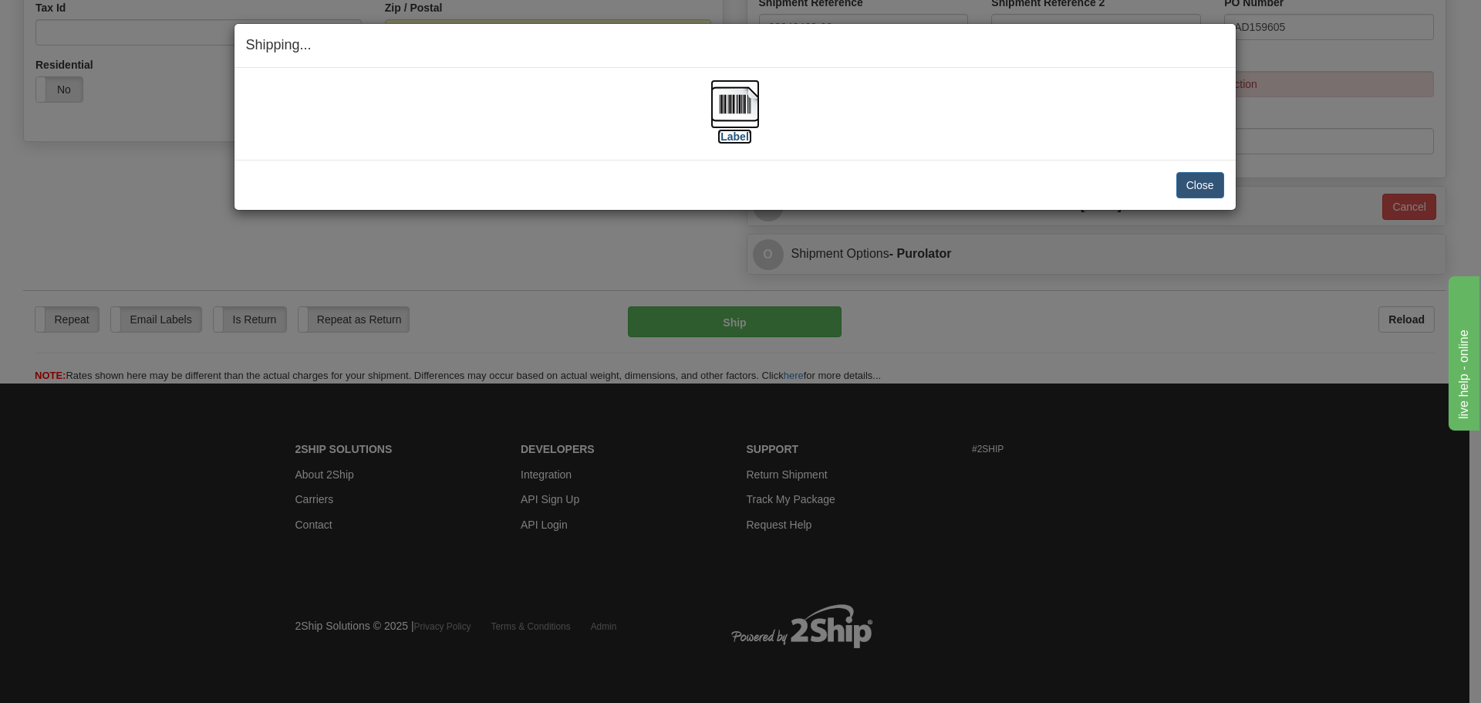
click at [734, 134] on label "[Label]" at bounding box center [734, 136] width 35 height 15
click at [1200, 186] on button "Close" at bounding box center [1200, 185] width 48 height 26
